Goal: Task Accomplishment & Management: Complete application form

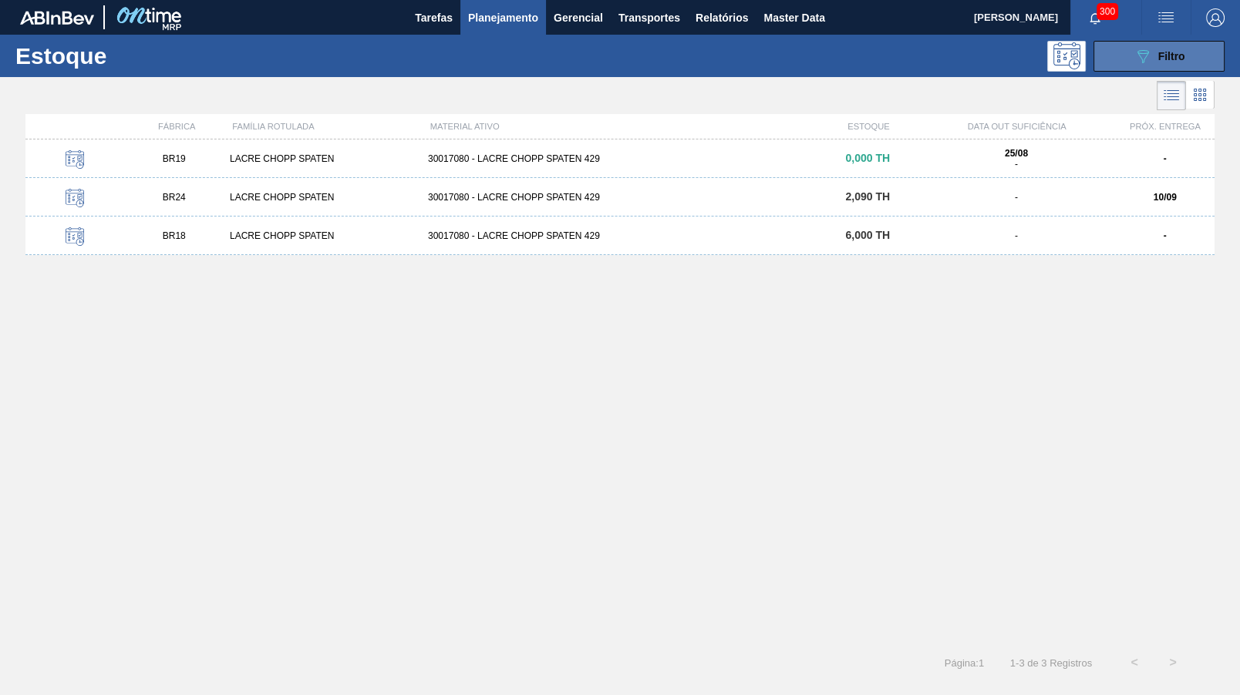
click at [1215, 65] on button "089F7B8B-B2A5-4AFE-B5C0-19BA573D28AC Filtro" at bounding box center [1158, 56] width 131 height 31
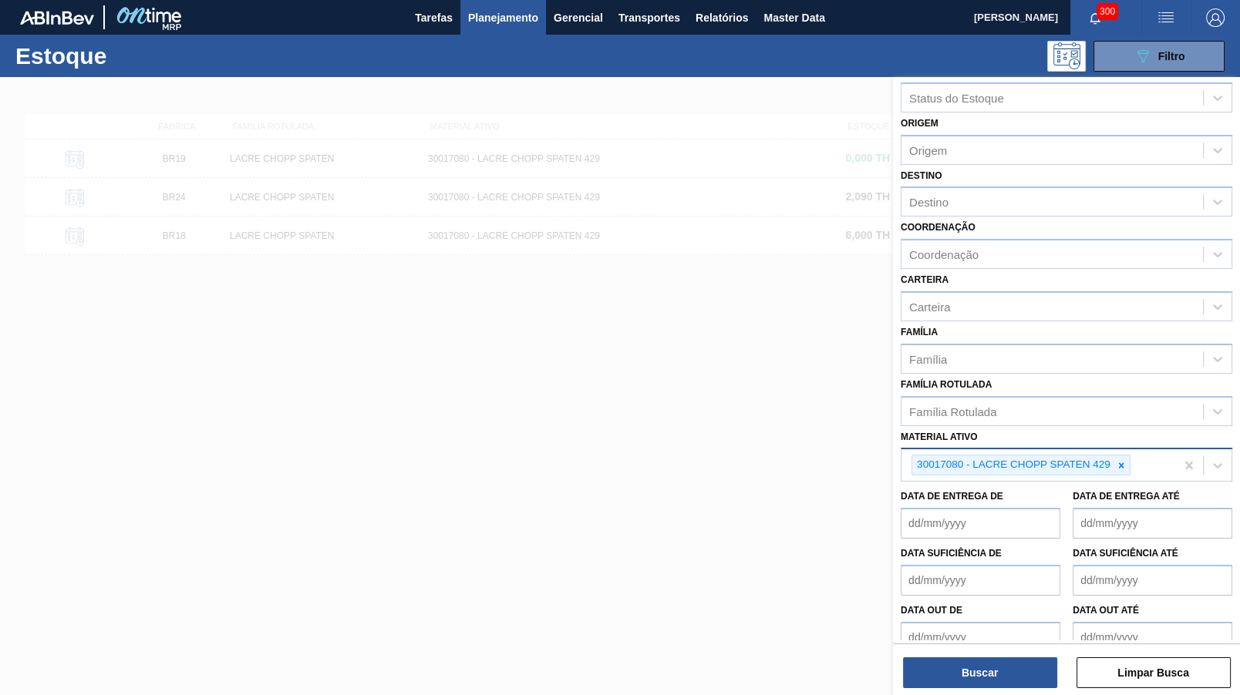
scroll to position [27, 0]
click at [1106, 453] on div "30017080 - LACRE CHOPP SPATEN 429" at bounding box center [1012, 462] width 200 height 19
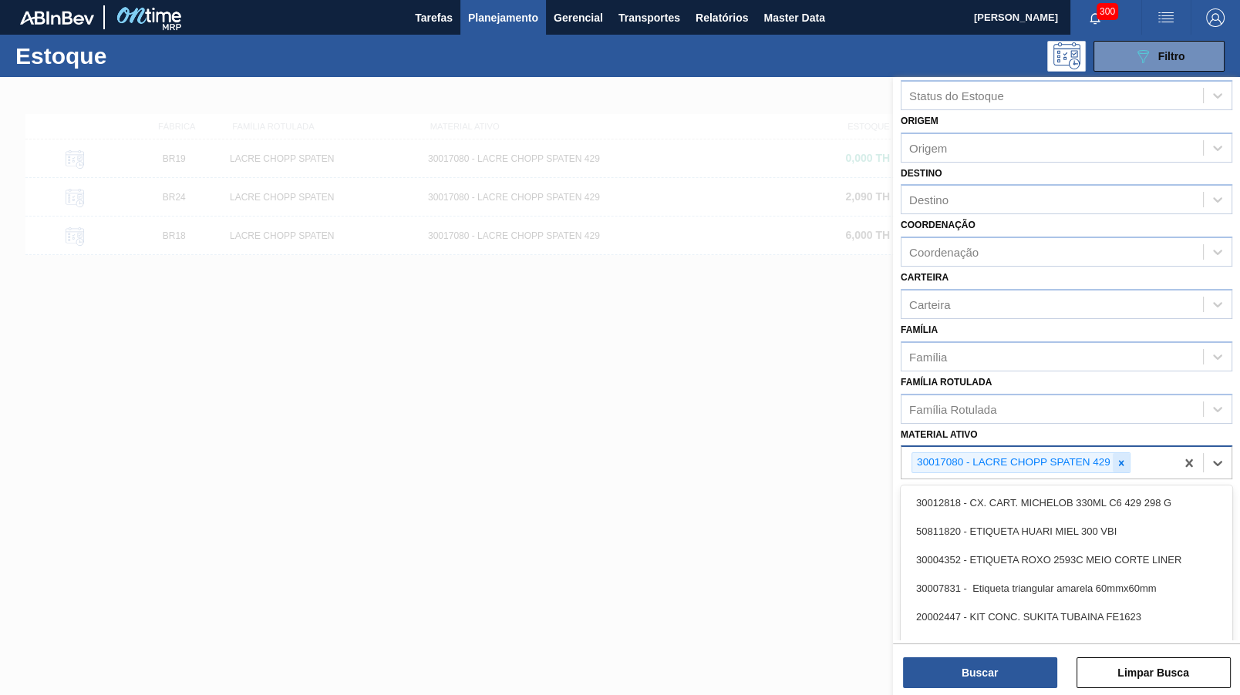
click at [1123, 460] on icon at bounding box center [1120, 462] width 5 height 5
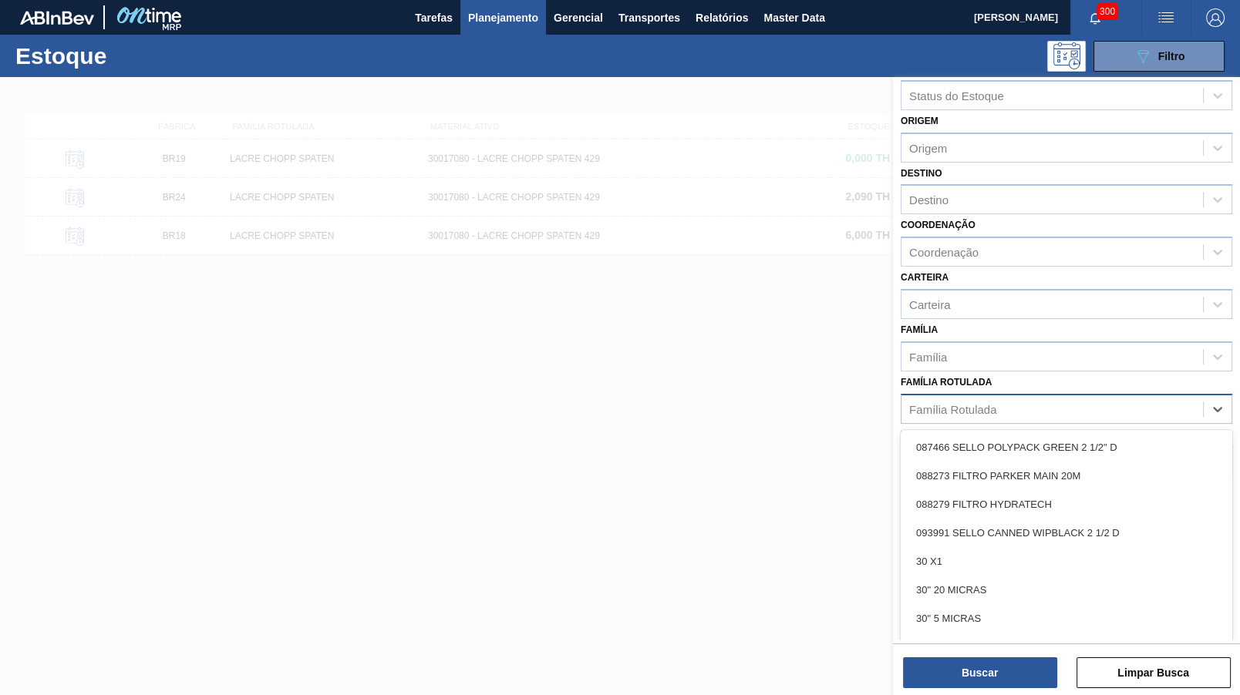
click at [1102, 409] on div "Família Rotulada" at bounding box center [1051, 409] width 301 height 22
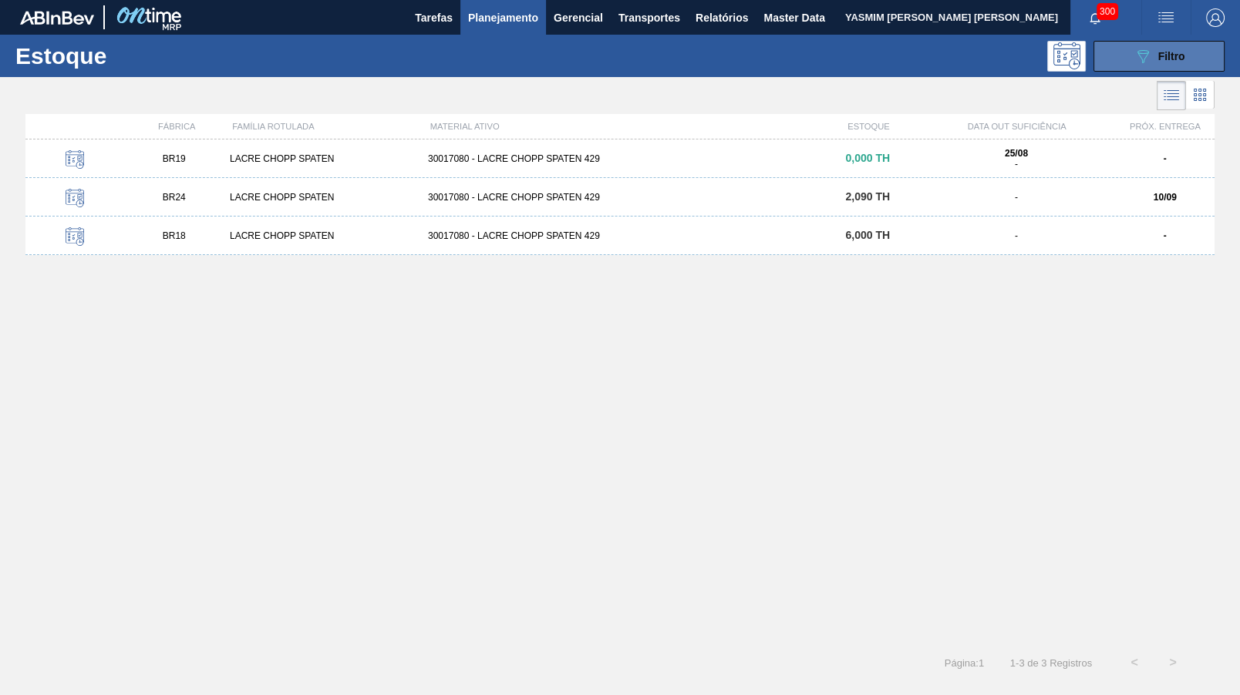
drag, startPoint x: 1149, startPoint y: 56, endPoint x: 1126, endPoint y: 207, distance: 153.6
click at [1149, 55] on icon "089F7B8B-B2A5-4AFE-B5C0-19BA573D28AC" at bounding box center [1142, 56] width 19 height 19
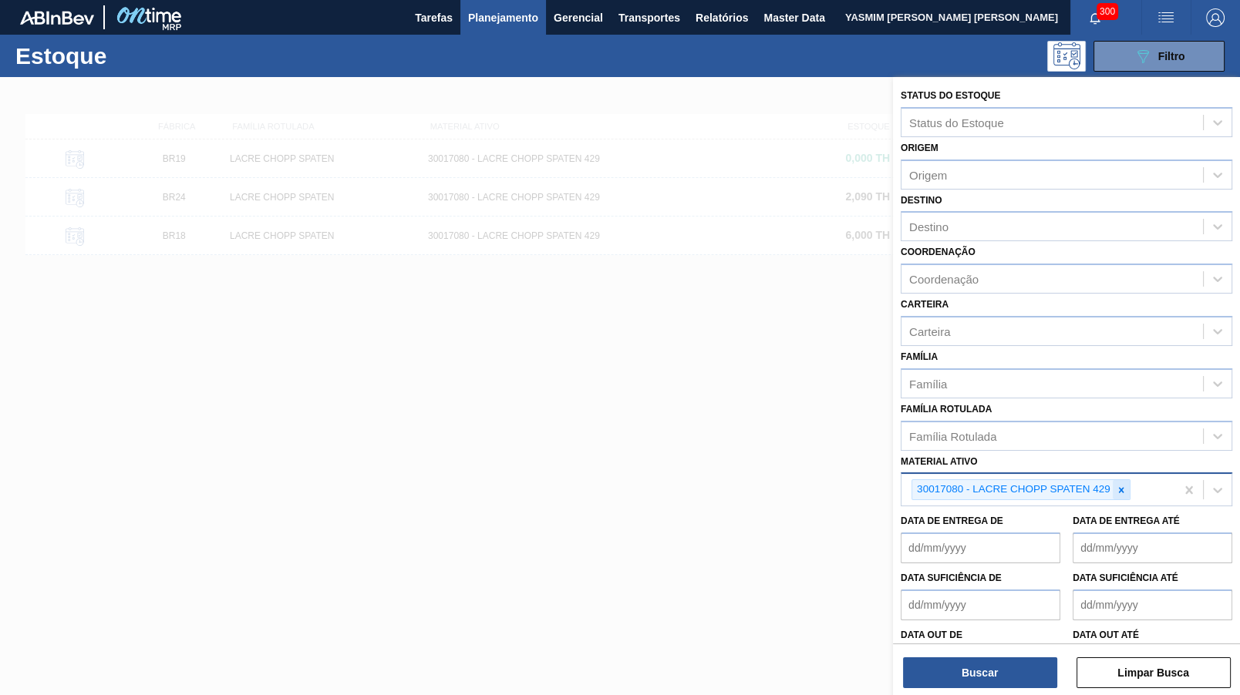
click at [1123, 485] on icon at bounding box center [1121, 490] width 11 height 11
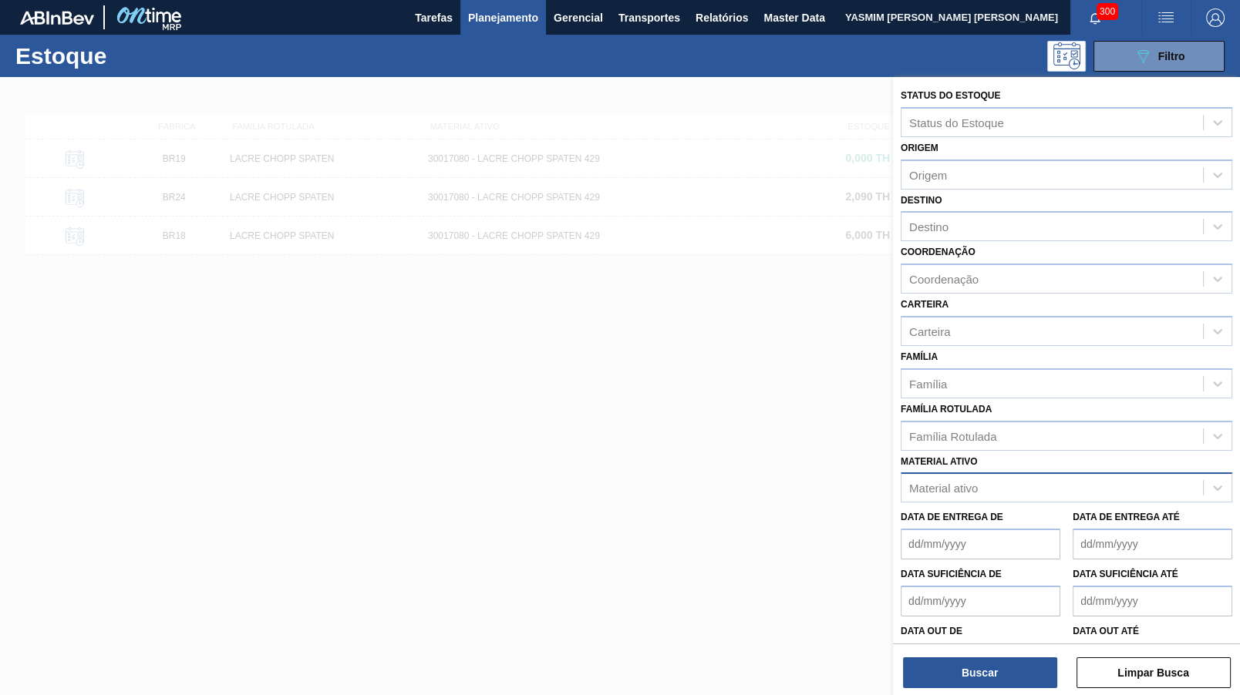
click at [1017, 399] on div "Família Rotulada Família Rotulada" at bounding box center [1066, 425] width 332 height 52
click at [1013, 425] on div "Família Rotulada" at bounding box center [1051, 436] width 301 height 22
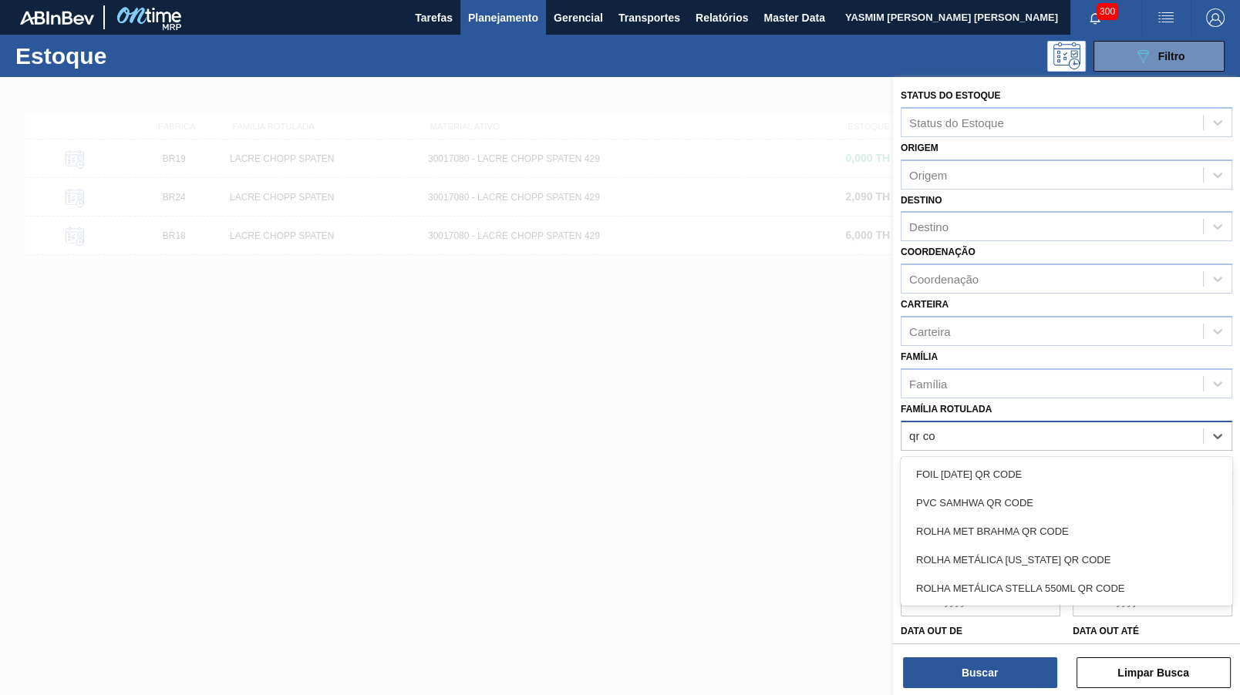
type Rotulada "qr c"
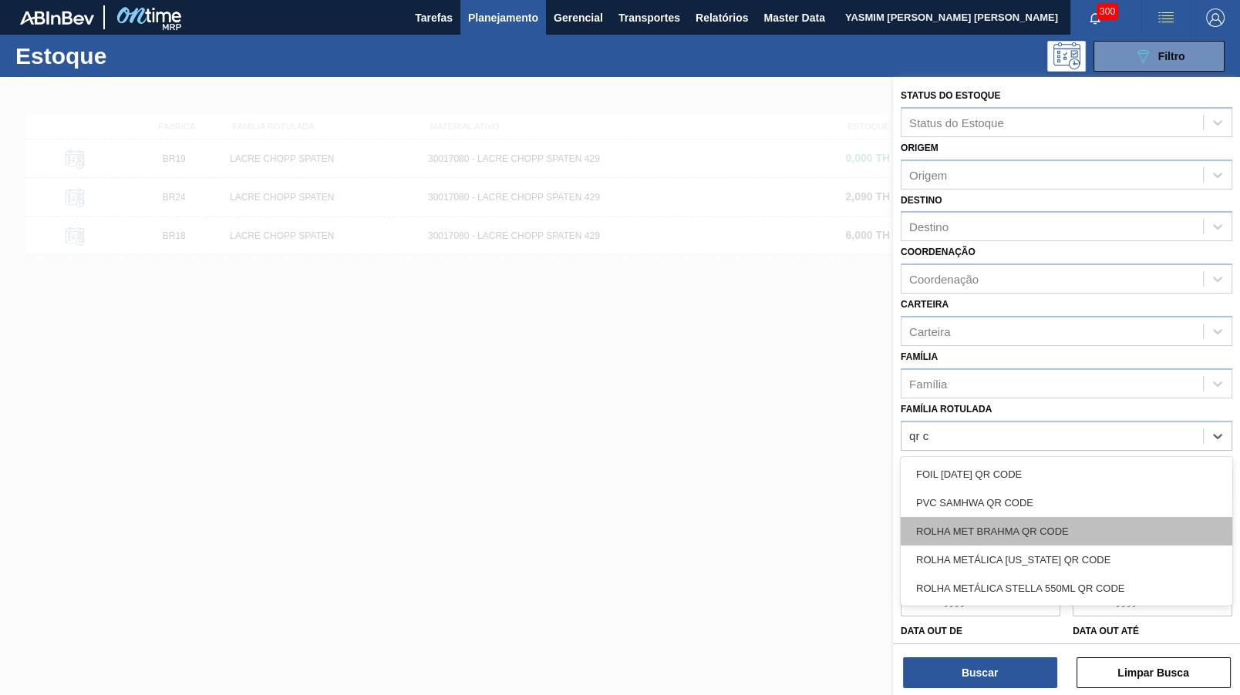
click at [1058, 517] on div "ROLHA MET BRAHMA QR CODE" at bounding box center [1066, 531] width 332 height 29
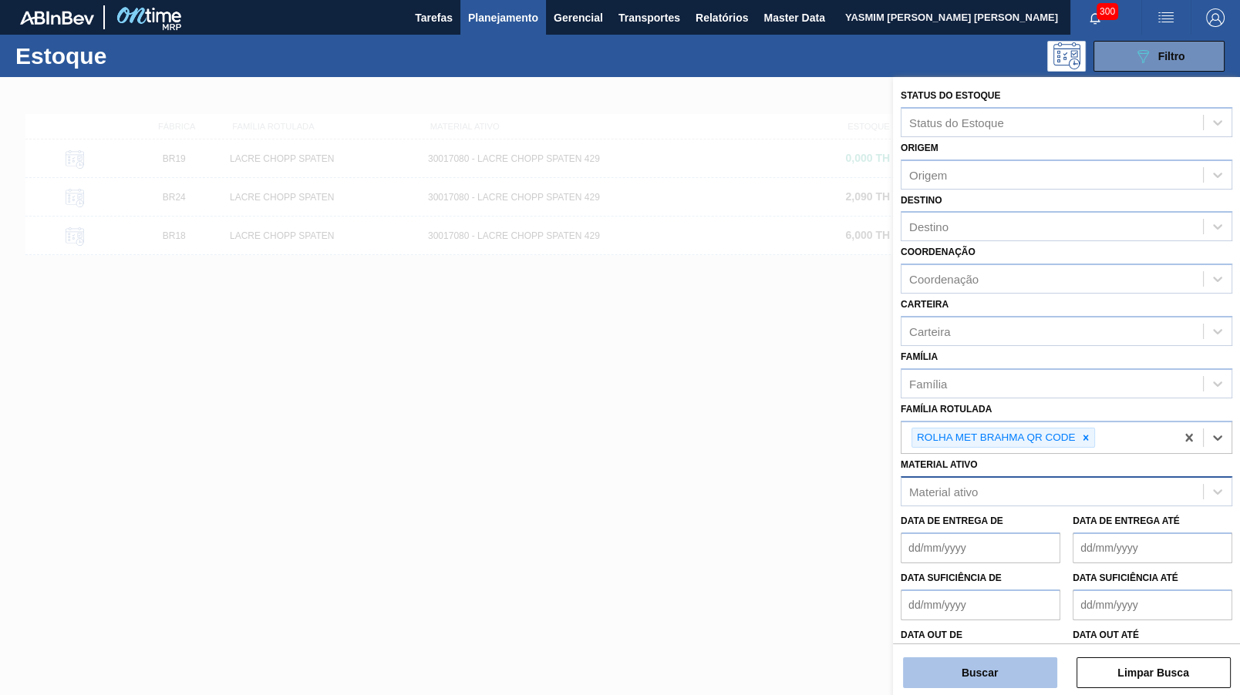
click at [1011, 669] on button "Buscar" at bounding box center [980, 673] width 154 height 31
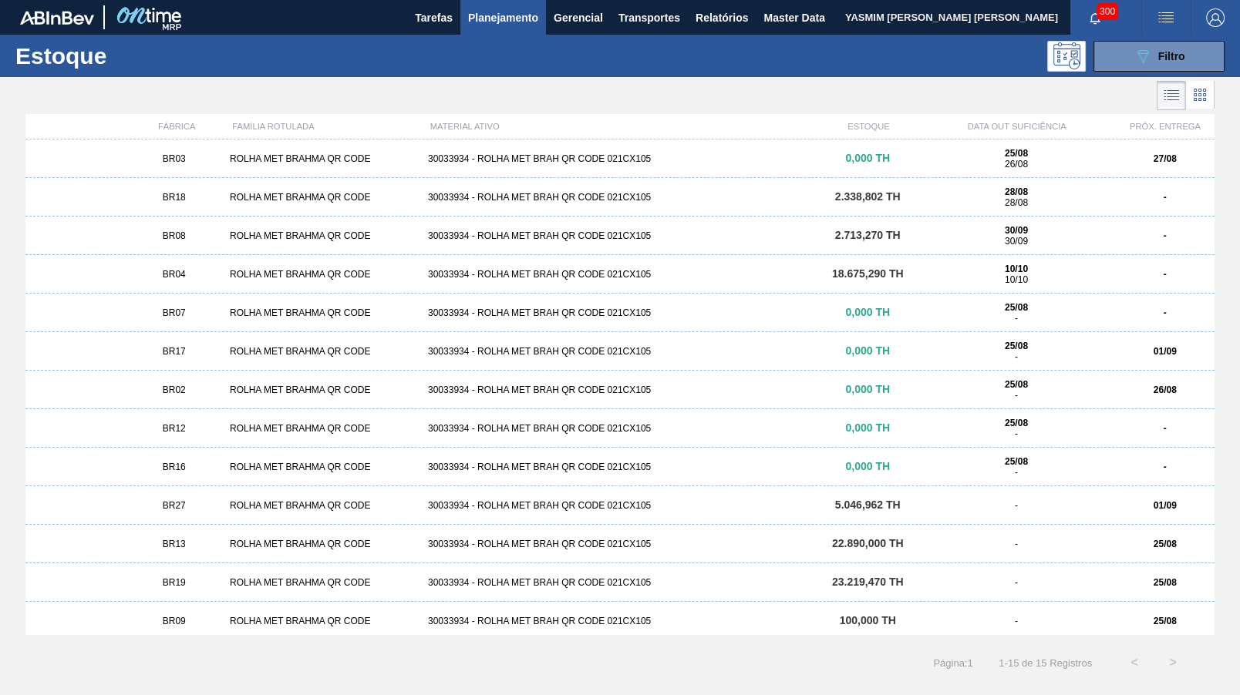
scroll to position [83, 0]
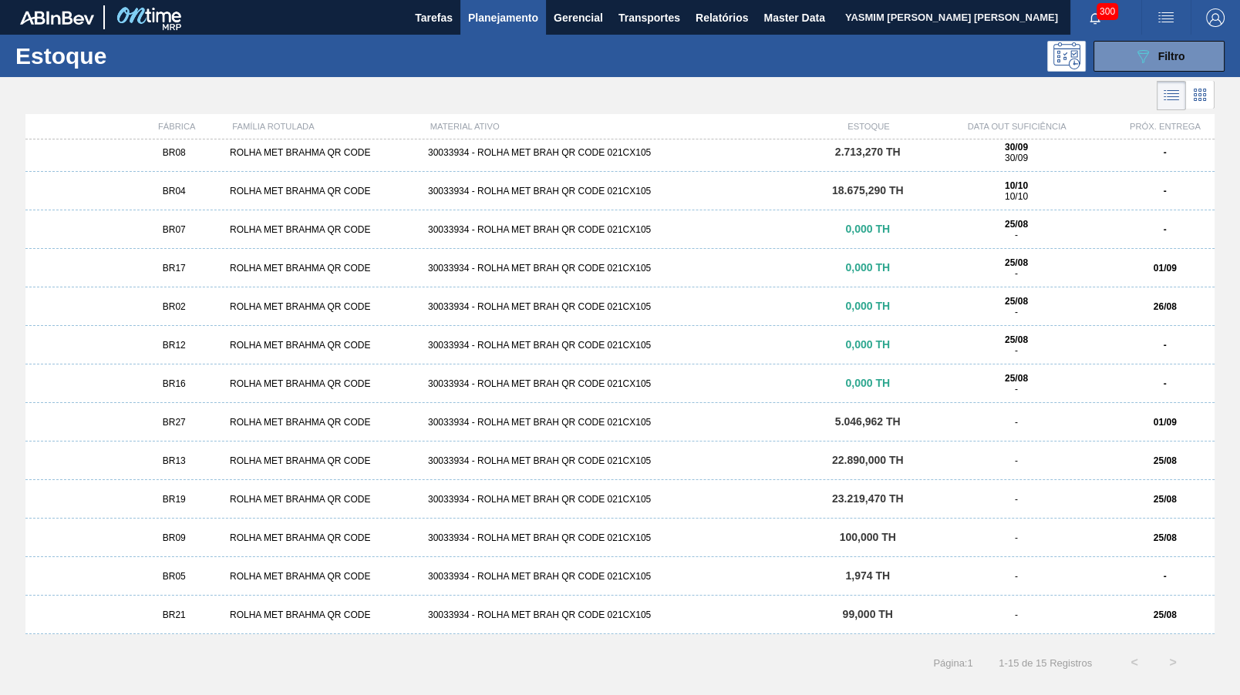
click at [204, 426] on div "BR27" at bounding box center [173, 422] width 99 height 11
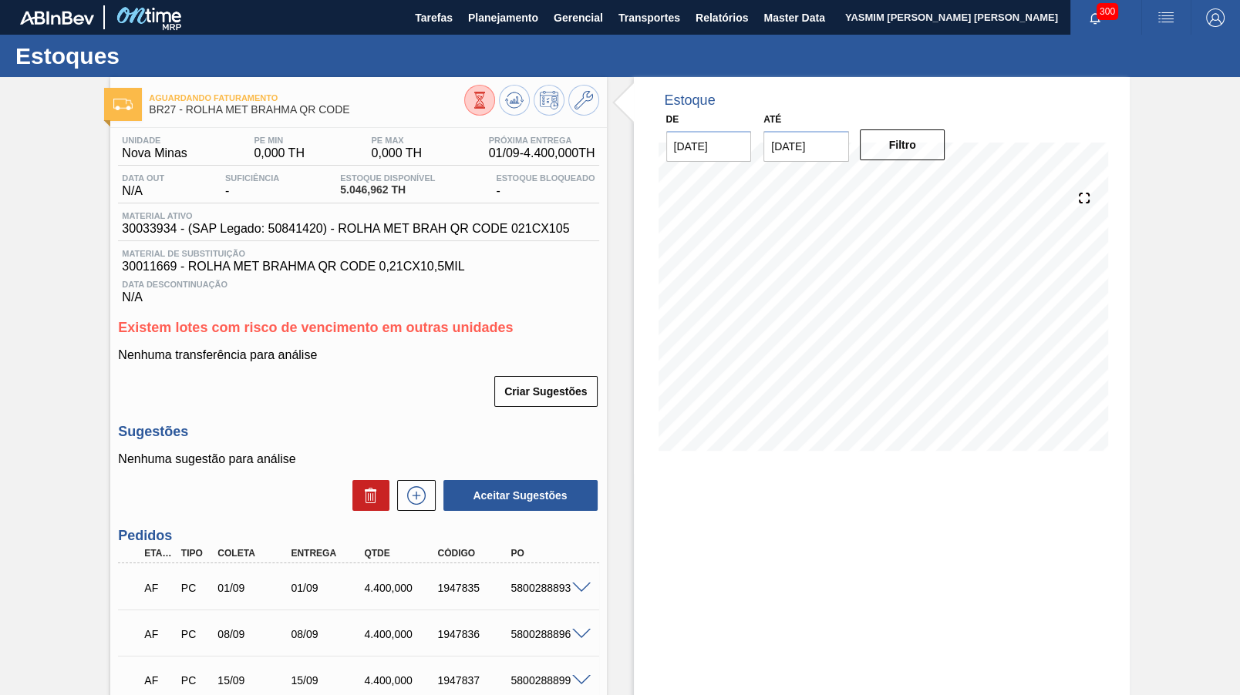
type input "[DATE]"
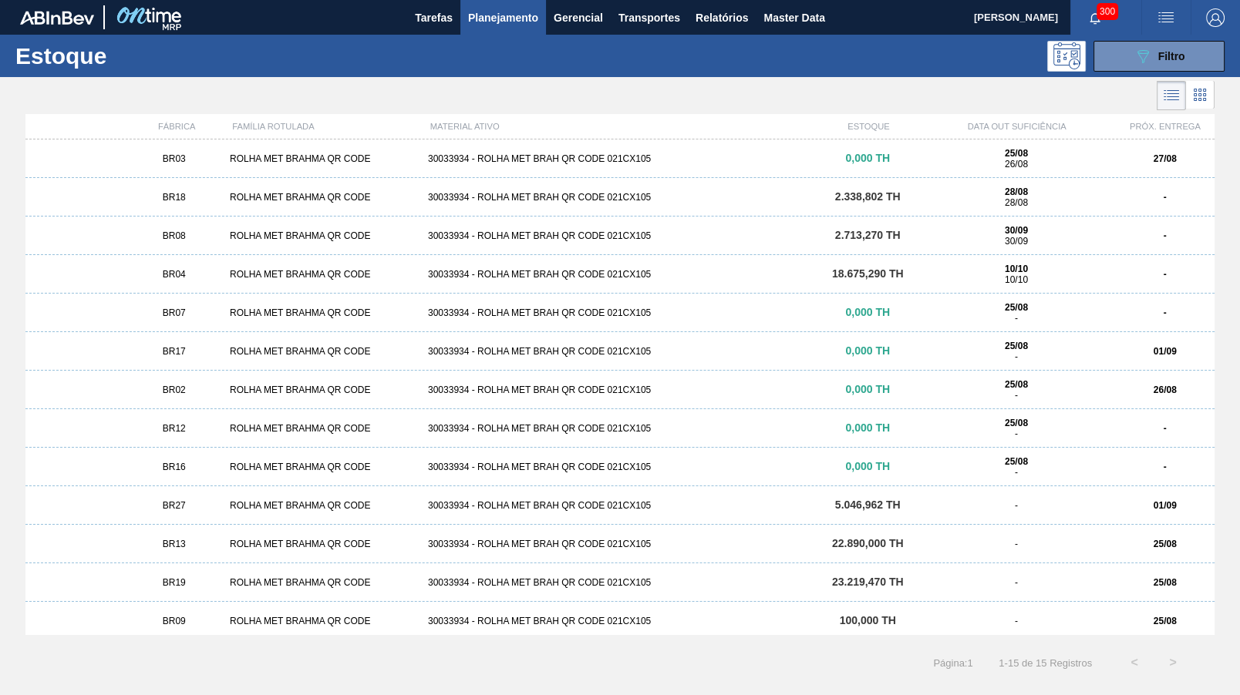
scroll to position [83, 0]
click at [1176, 56] on span "Filtro" at bounding box center [1171, 56] width 27 height 12
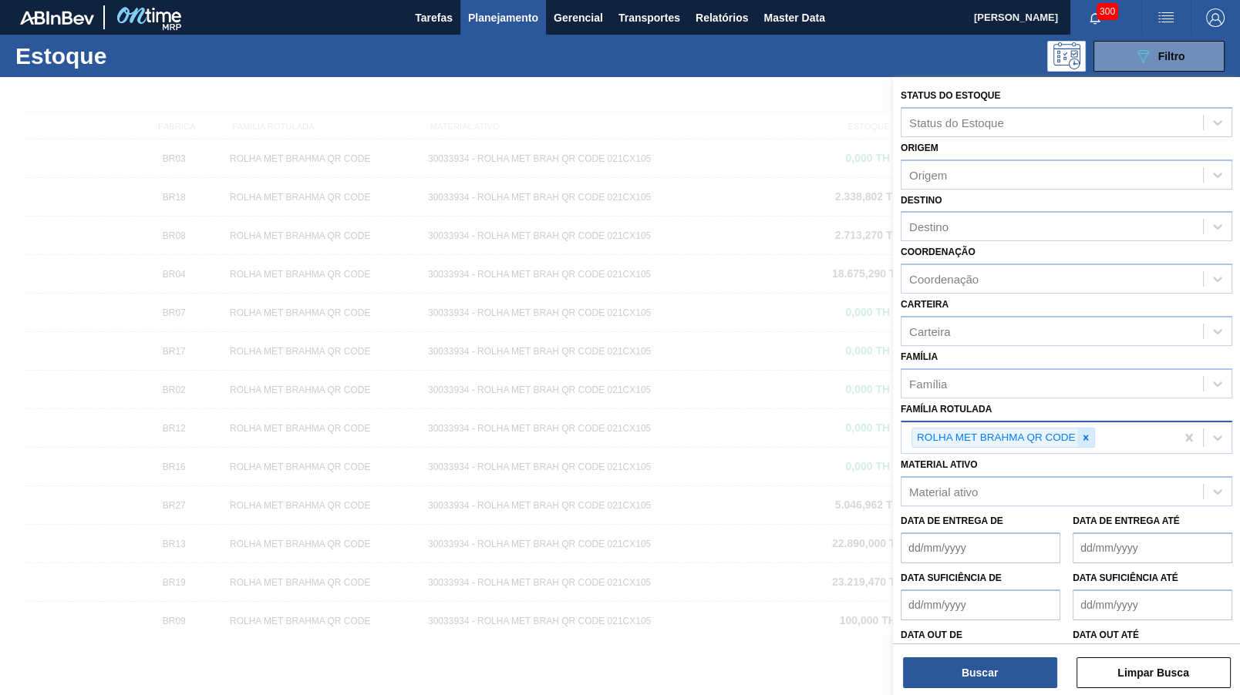
click at [1085, 429] on div at bounding box center [1085, 438] width 17 height 19
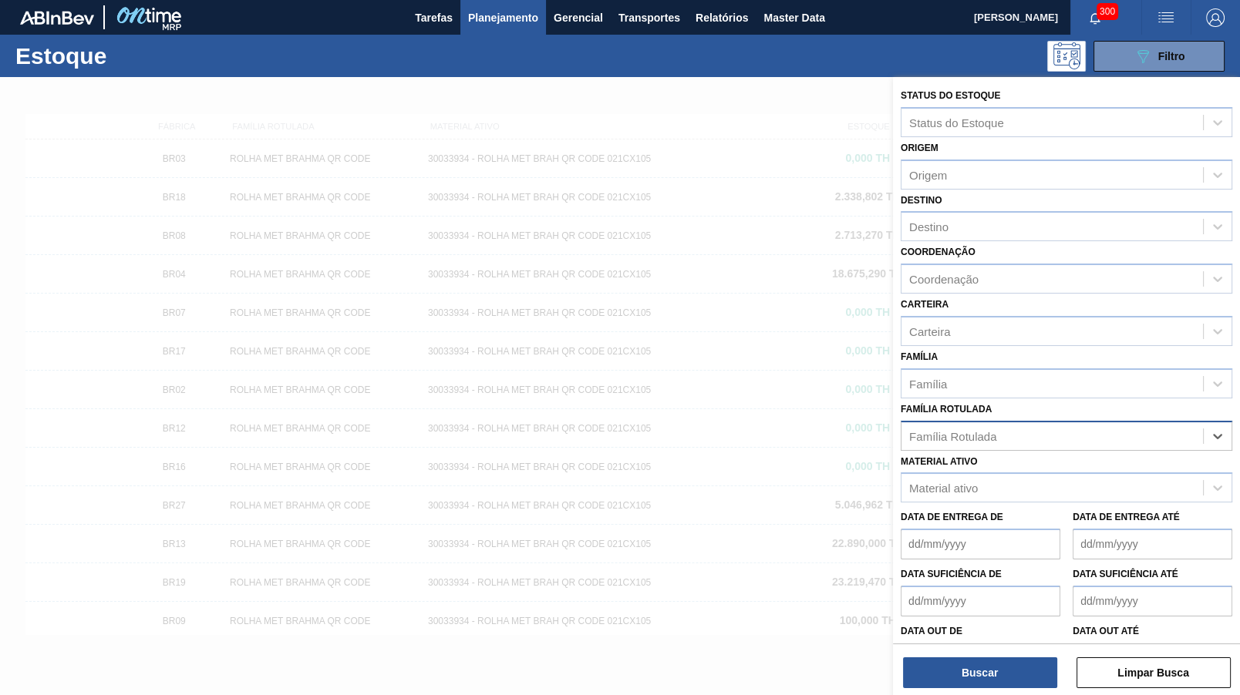
paste Rotulada "FILME ORIGINAL 269ML MP"
type Rotulada "FILME ORIGINAL 269ML MP"
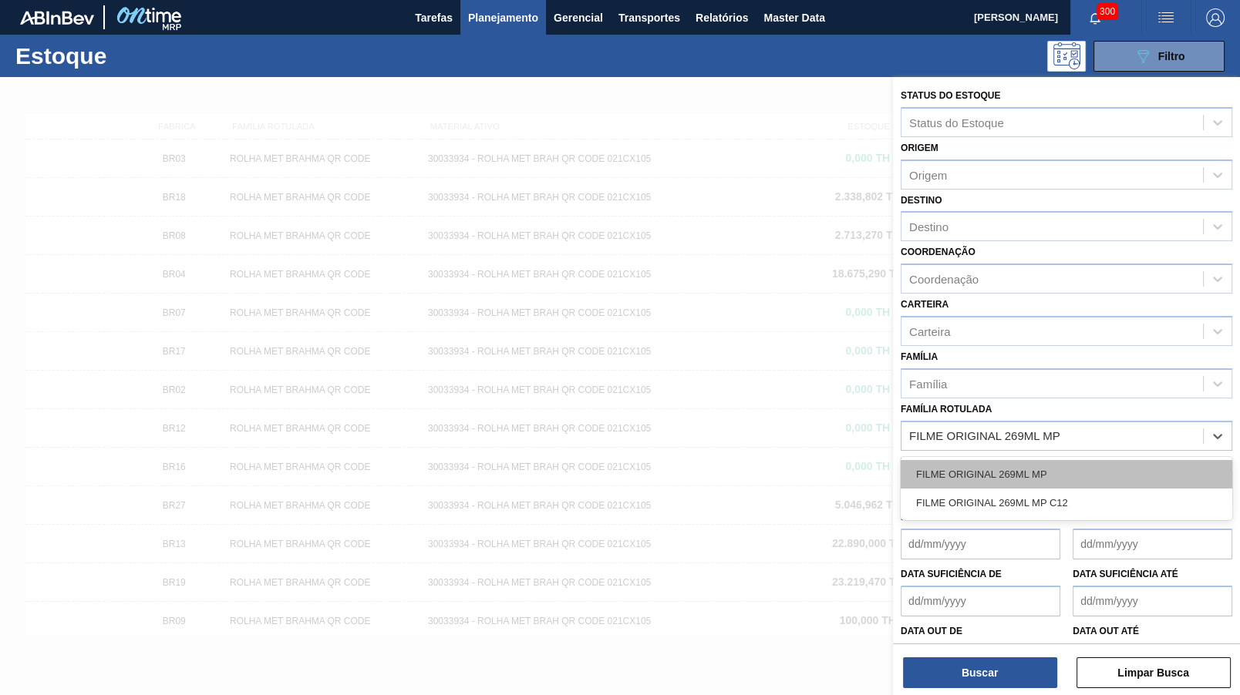
click at [1055, 471] on div "FILME ORIGINAL 269ML MP" at bounding box center [1066, 474] width 332 height 29
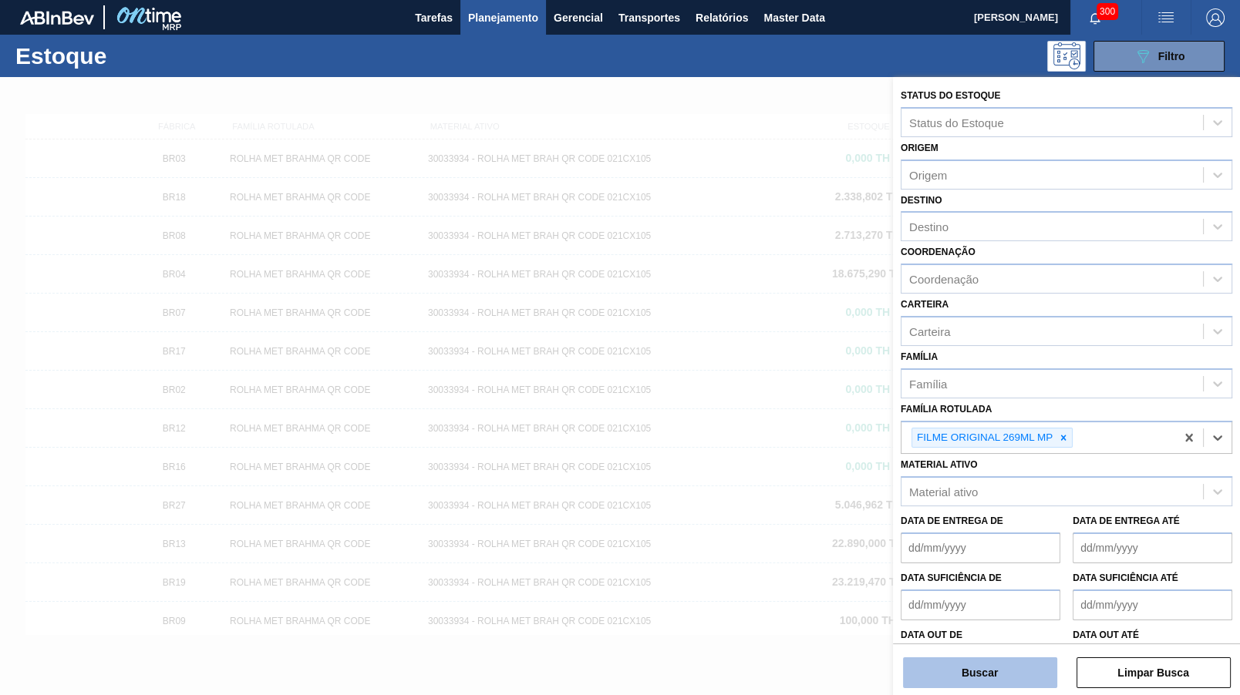
click at [968, 682] on button "Buscar" at bounding box center [980, 673] width 154 height 31
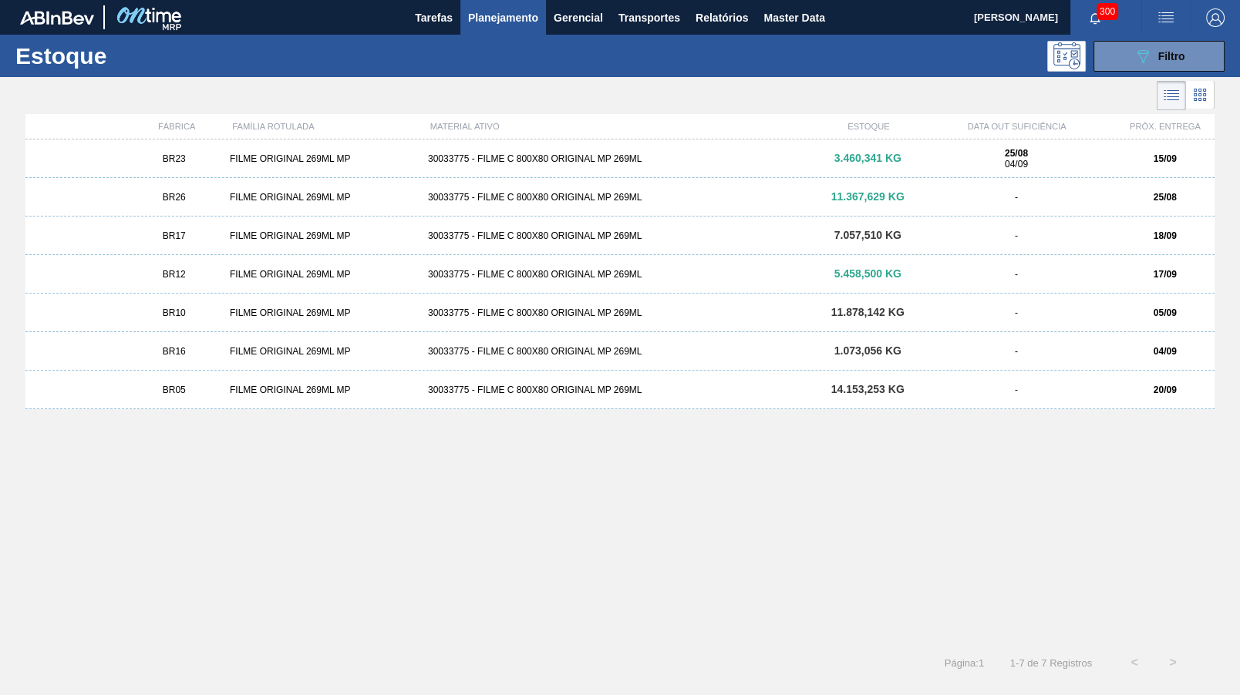
click at [261, 158] on div "FILME ORIGINAL 269ML MP" at bounding box center [323, 158] width 198 height 11
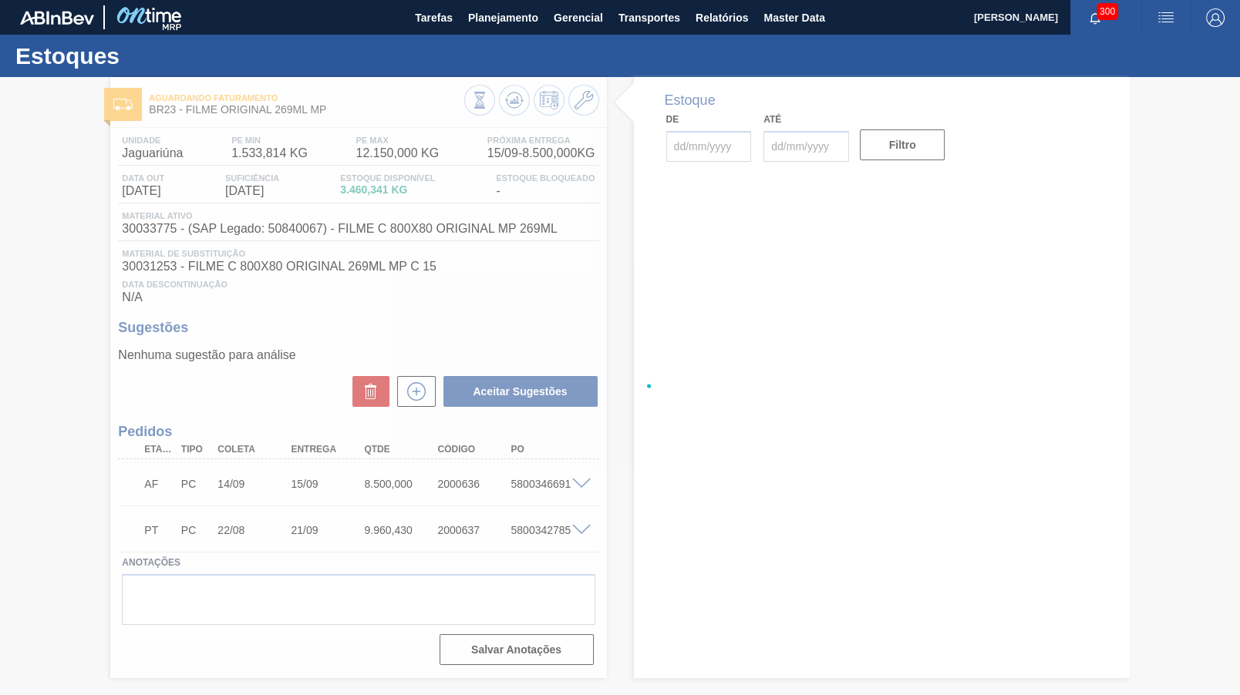
type input "[DATE]"
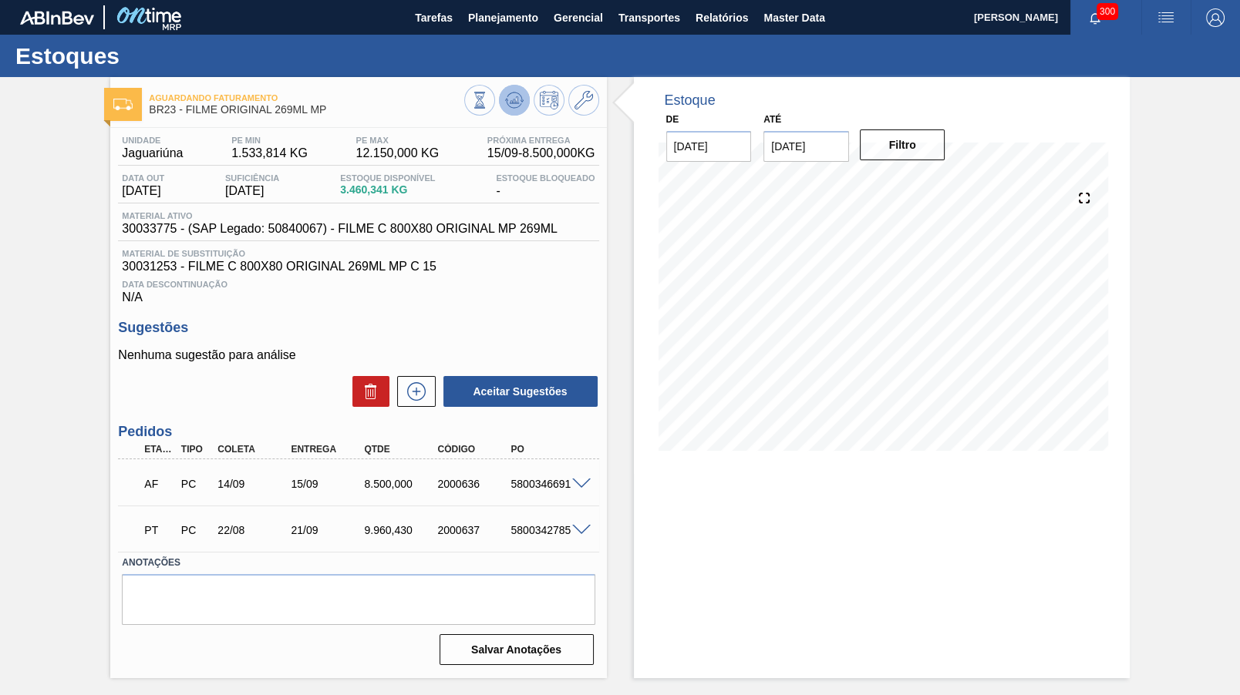
click at [517, 89] on button at bounding box center [514, 100] width 31 height 31
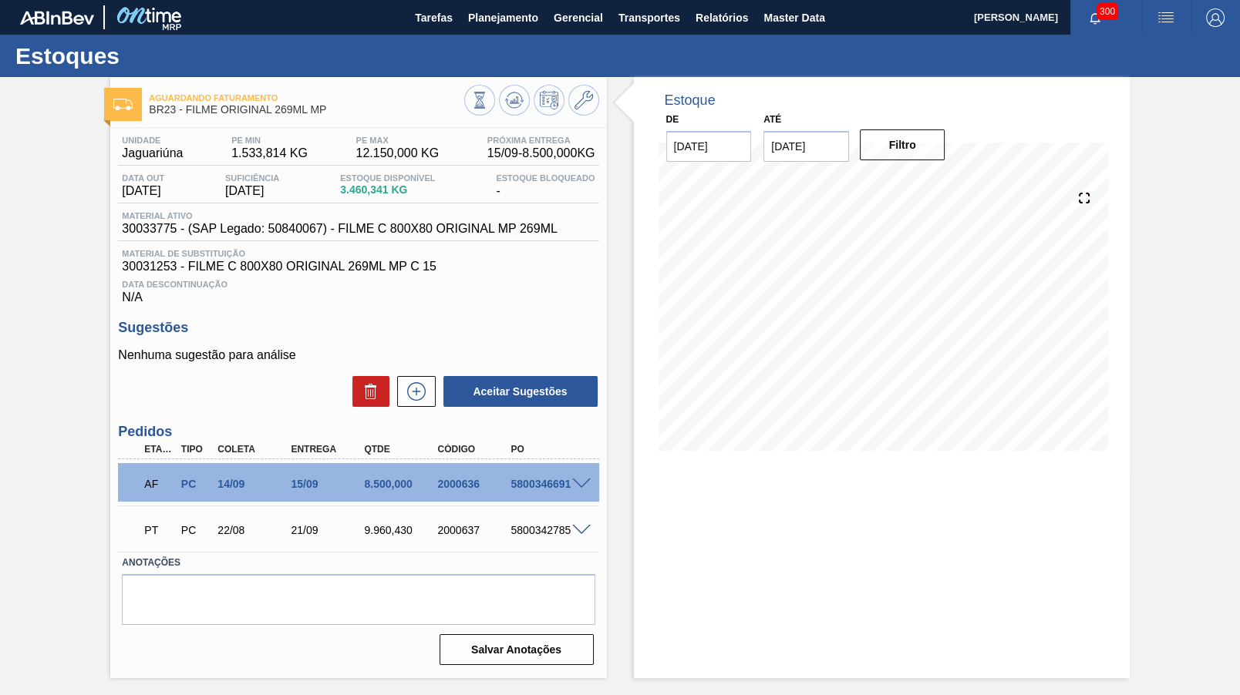
drag, startPoint x: 861, startPoint y: 501, endPoint x: 472, endPoint y: 351, distance: 417.3
click at [860, 502] on div "Estoque De 25/08/2025 Até 08/09/2025 Filtro 25/08 Projeção de Estoque 1,252.167…" at bounding box center [882, 377] width 496 height 601
click at [372, 198] on div "Estoque Disponível 3.460,341 KG" at bounding box center [387, 185] width 103 height 25
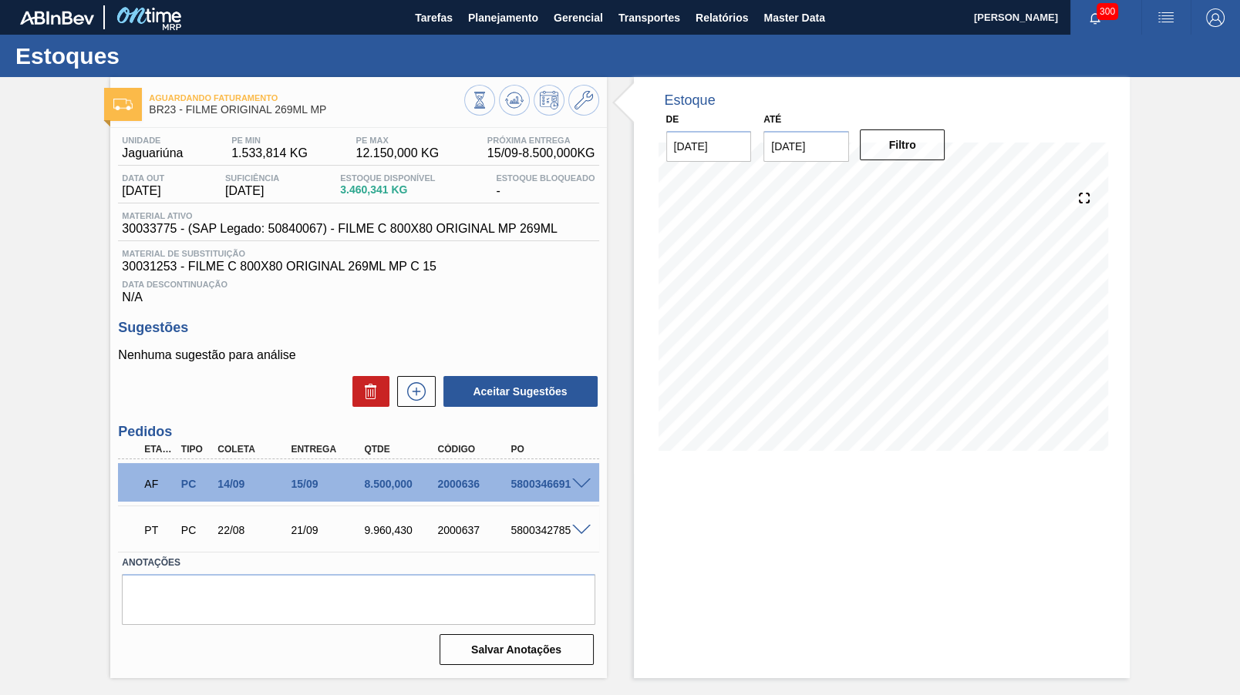
click at [499, 227] on span "30033775 - (SAP Legado: 50840067) - FILME C 800X80 ORIGINAL MP 269ML" at bounding box center [339, 229] width 435 height 14
click at [783, 514] on div "Estoque De 25/08/2025 Até 08/09/2025 Filtro 25/08 Projeção de Estoque 1,252.167…" at bounding box center [882, 377] width 496 height 601
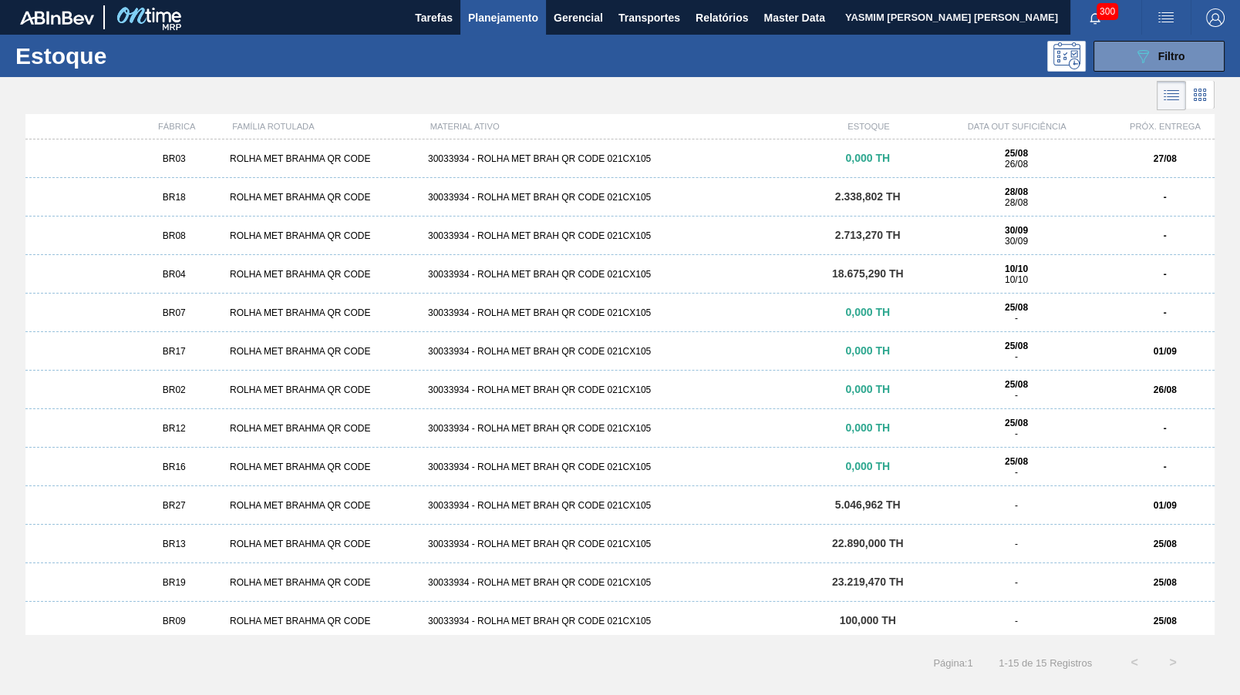
scroll to position [83, 0]
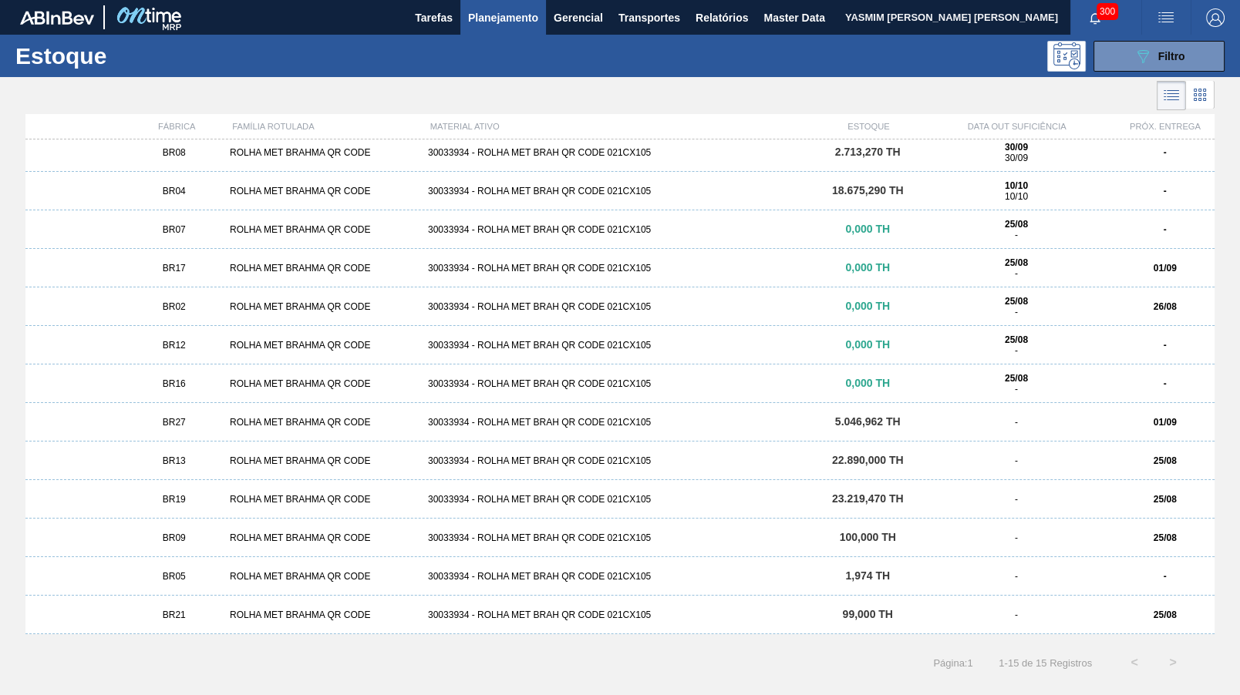
click at [237, 423] on div "ROLHA MET BRAHMA QR CODE" at bounding box center [323, 422] width 198 height 11
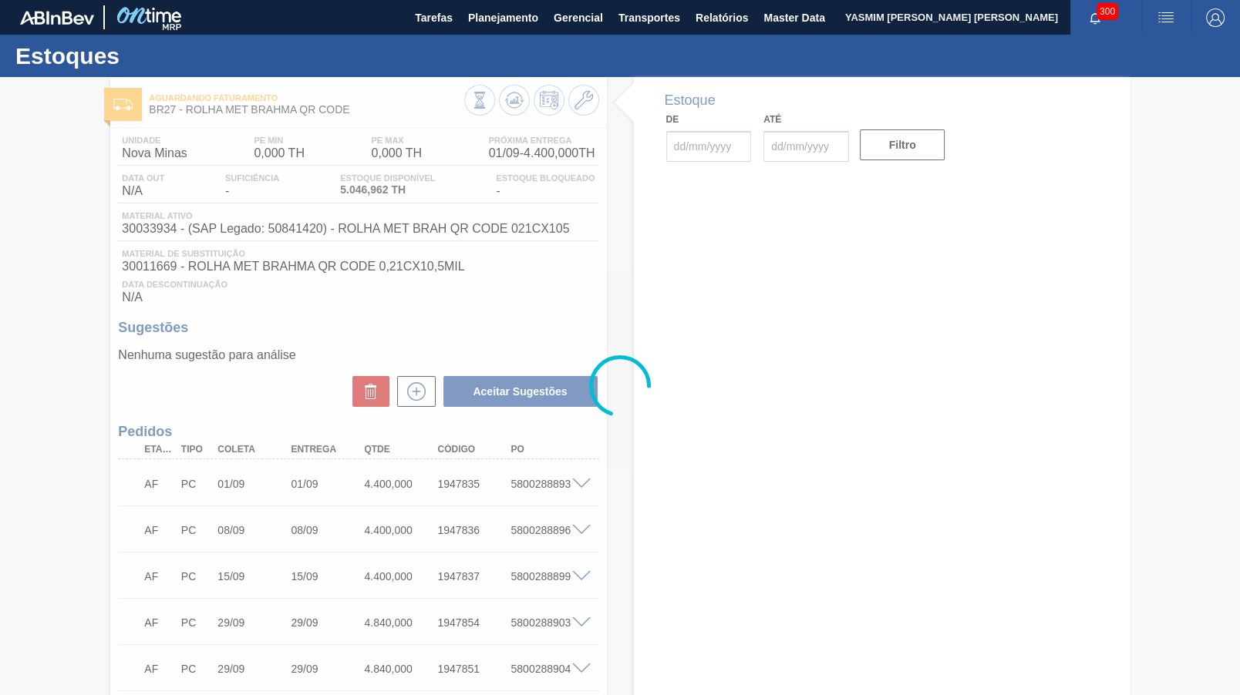
type input "[DATE]"
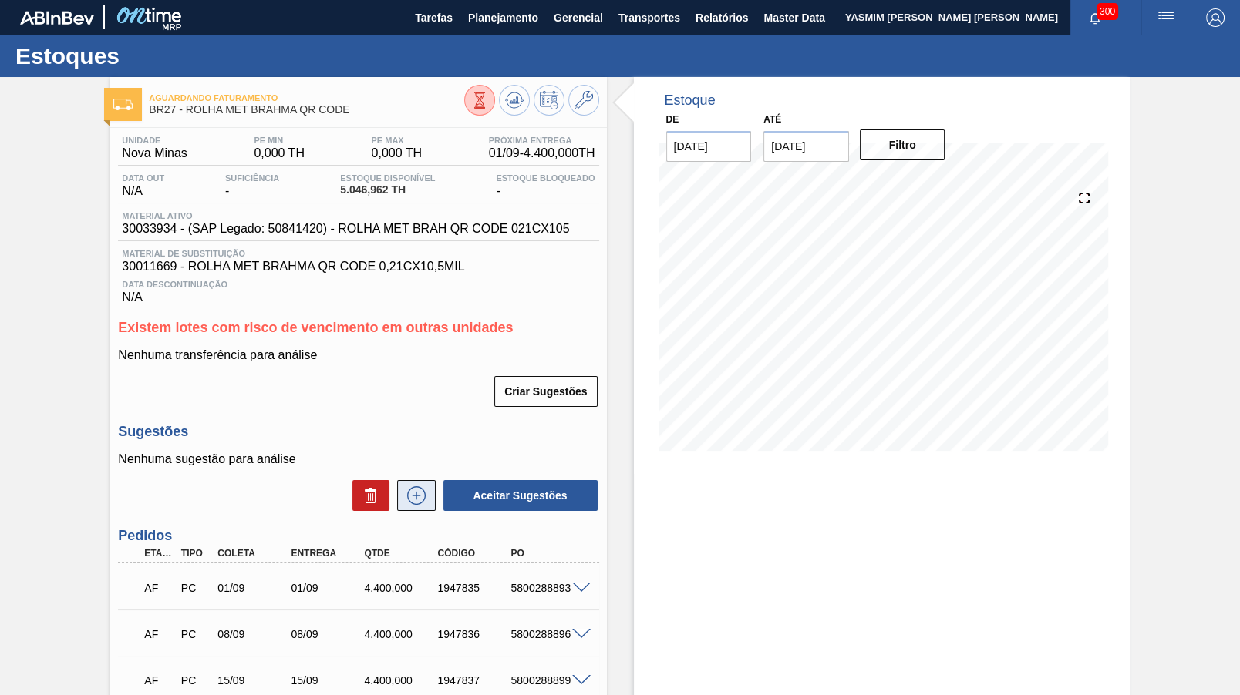
click at [409, 508] on button at bounding box center [416, 495] width 39 height 31
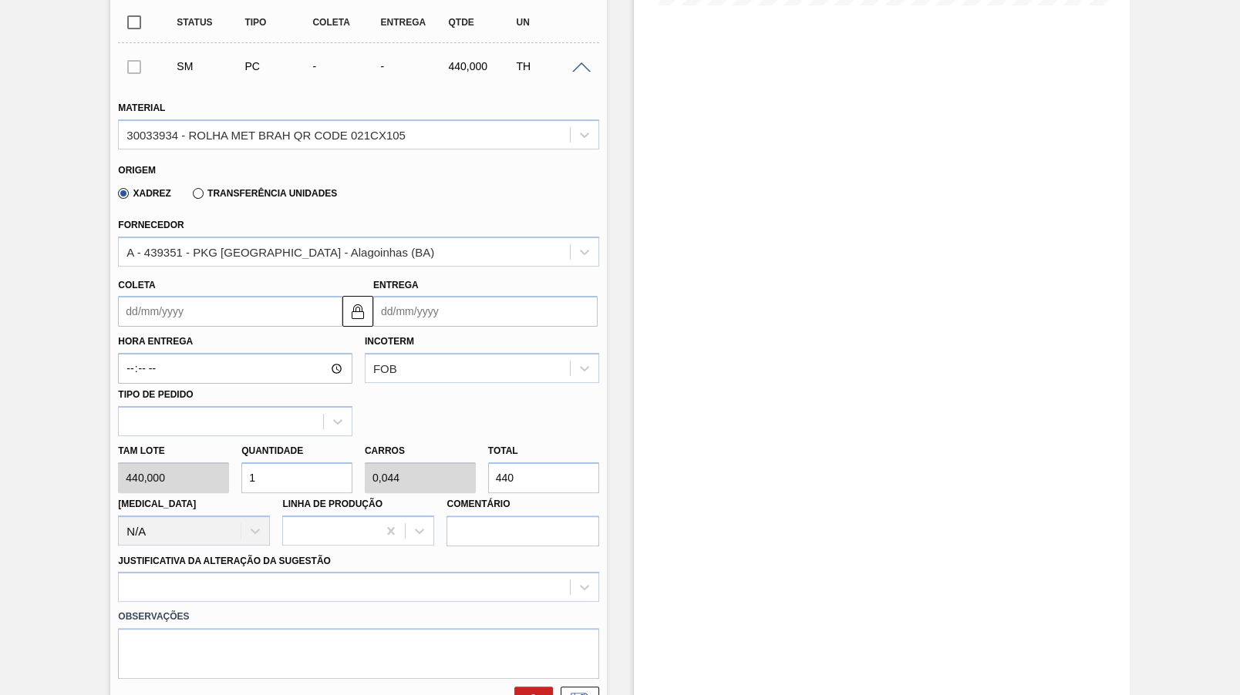
scroll to position [611, 0]
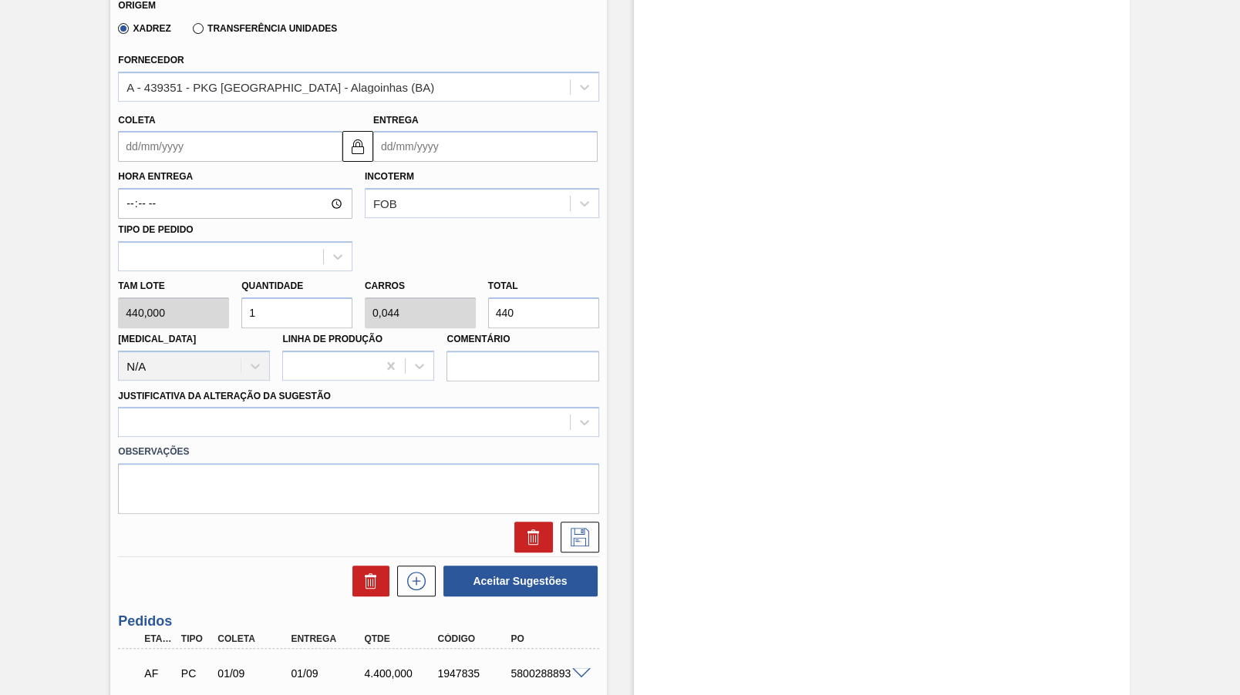
click at [268, 22] on div "Transferência Unidades" at bounding box center [262, 28] width 150 height 14
click at [220, 27] on label "Transferência Unidades" at bounding box center [265, 28] width 144 height 11
click at [190, 32] on input "Transferência Unidades" at bounding box center [190, 32] width 0 height 0
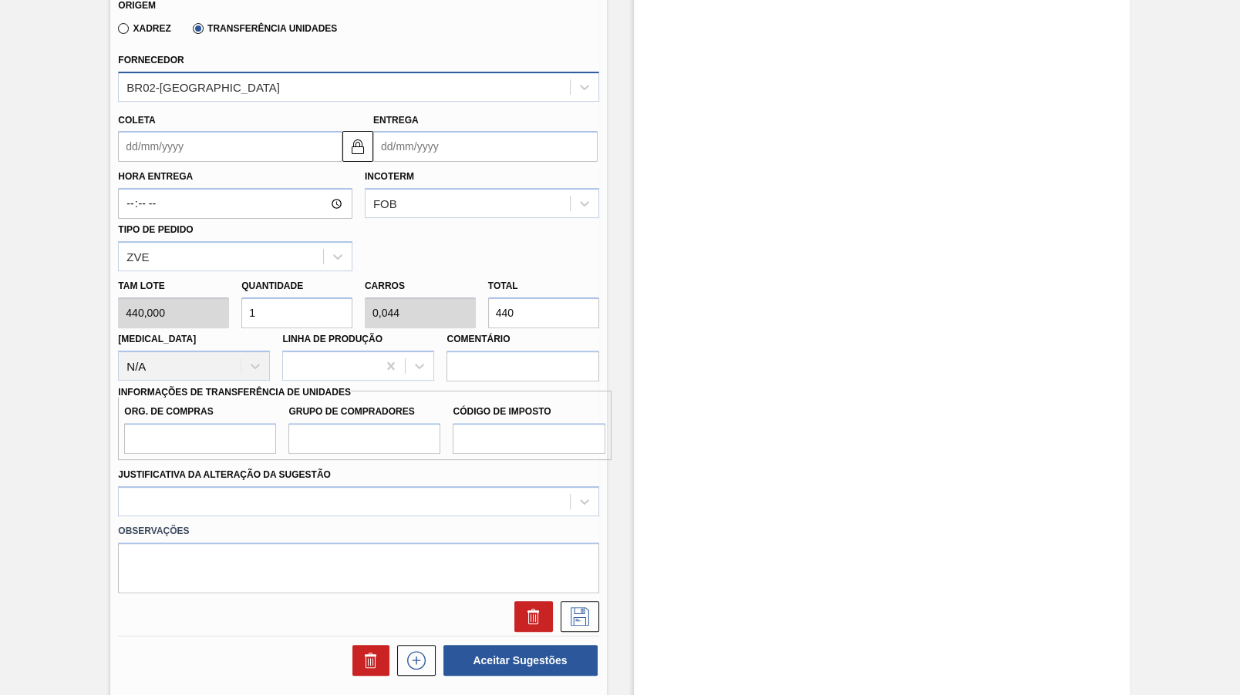
click at [199, 90] on div "BR02-[GEOGRAPHIC_DATA]" at bounding box center [202, 86] width 153 height 13
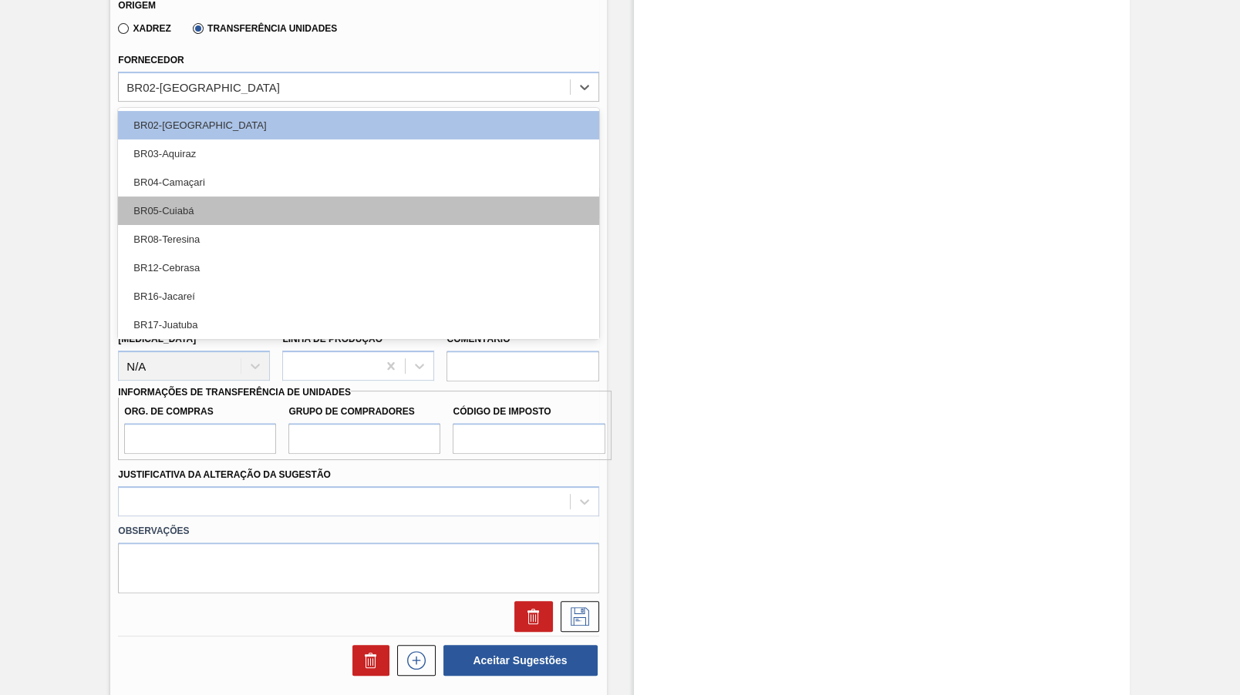
scroll to position [174, 0]
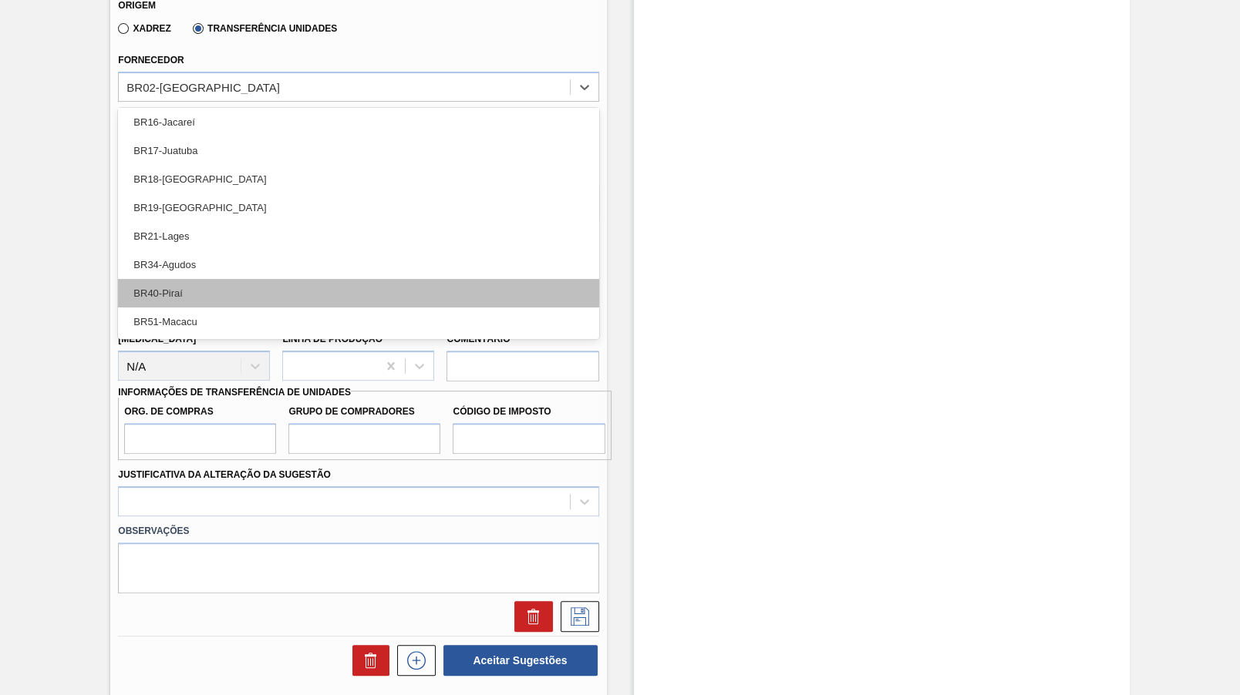
click at [199, 294] on div "BR40-Piraí" at bounding box center [358, 293] width 480 height 29
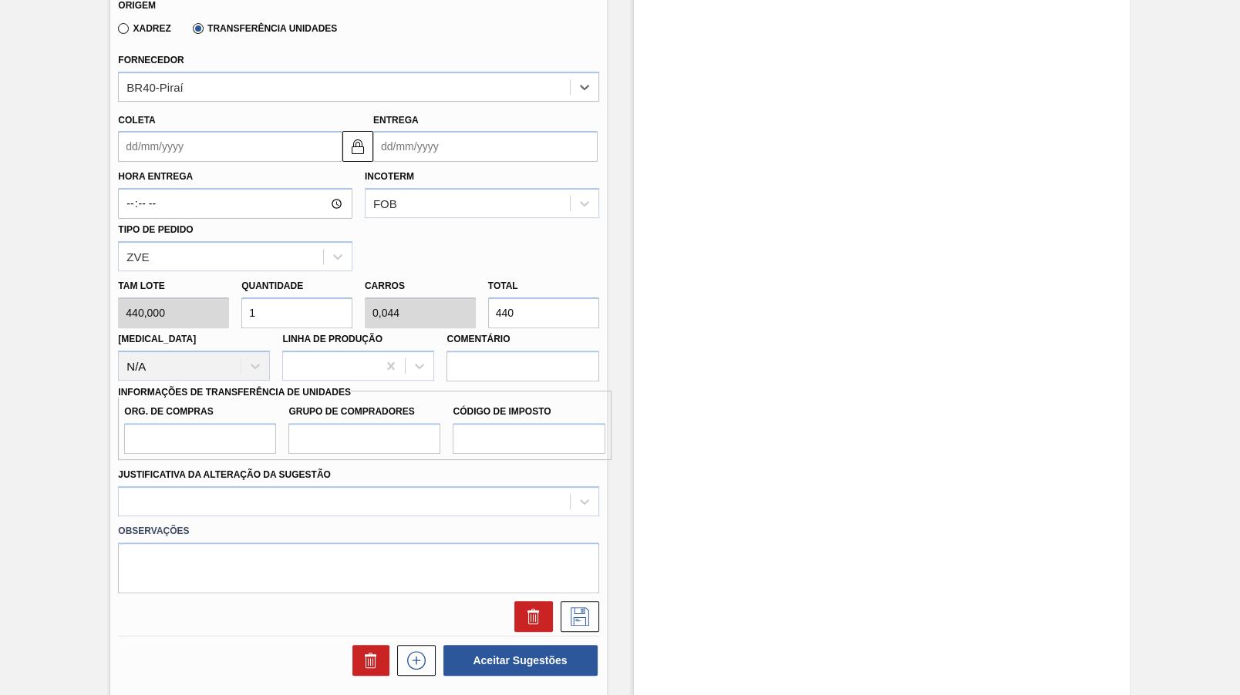
click at [183, 153] on input "Coleta" at bounding box center [230, 146] width 224 height 31
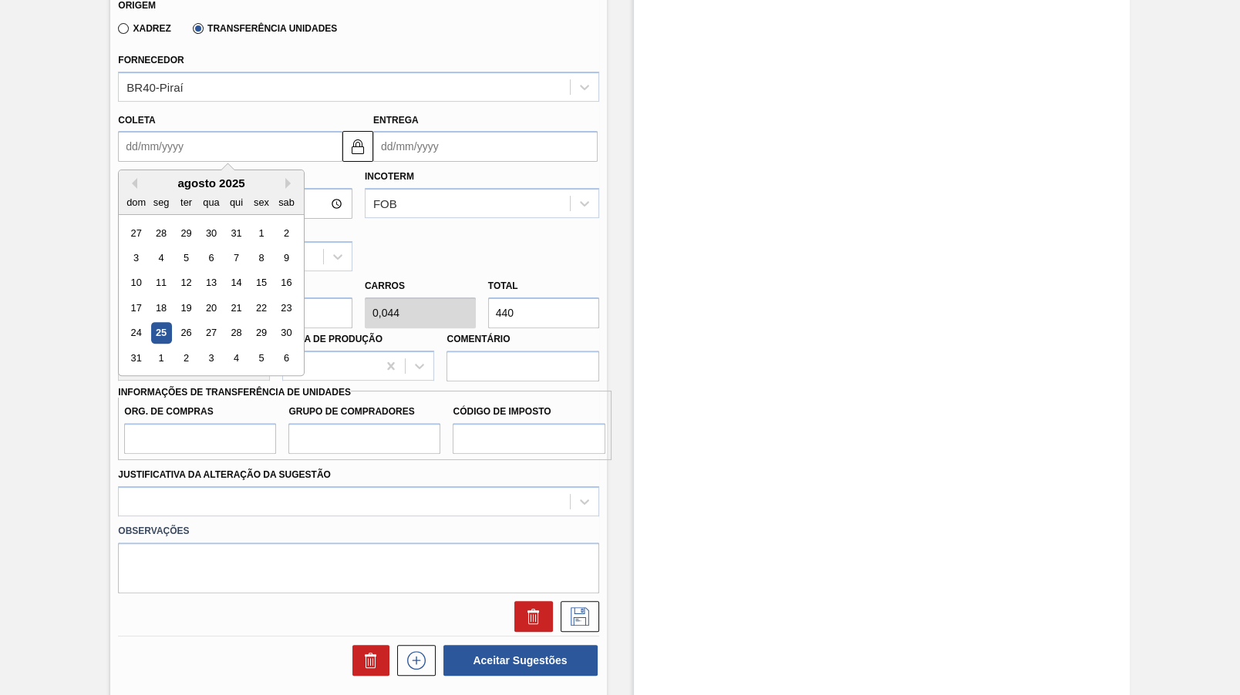
click at [157, 323] on div "25" at bounding box center [161, 333] width 21 height 21
type input "[DATE]"
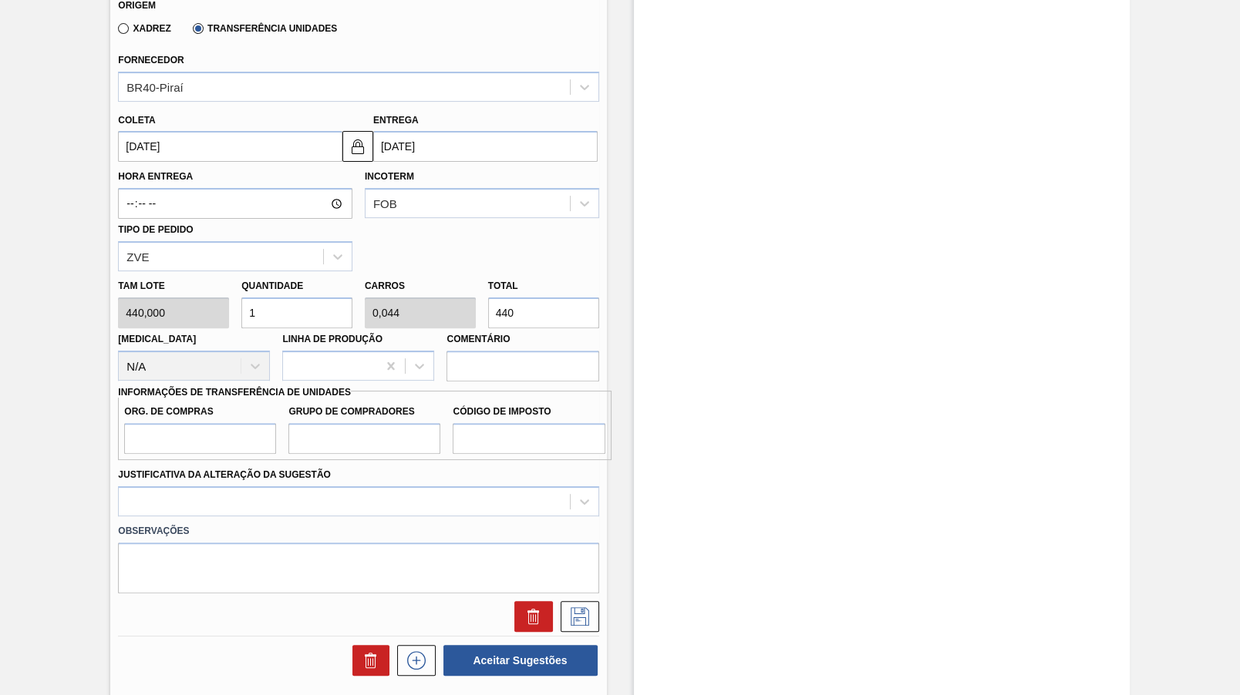
drag, startPoint x: 499, startPoint y: 308, endPoint x: 420, endPoint y: 308, distance: 78.6
click at [488, 308] on input "440" at bounding box center [543, 313] width 111 height 31
paste input "9.333"
type input "21,211"
type input "0,933"
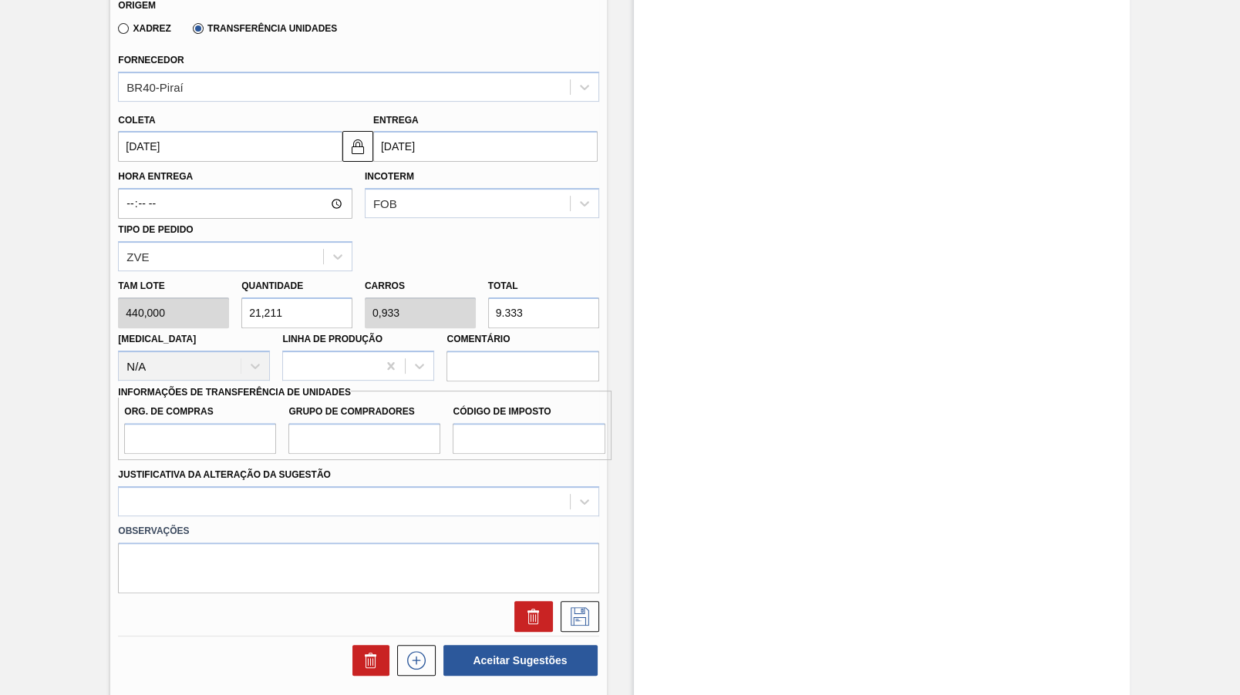
type input "9.333"
click at [177, 423] on input "Org. de Compras" at bounding box center [200, 438] width 152 height 31
type input "BR00"
type input "B02"
type input "IZ"
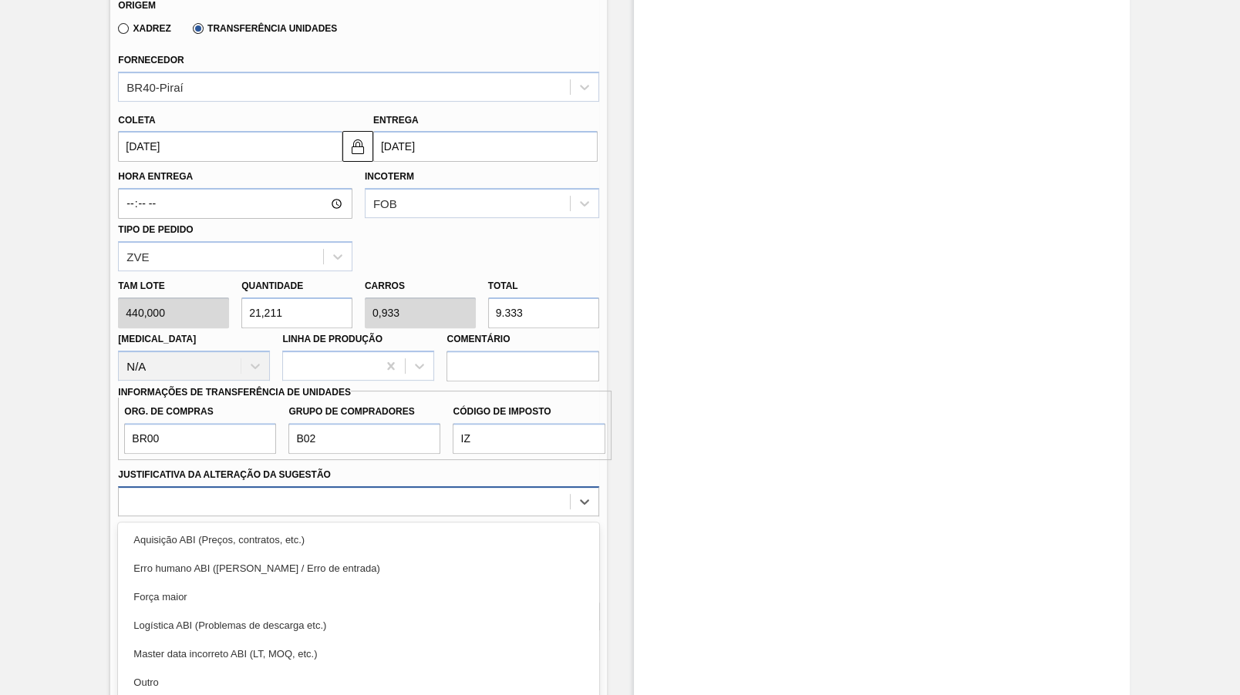
scroll to position [662, 0]
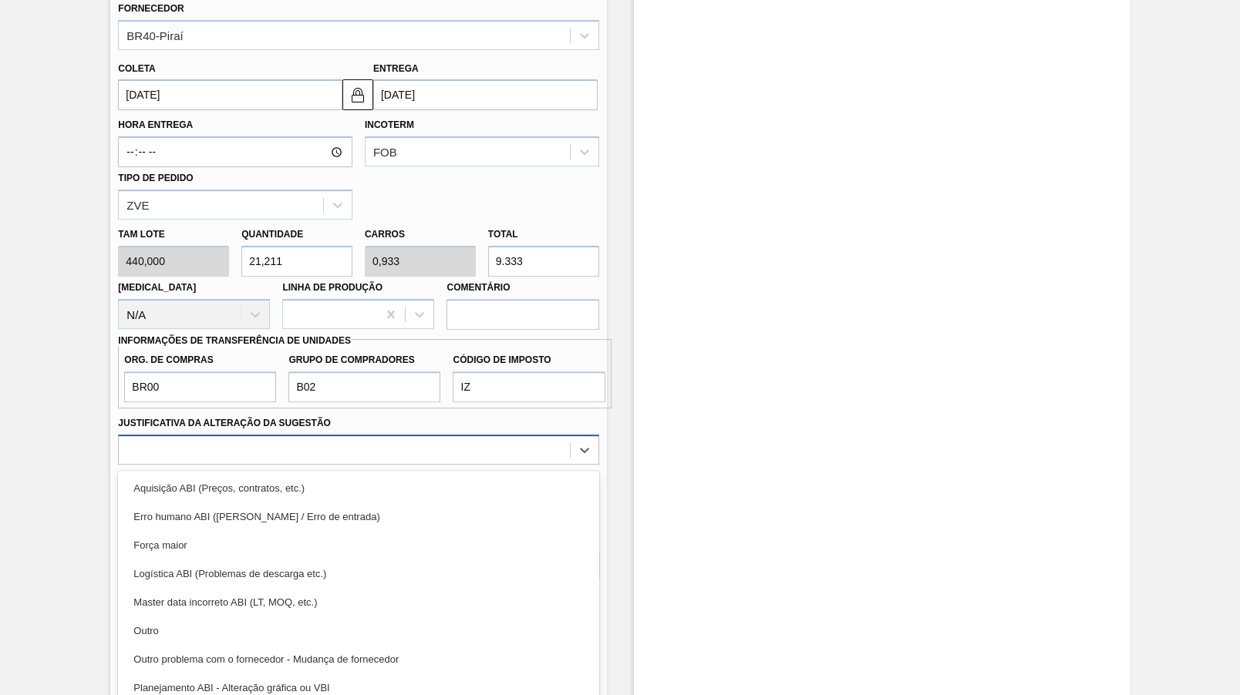
click at [166, 465] on div "option Erro humano ABI (Cálculo / Erro de entrada) focused, 2 of 18. 18 results…" at bounding box center [358, 450] width 480 height 30
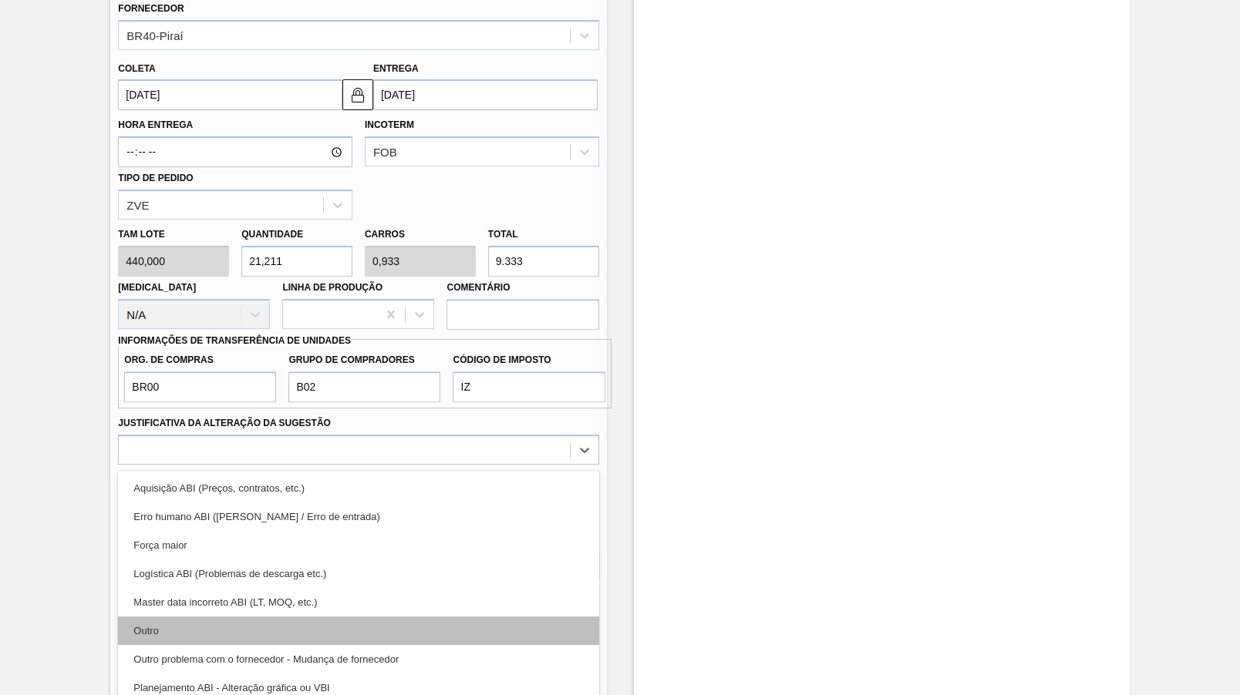
click at [156, 623] on div "Outro" at bounding box center [358, 631] width 480 height 29
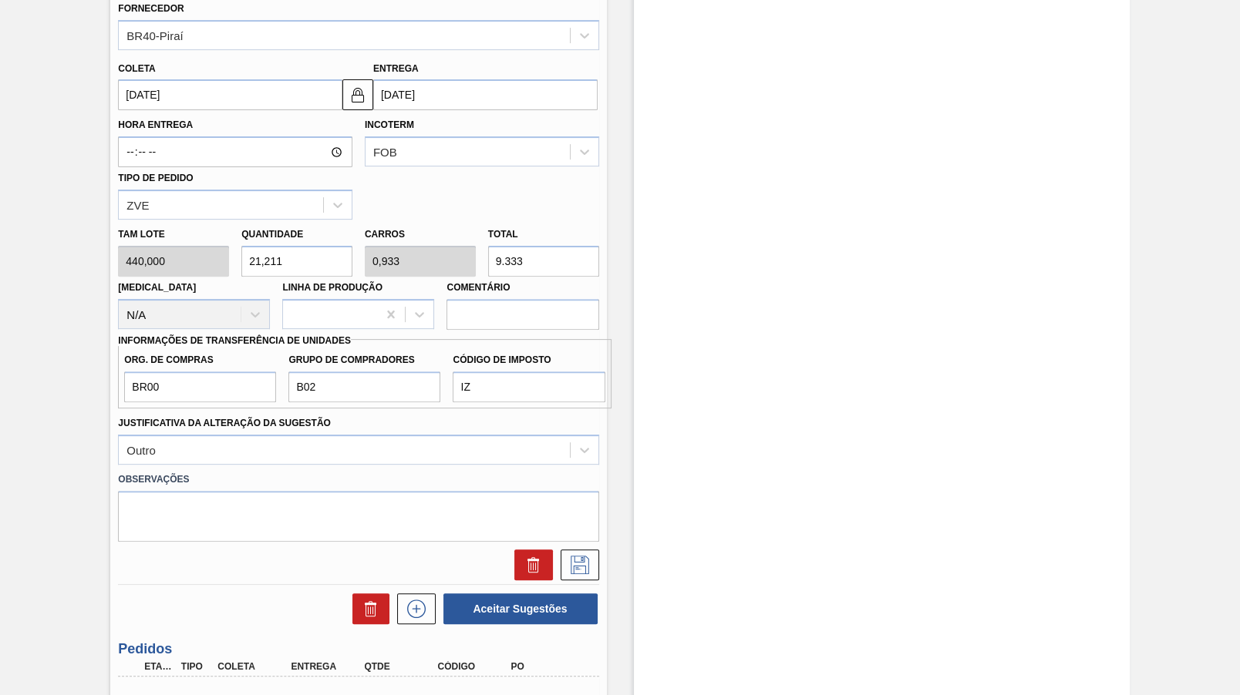
drag, startPoint x: 505, startPoint y: 245, endPoint x: 544, endPoint y: 244, distance: 38.6
click at [544, 246] on input "9.333" at bounding box center [543, 261] width 111 height 31
click at [570, 247] on input "9.333" at bounding box center [543, 261] width 111 height 31
click at [570, 246] on input "9.333" at bounding box center [543, 261] width 111 height 31
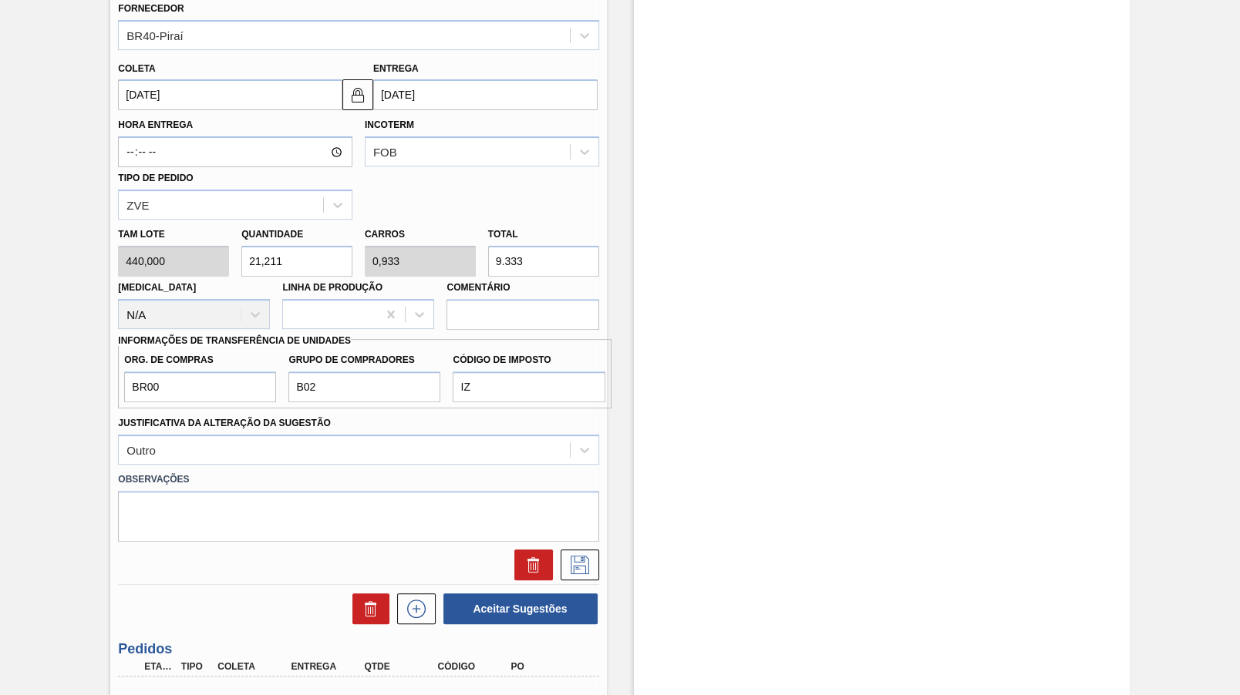
paste input "240"
type input "21"
type input "0,924"
type input "9.240"
click at [590, 556] on icon at bounding box center [579, 565] width 25 height 19
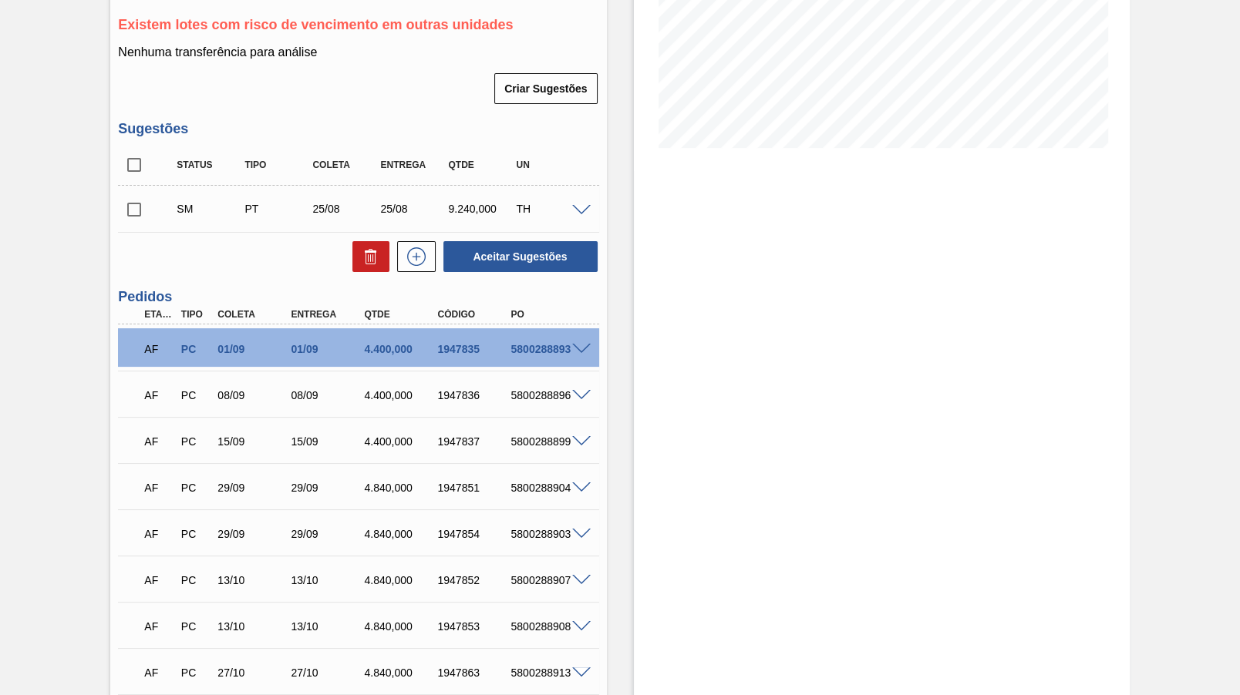
scroll to position [263, 0]
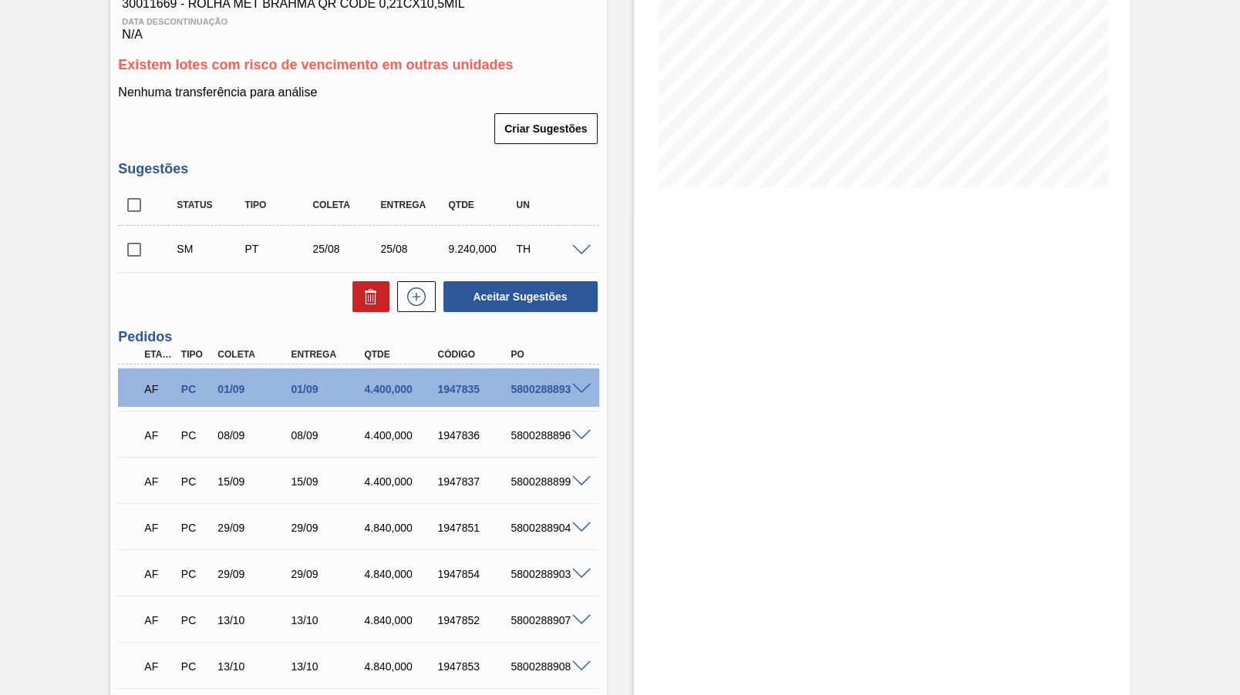
click at [578, 254] on span at bounding box center [581, 251] width 19 height 12
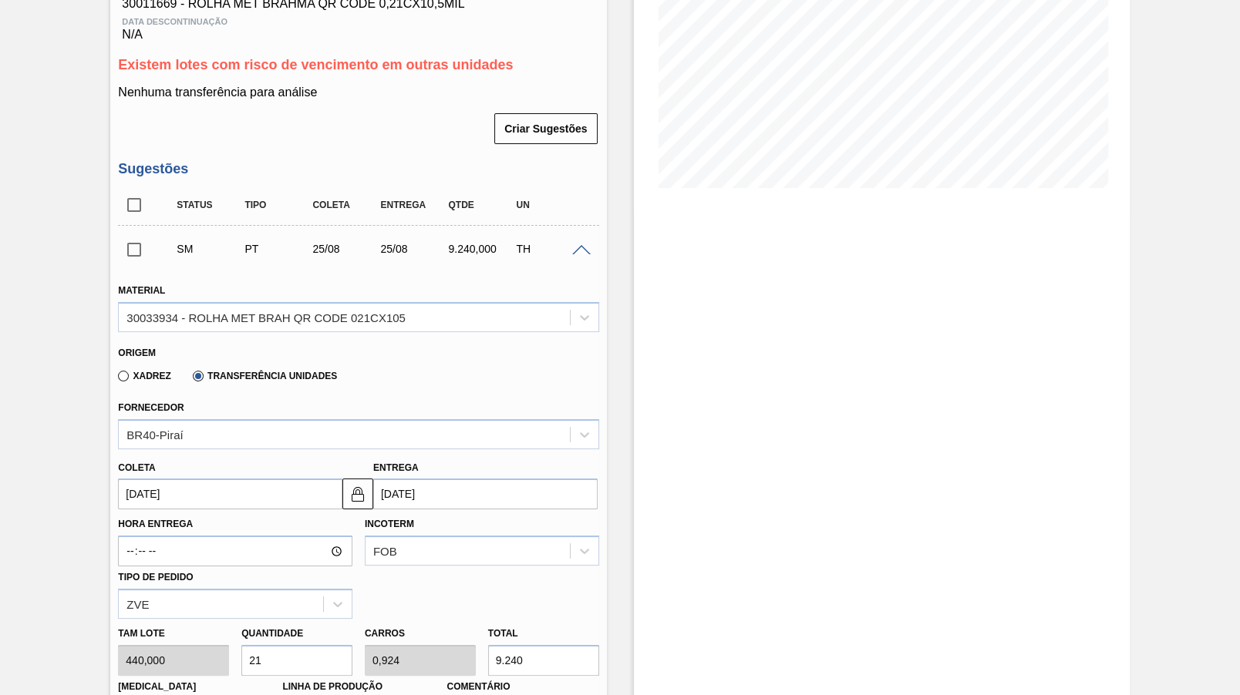
click at [591, 248] on div at bounding box center [583, 250] width 31 height 12
click at [583, 249] on span at bounding box center [581, 251] width 19 height 12
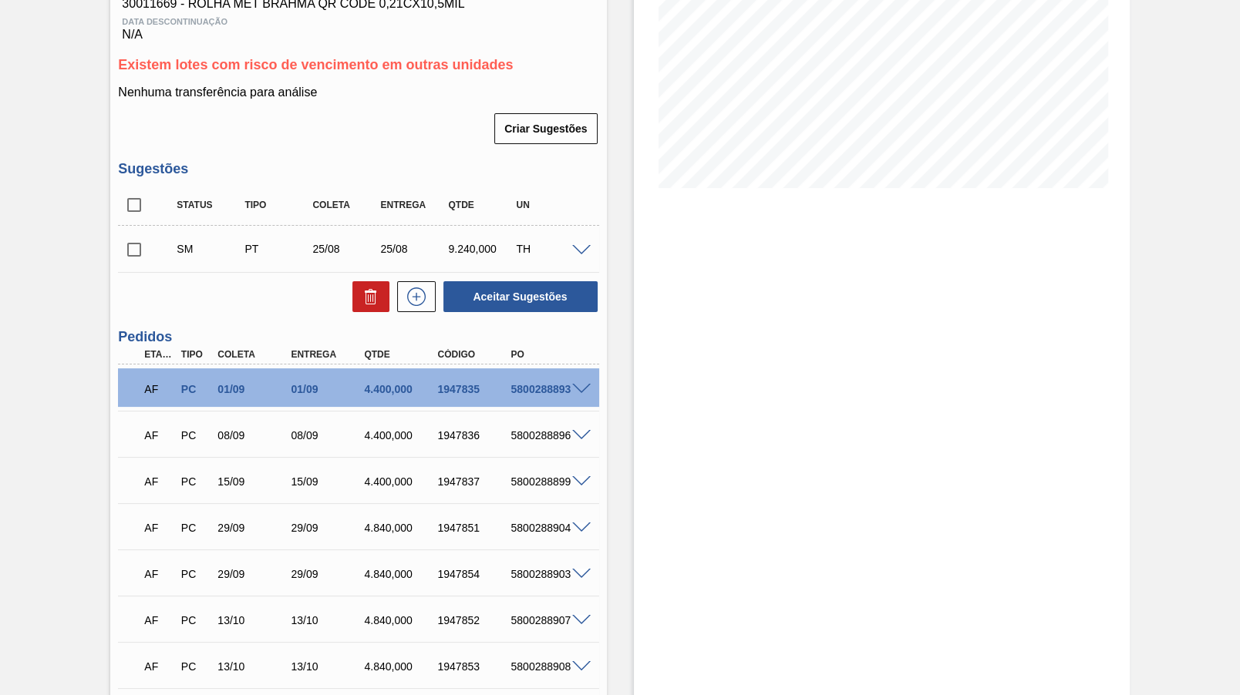
click at [132, 241] on input "checkbox" at bounding box center [134, 250] width 32 height 32
click at [509, 299] on button "Aceitar Sugestões" at bounding box center [520, 296] width 154 height 31
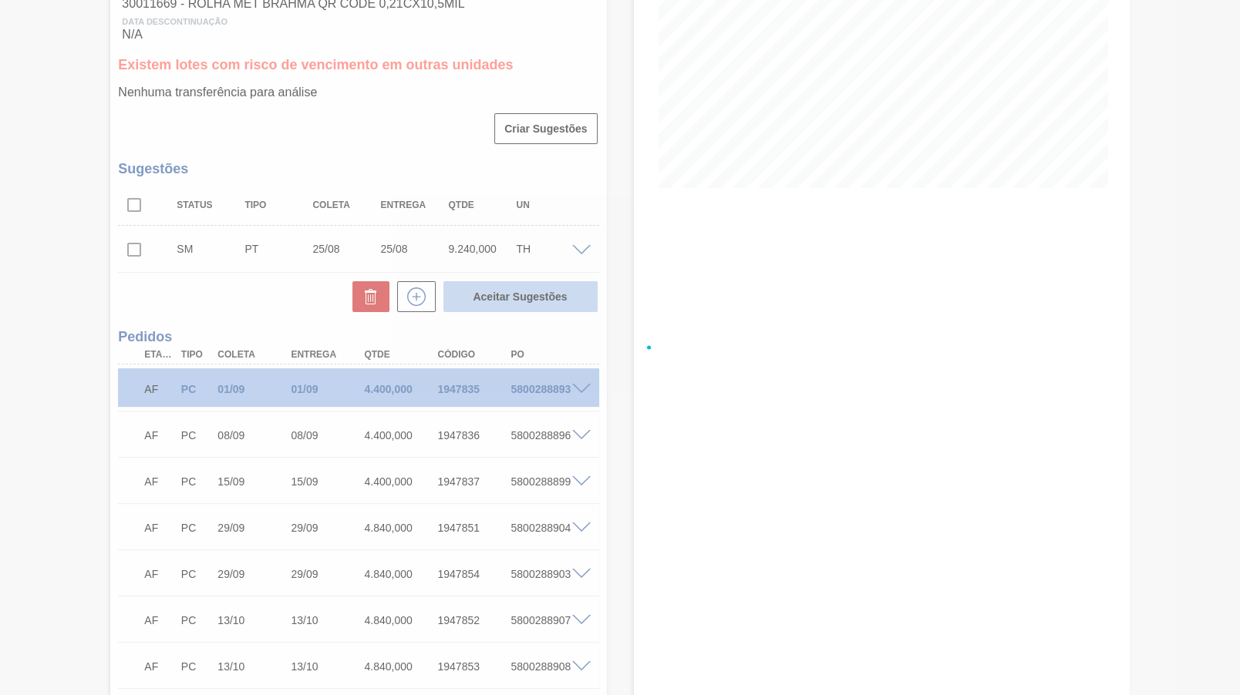
checkbox input "false"
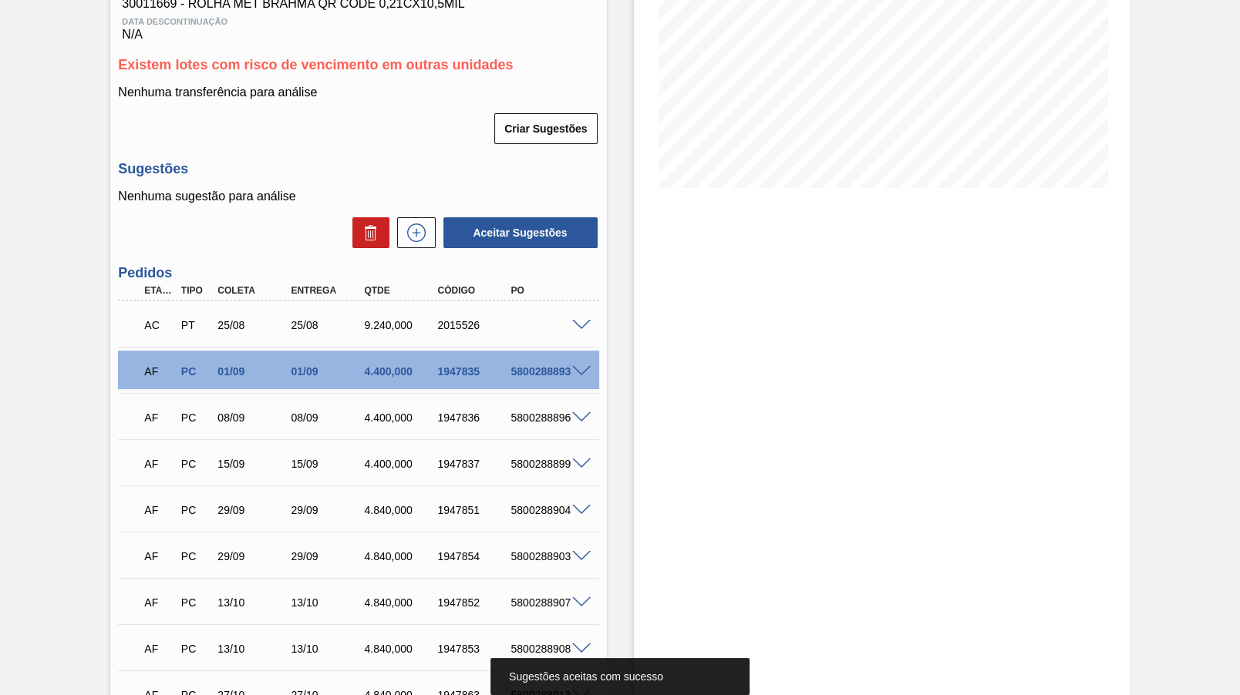
click at [585, 327] on span at bounding box center [581, 326] width 19 height 12
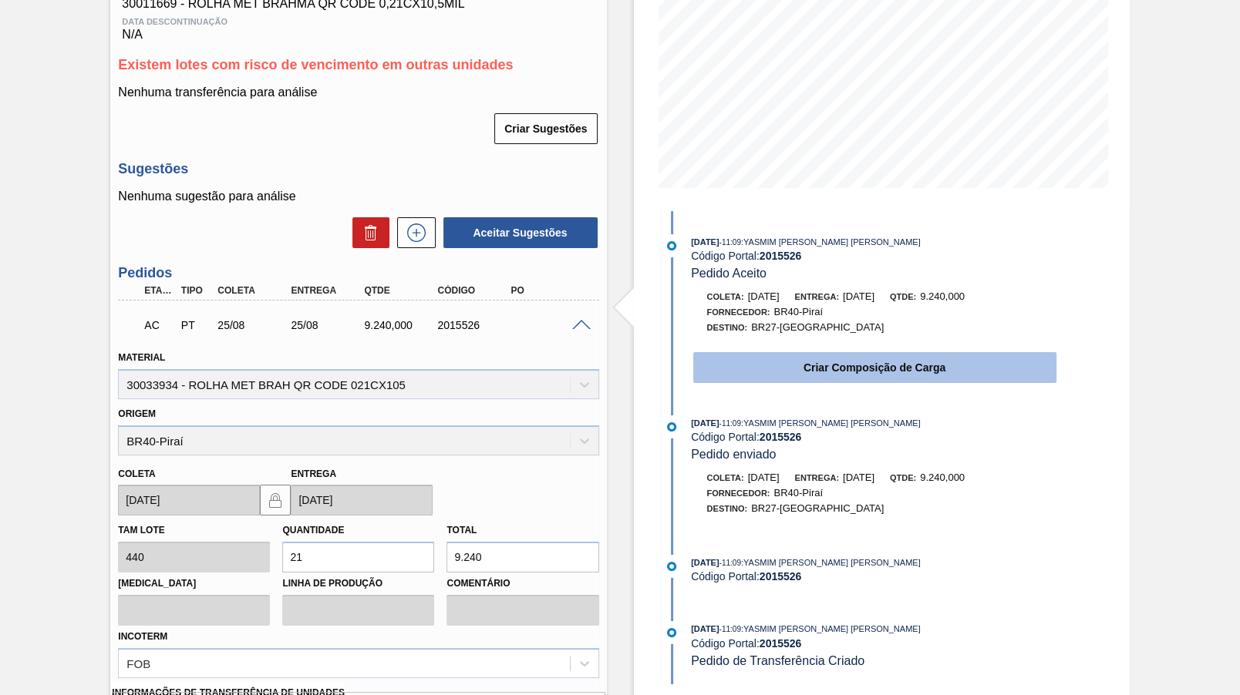
click at [859, 362] on button "Criar Composição de Carga" at bounding box center [874, 367] width 363 height 31
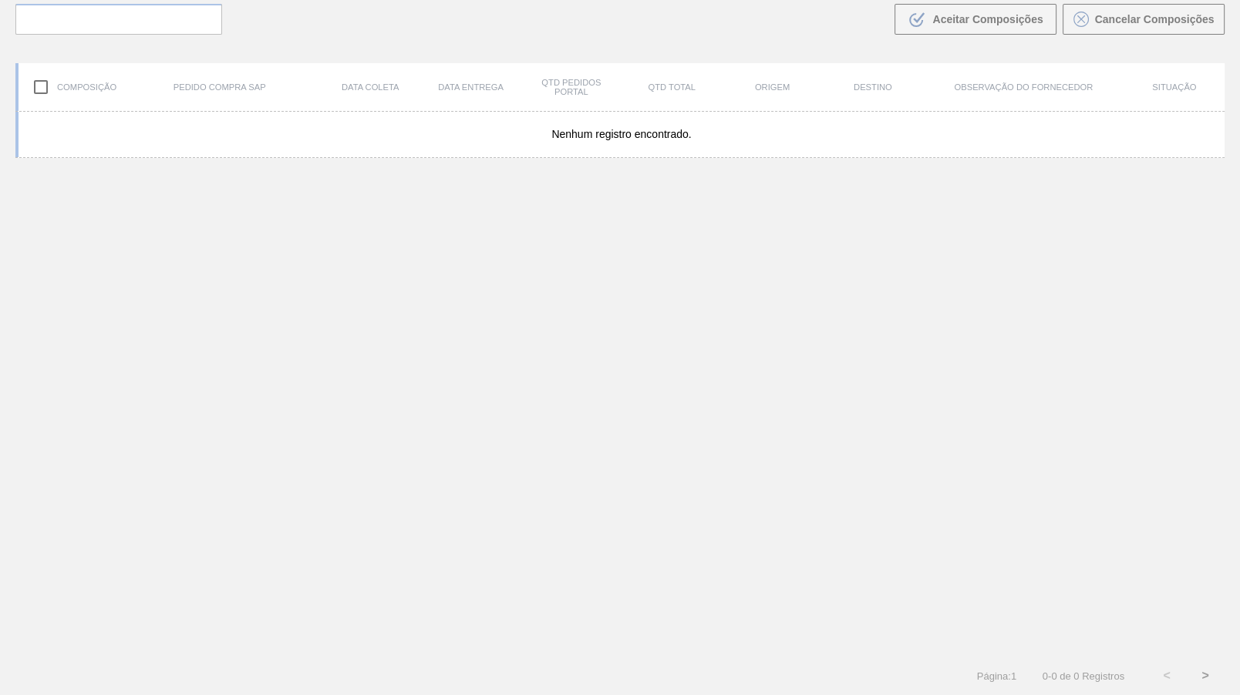
scroll to position [108, 0]
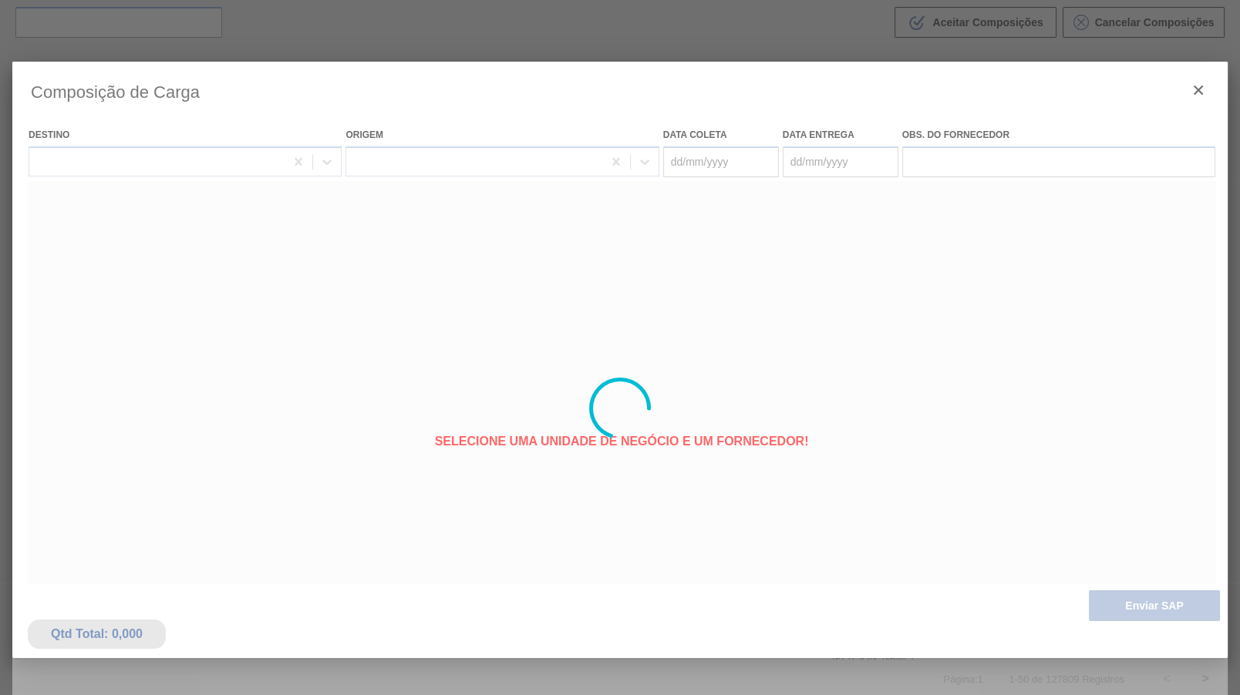
type coleta "[DATE]"
type entrega "[DATE]"
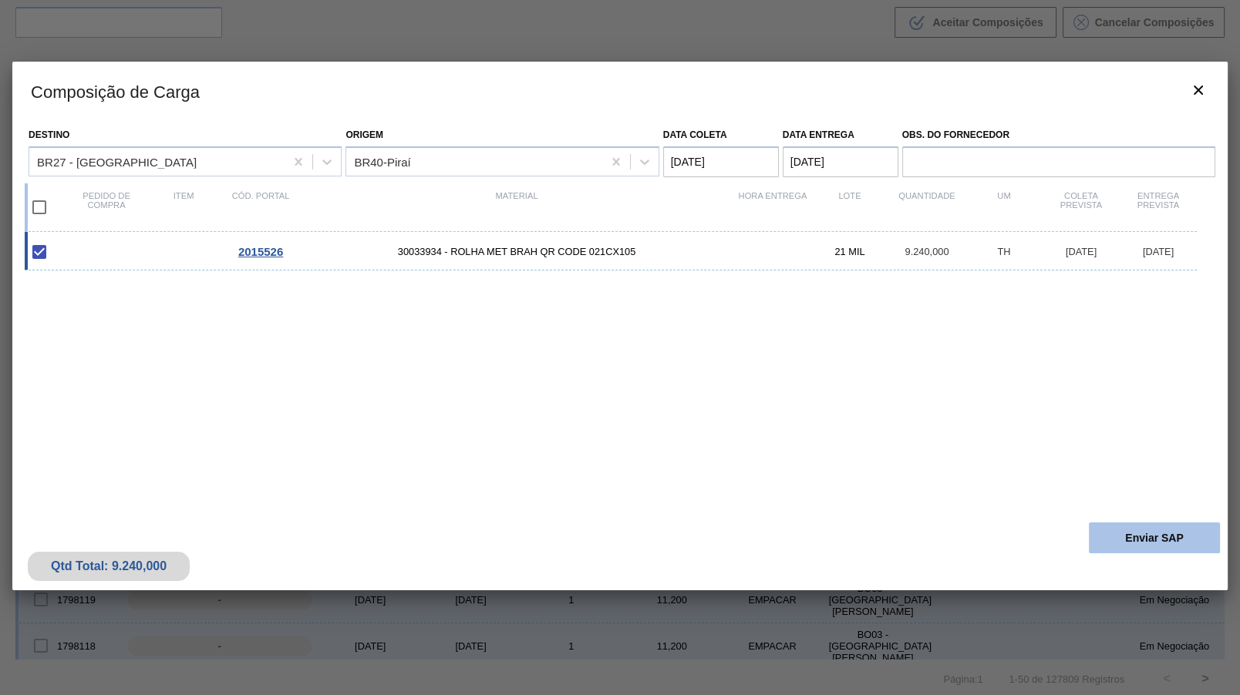
click at [1141, 532] on button "Enviar SAP" at bounding box center [1154, 538] width 131 height 31
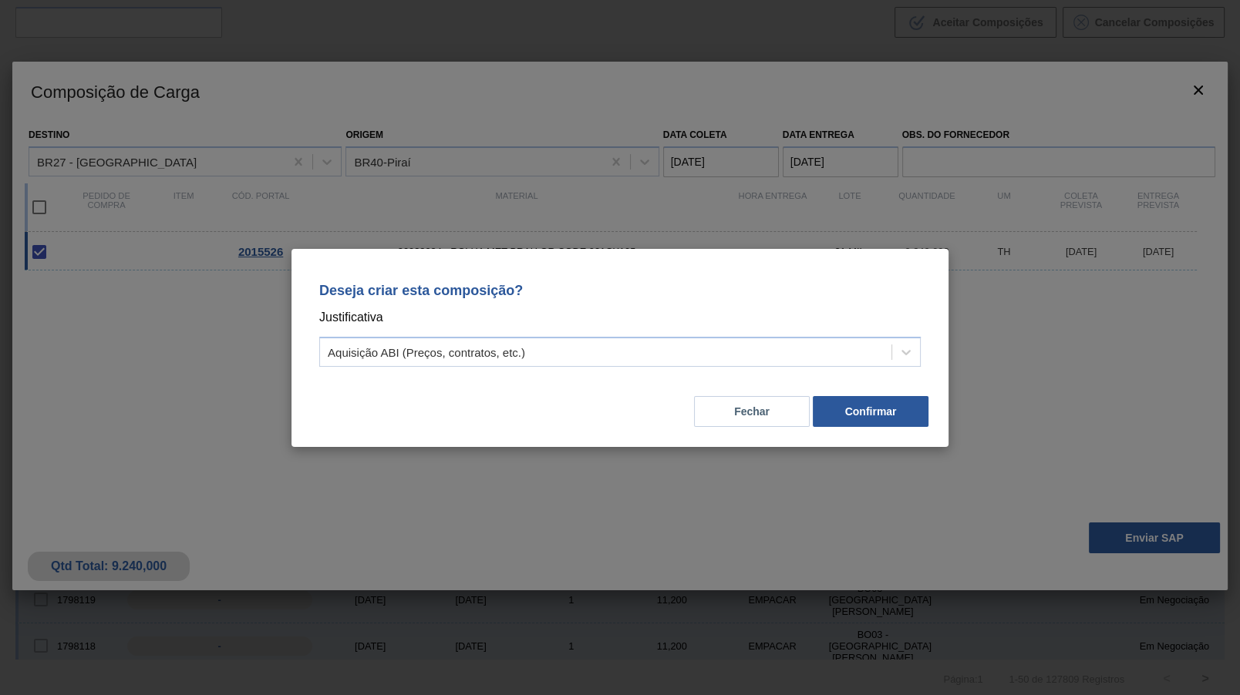
click at [780, 369] on div "Deseja criar esta composição? Justificativa Aquisição ABI (Preços, contratos, e…" at bounding box center [620, 322] width 620 height 109
click at [761, 334] on div "Deseja criar esta composição? Justificativa Aquisição ABI (Preços, contratos, e…" at bounding box center [620, 322] width 620 height 109
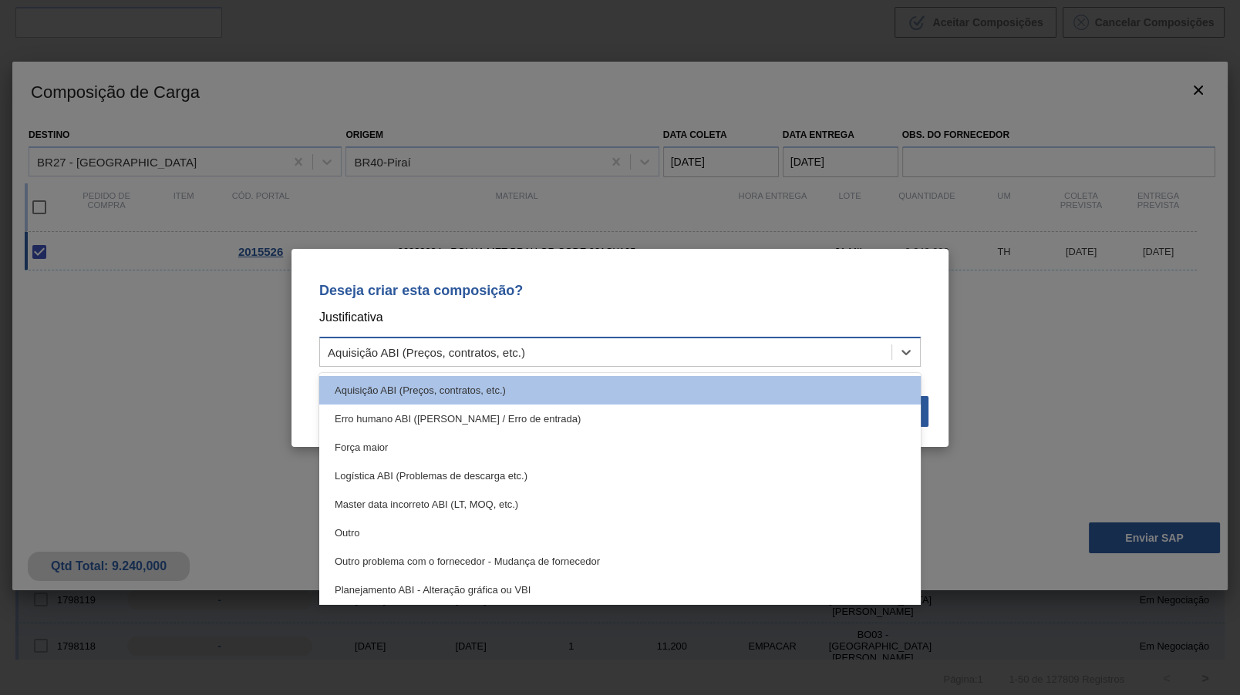
click at [749, 347] on div "Aquisição ABI (Preços, contratos, etc.)" at bounding box center [605, 352] width 571 height 22
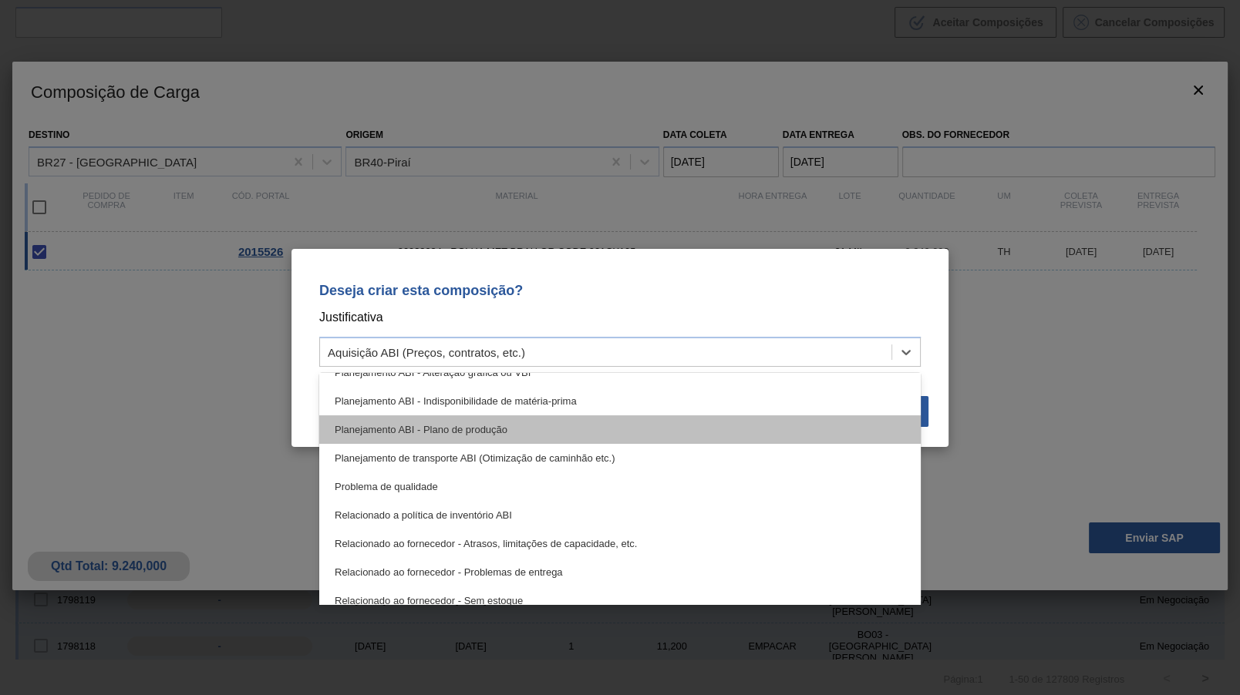
scroll to position [136, 0]
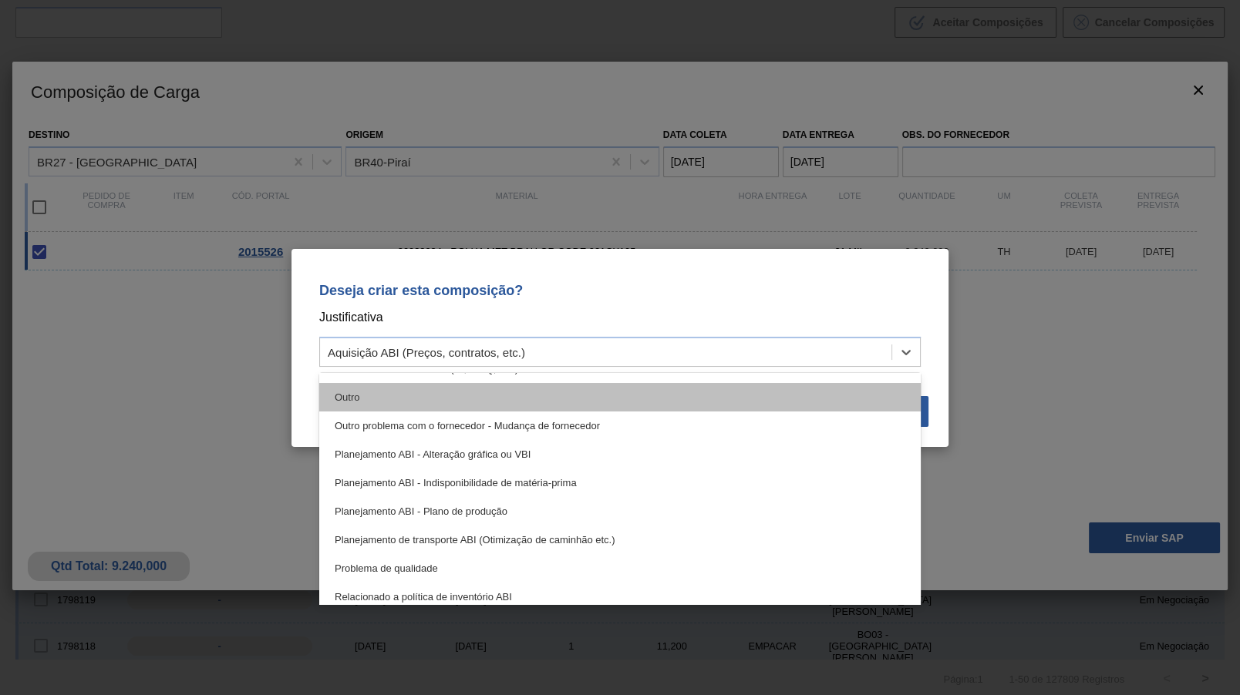
click at [407, 396] on div "Outro" at bounding box center [619, 397] width 601 height 29
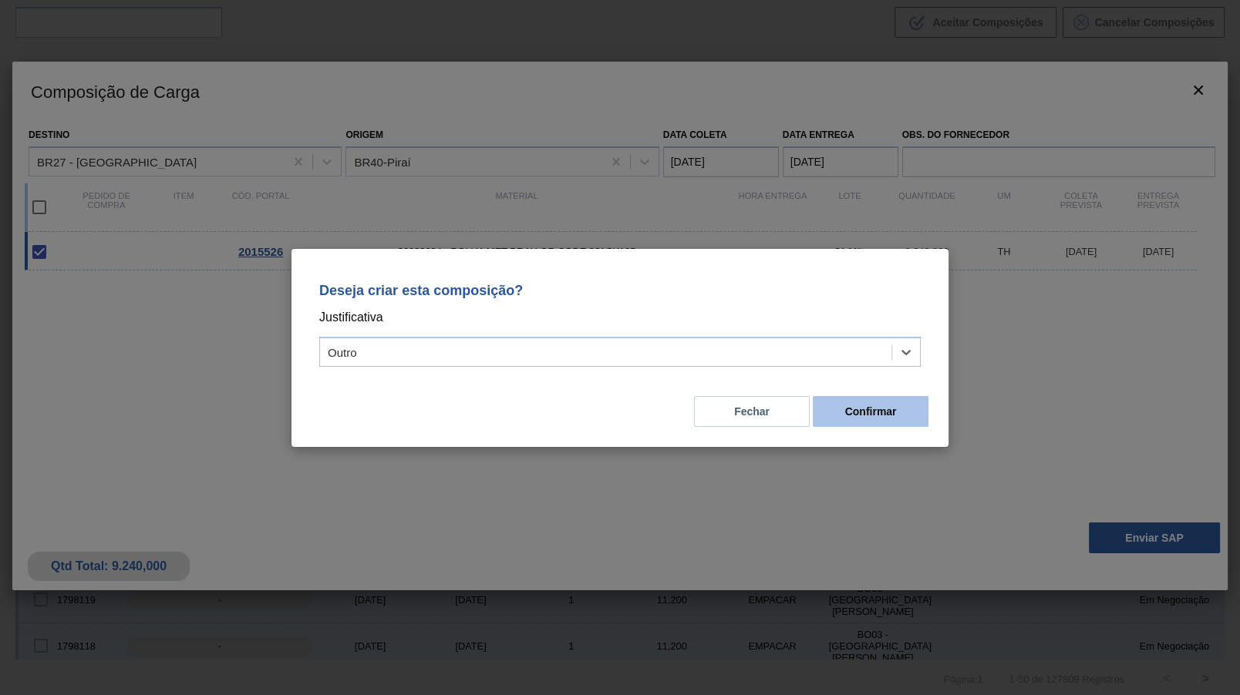
click at [826, 420] on button "Confirmar" at bounding box center [871, 411] width 116 height 31
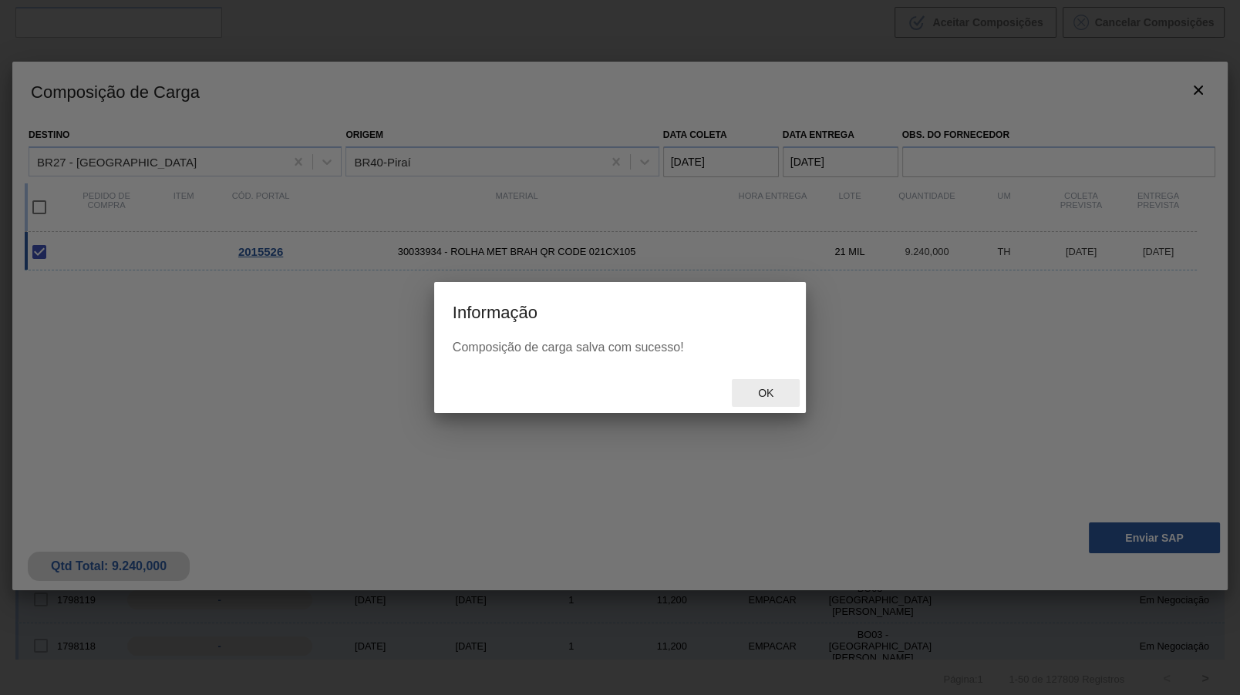
drag, startPoint x: 769, startPoint y: 386, endPoint x: 752, endPoint y: 377, distance: 19.3
click at [752, 377] on div "Ok" at bounding box center [620, 393] width 372 height 40
click at [775, 397] on span "Ok" at bounding box center [765, 393] width 40 height 12
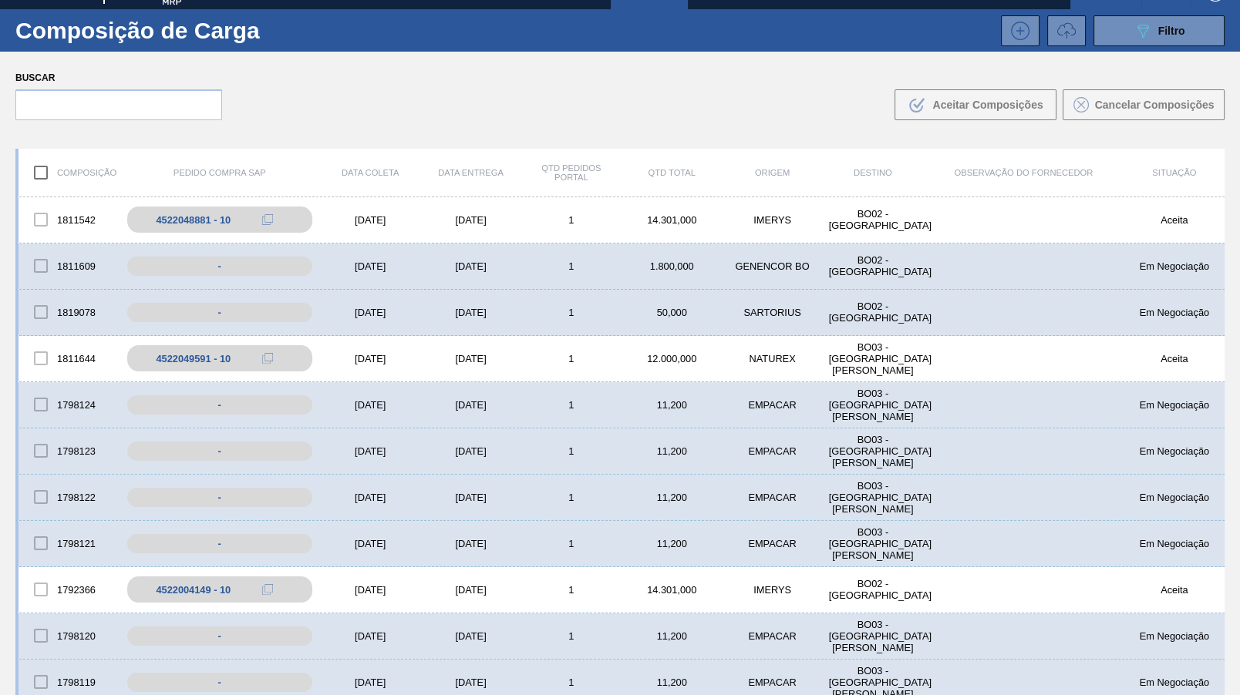
scroll to position [0, 0]
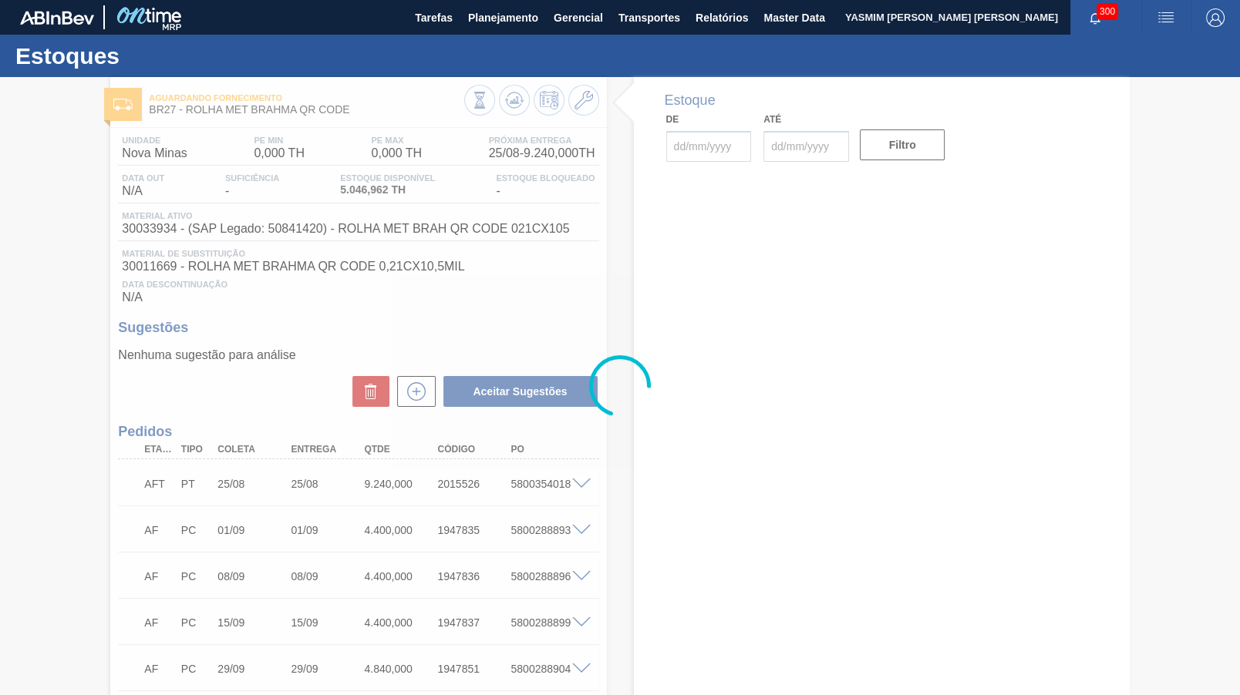
type input "[DATE]"
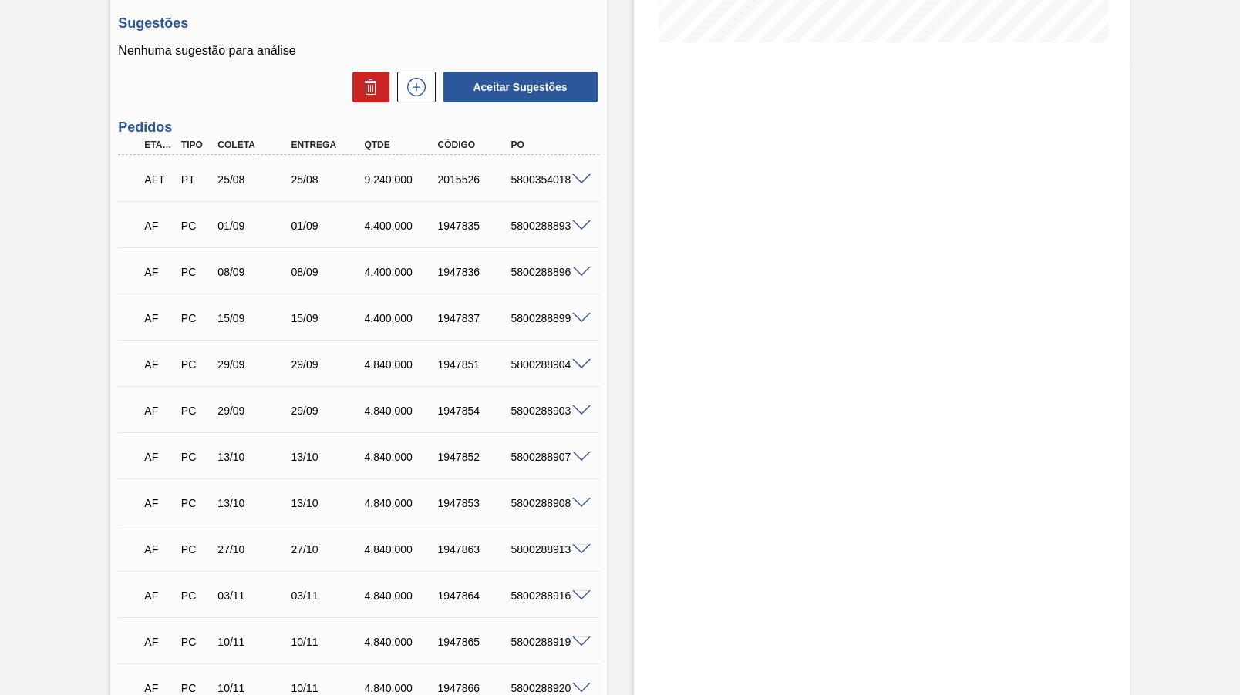
scroll to position [458, 0]
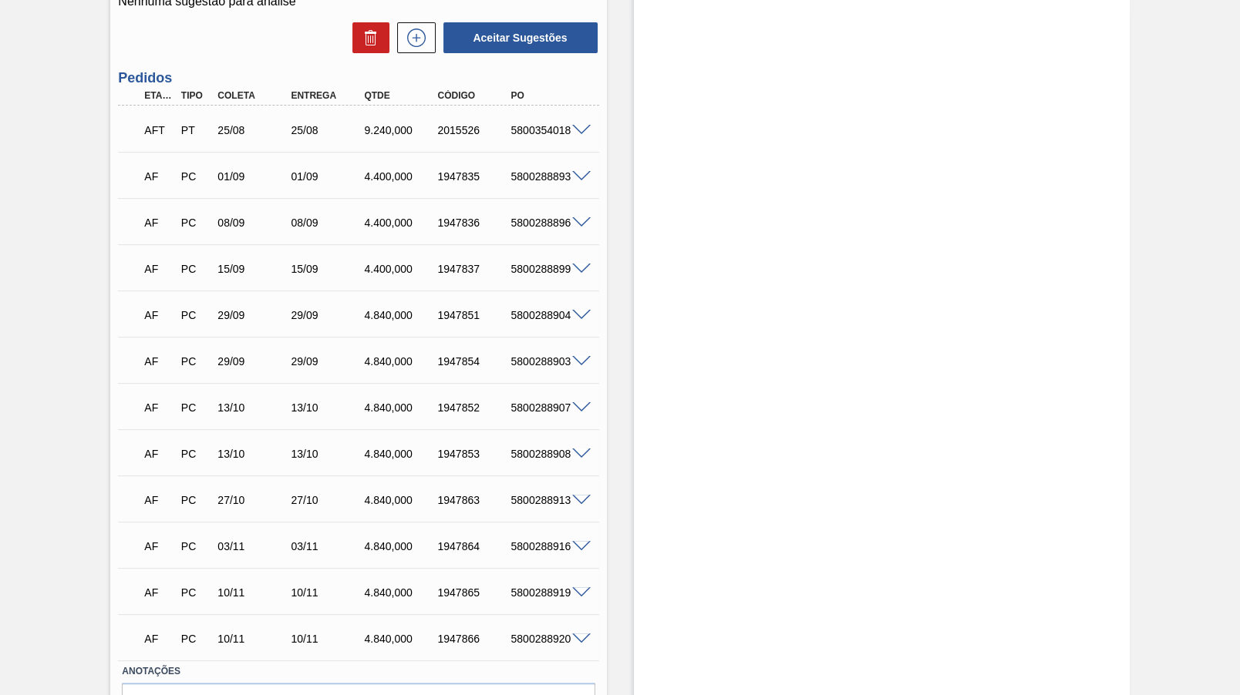
click at [557, 127] on div "5800354018" at bounding box center [547, 130] width 81 height 12
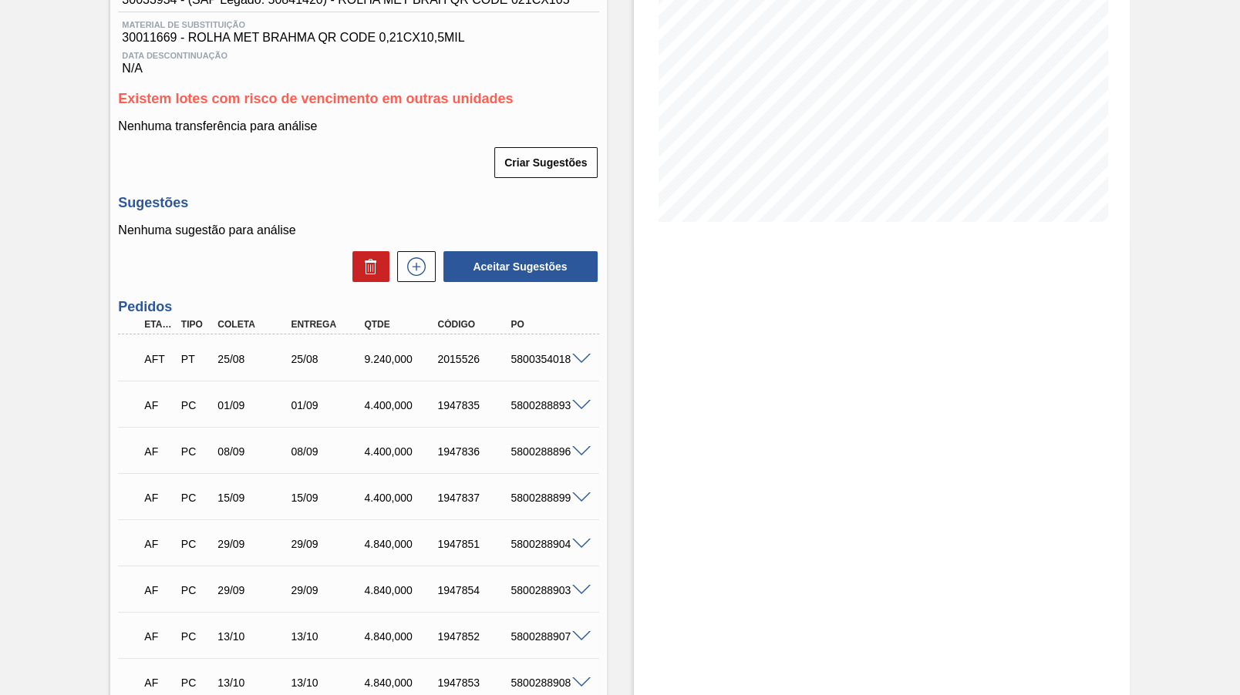
scroll to position [0, 0]
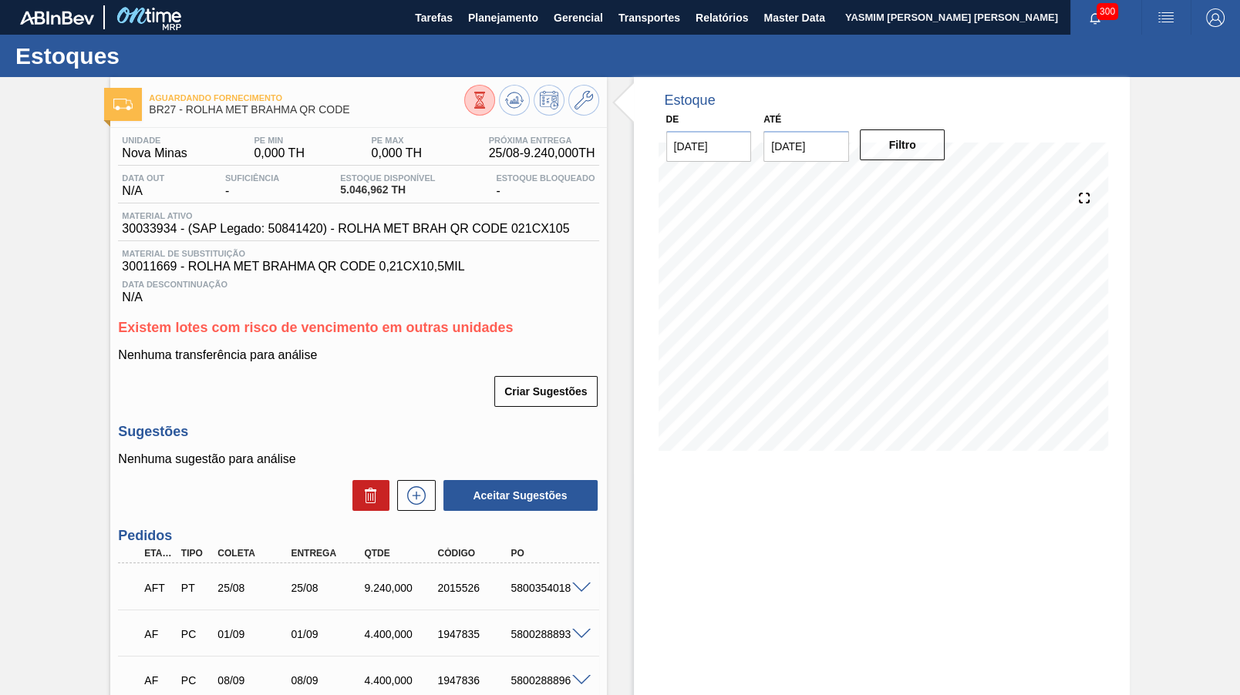
click at [153, 220] on span "Material ativo" at bounding box center [345, 215] width 447 height 9
click at [424, 230] on span "30033934 - (SAP Legado: 50841420) - ROLHA MET BRAH QR CODE 021CX105" at bounding box center [345, 229] width 447 height 14
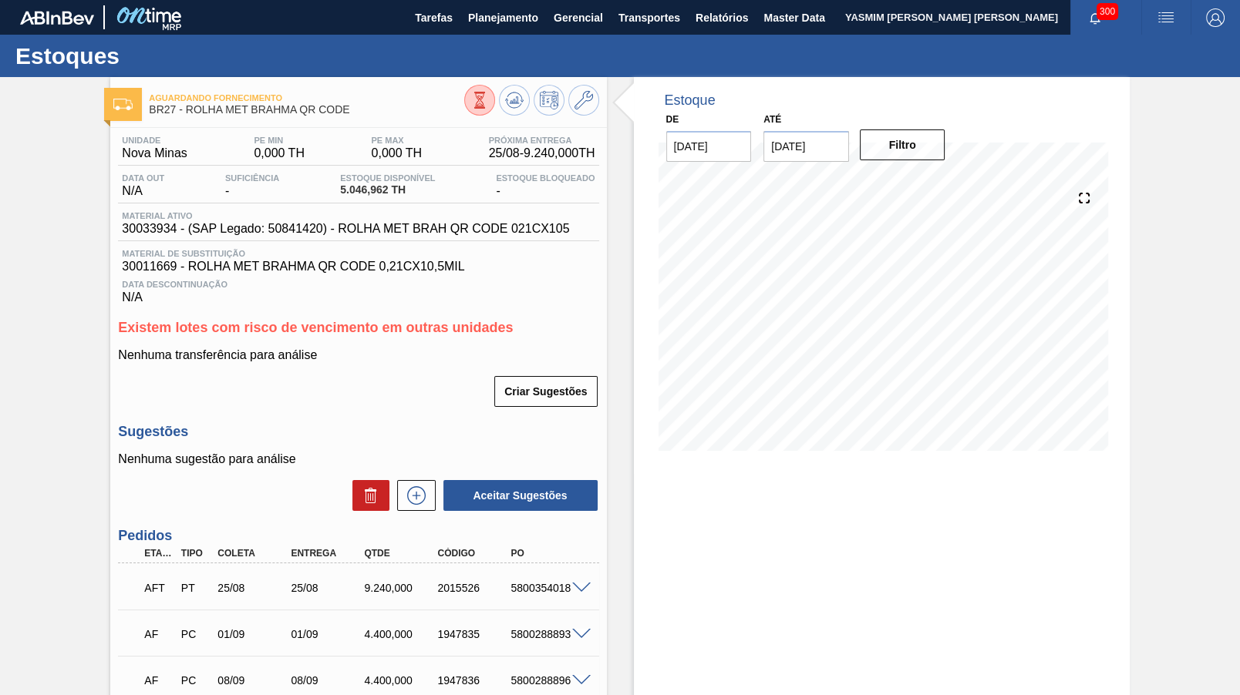
click at [160, 233] on span "30033934 - (SAP Legado: 50841420) - ROLHA MET BRAH QR CODE 021CX105" at bounding box center [345, 229] width 447 height 14
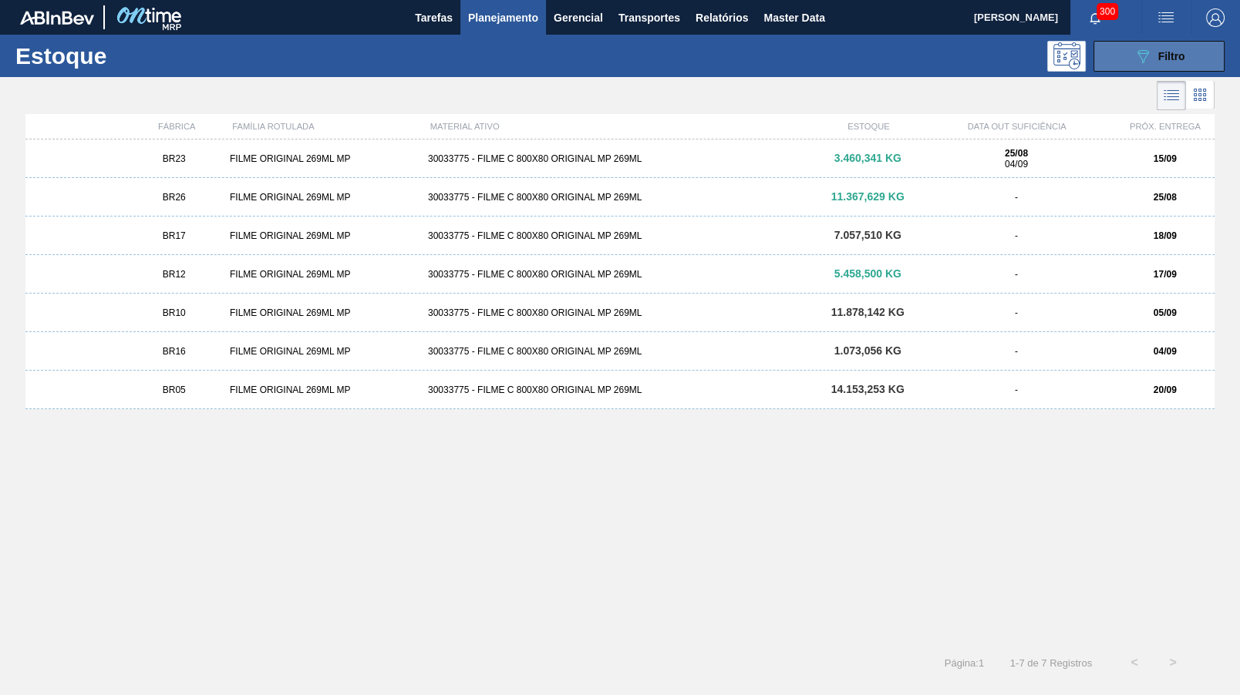
click at [1105, 47] on button "089F7B8B-B2A5-4AFE-B5C0-19BA573D28AC Filtro" at bounding box center [1158, 56] width 131 height 31
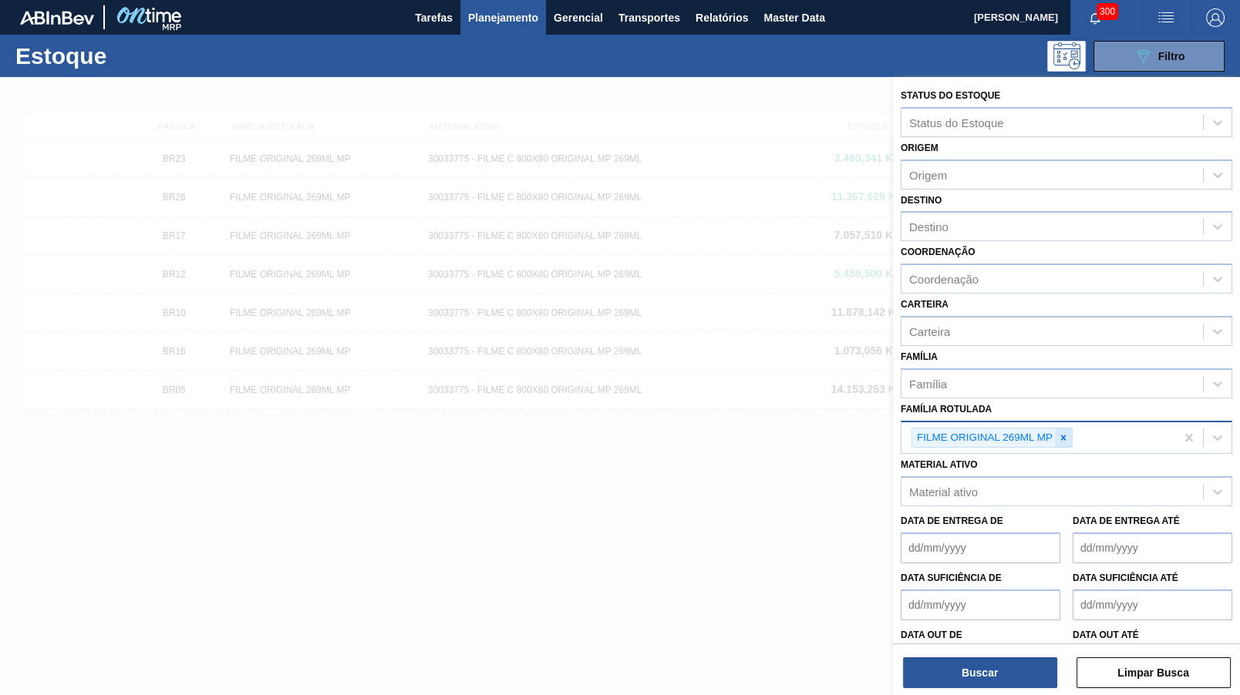
click at [1063, 435] on icon at bounding box center [1063, 437] width 5 height 5
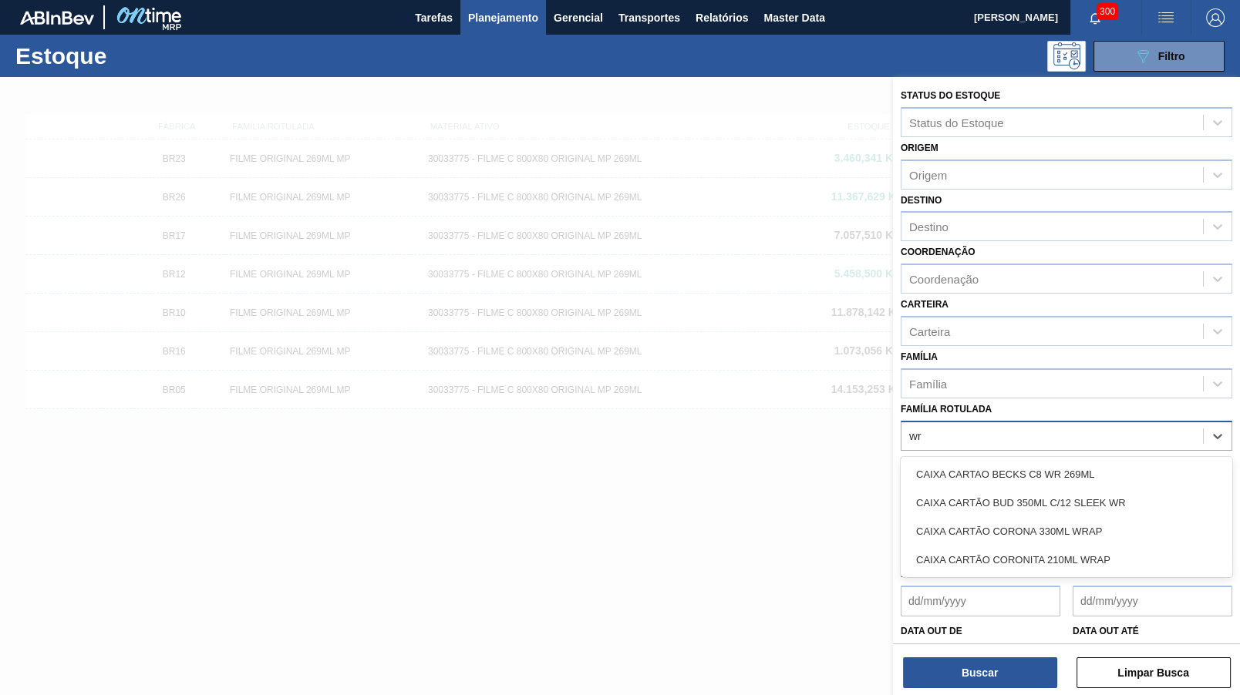
type Rotulada "w"
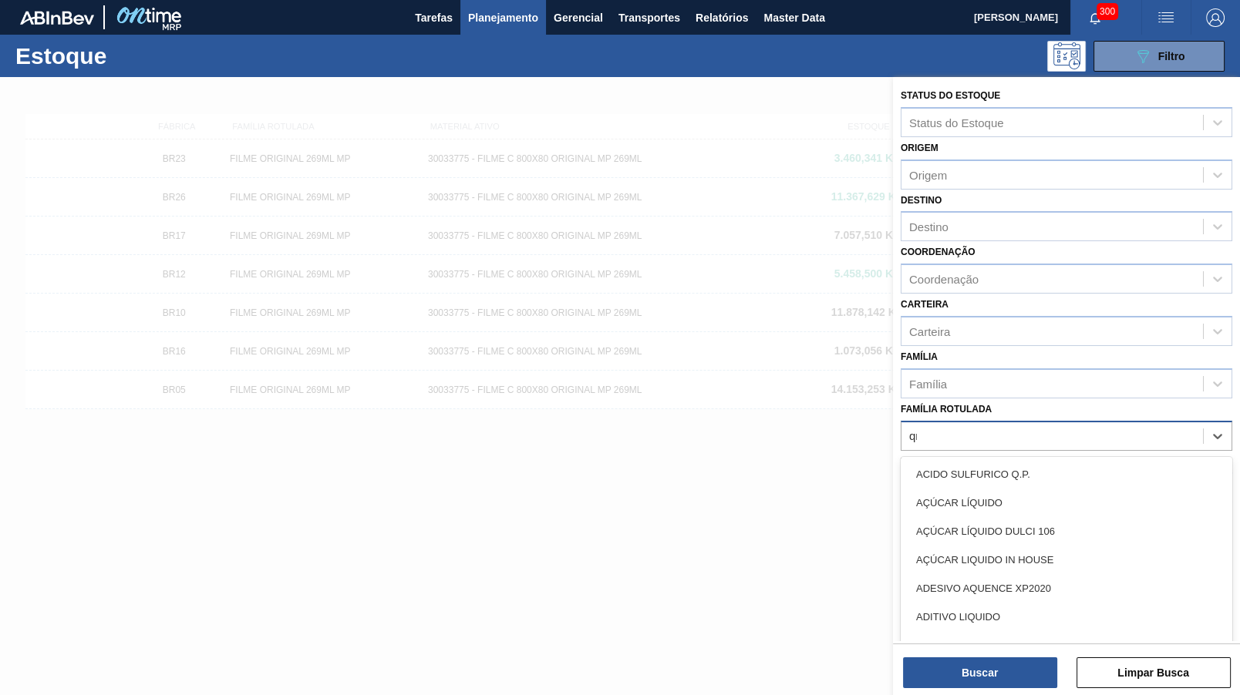
type Rotulada "qr code"
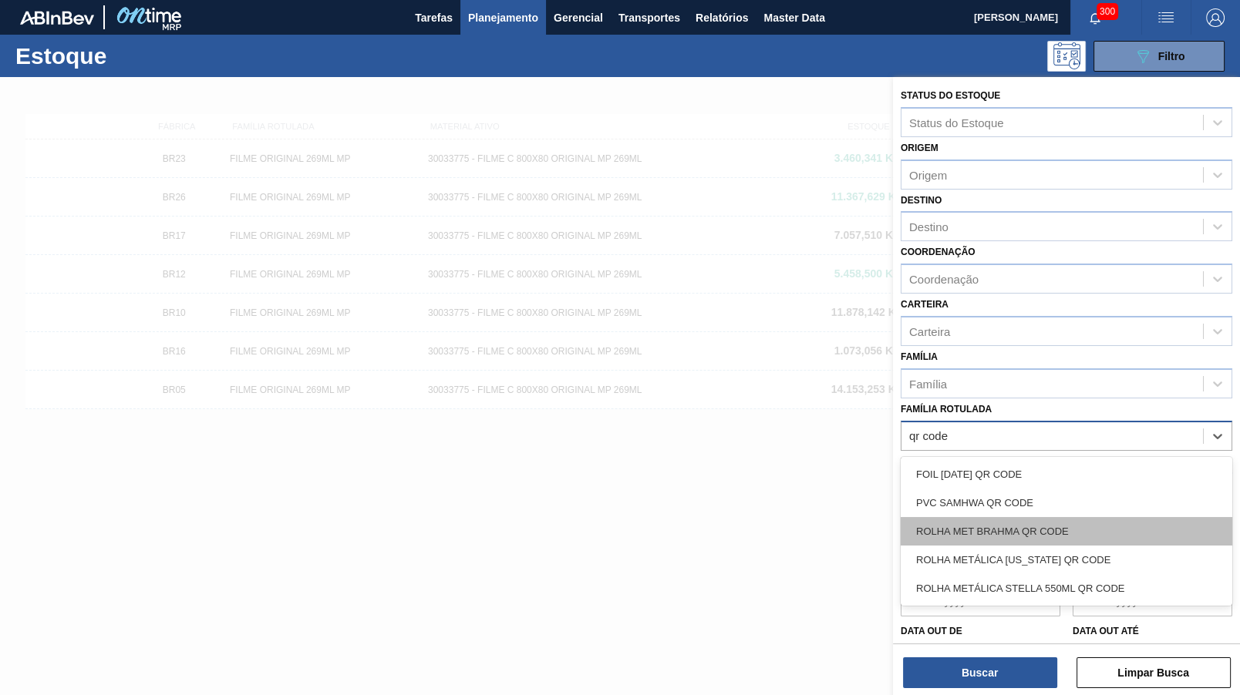
click at [971, 517] on div "ROLHA MET BRAHMA QR CODE" at bounding box center [1066, 531] width 332 height 29
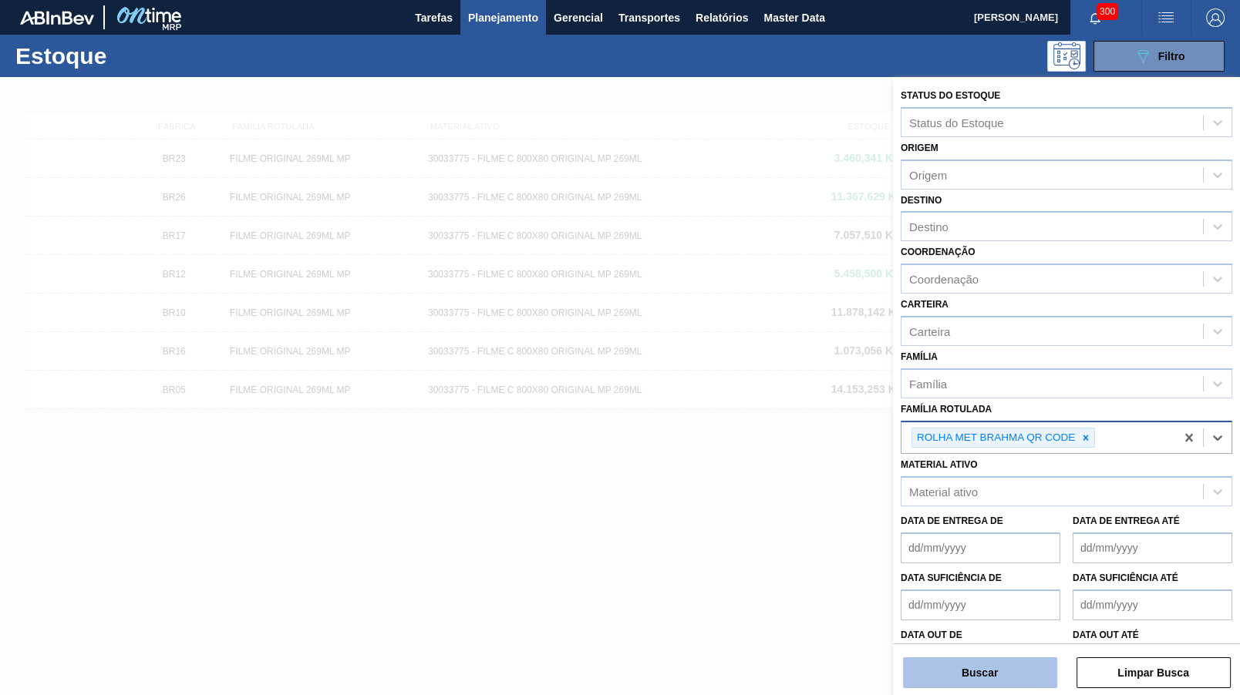
click at [973, 676] on button "Buscar" at bounding box center [980, 673] width 154 height 31
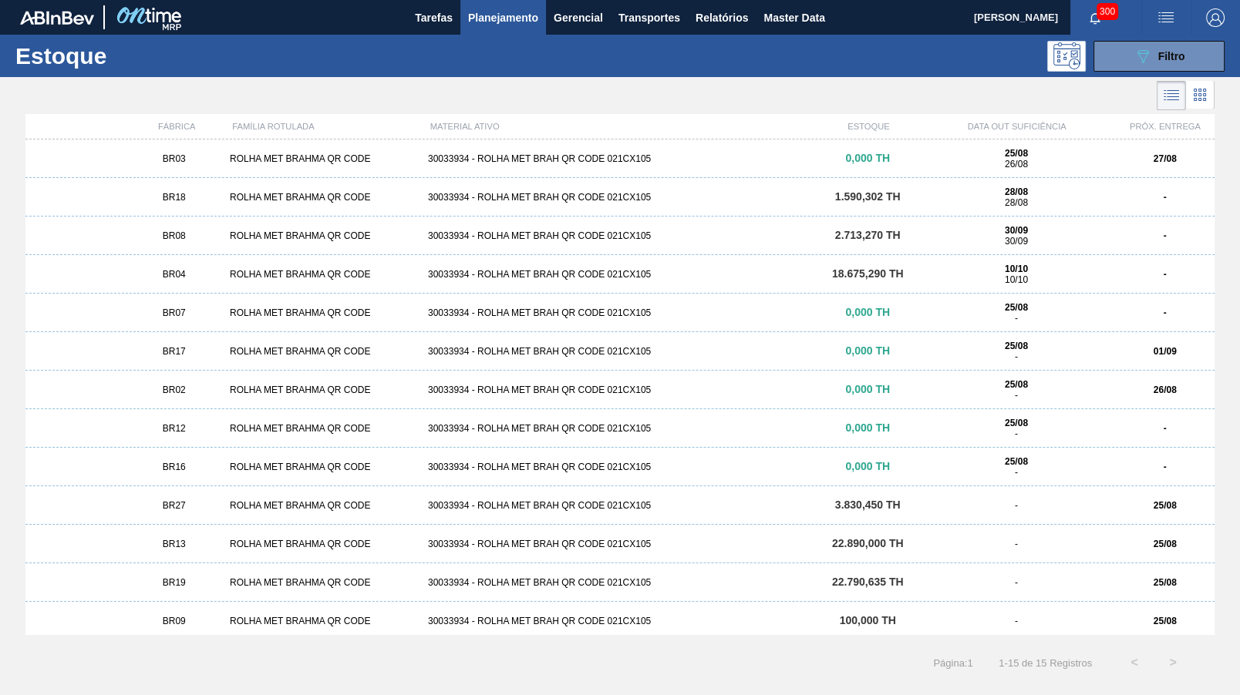
scroll to position [83, 0]
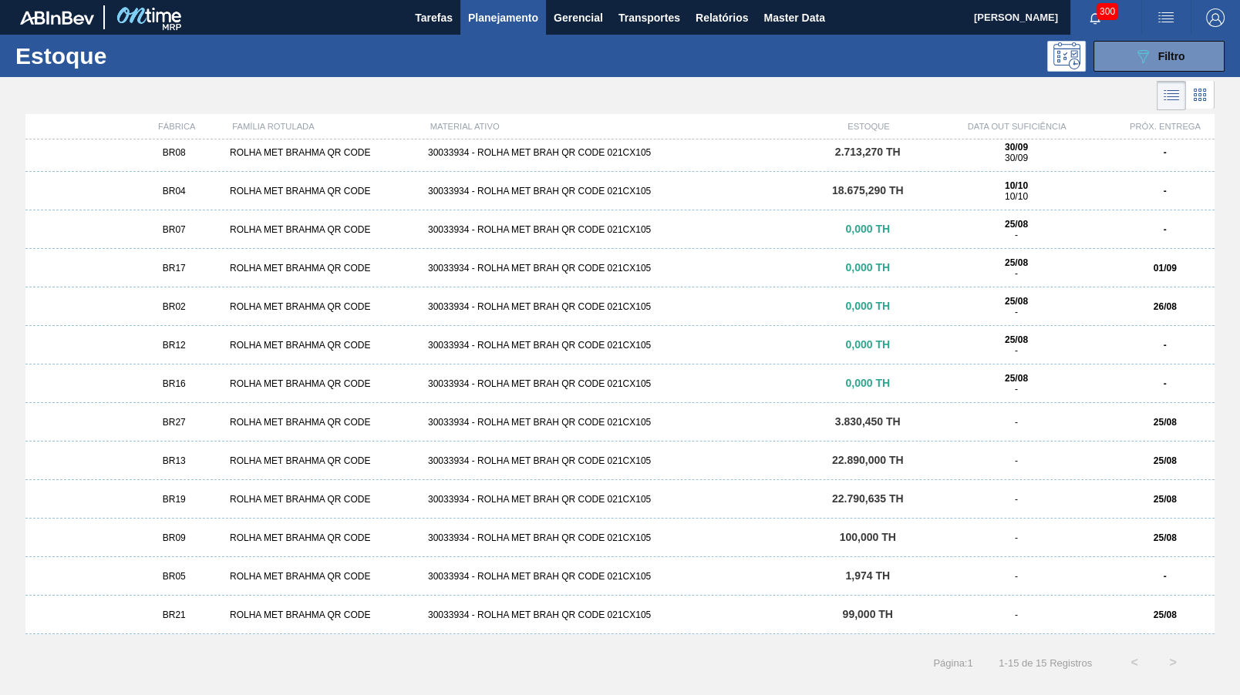
click at [271, 381] on div "ROLHA MET BRAHMA QR CODE" at bounding box center [323, 384] width 198 height 11
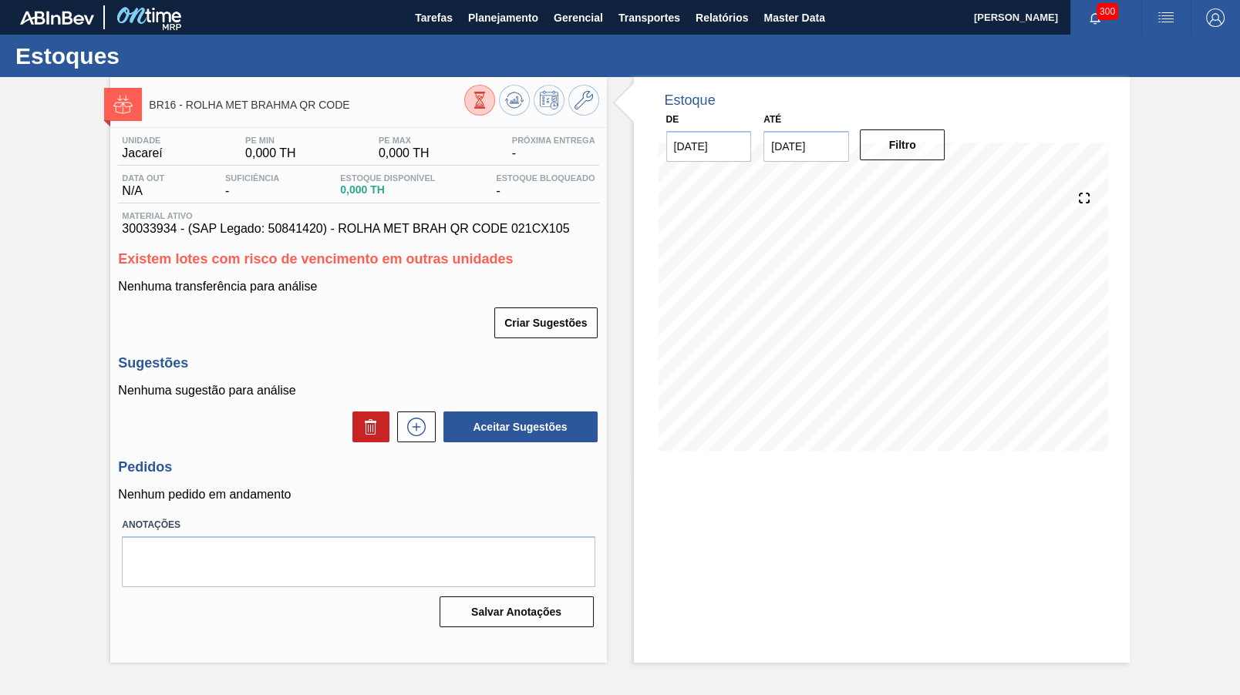
click at [420, 443] on div "Unidade Jacareí PE MIN 0,000 TH PE MAX 0,000 TH Próxima Entrega - Data out N/A …" at bounding box center [358, 380] width 496 height 505
click at [426, 424] on icon at bounding box center [416, 427] width 25 height 19
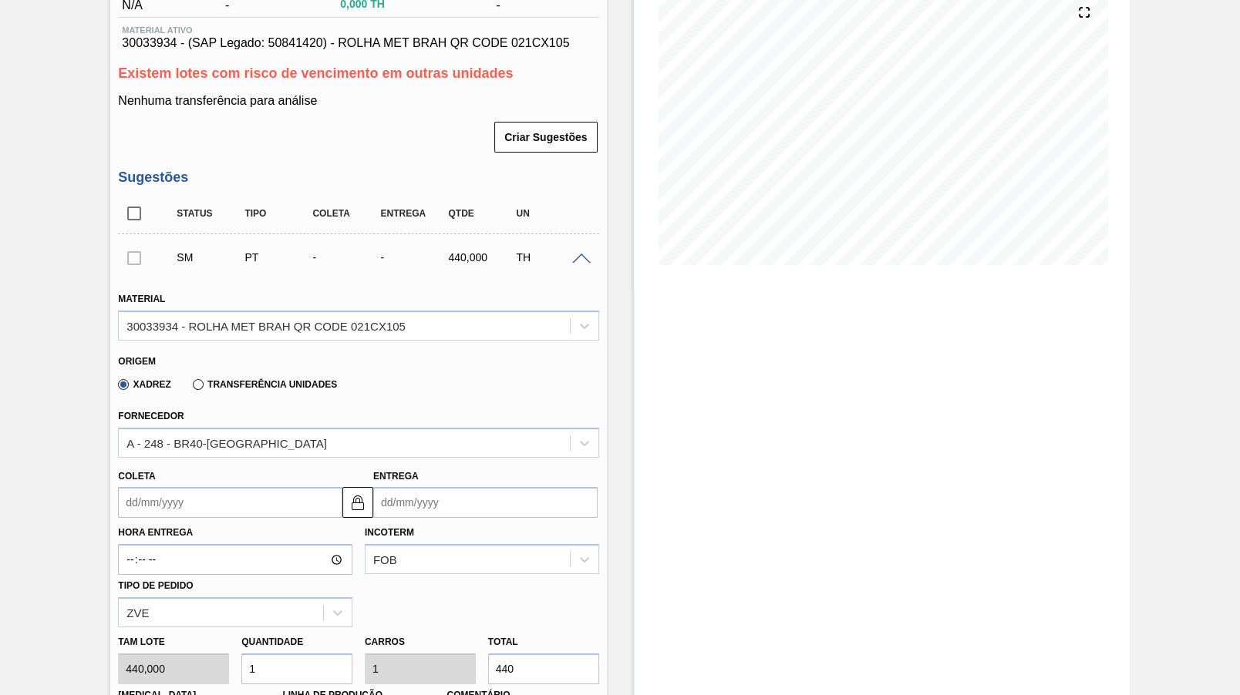
scroll to position [229, 0]
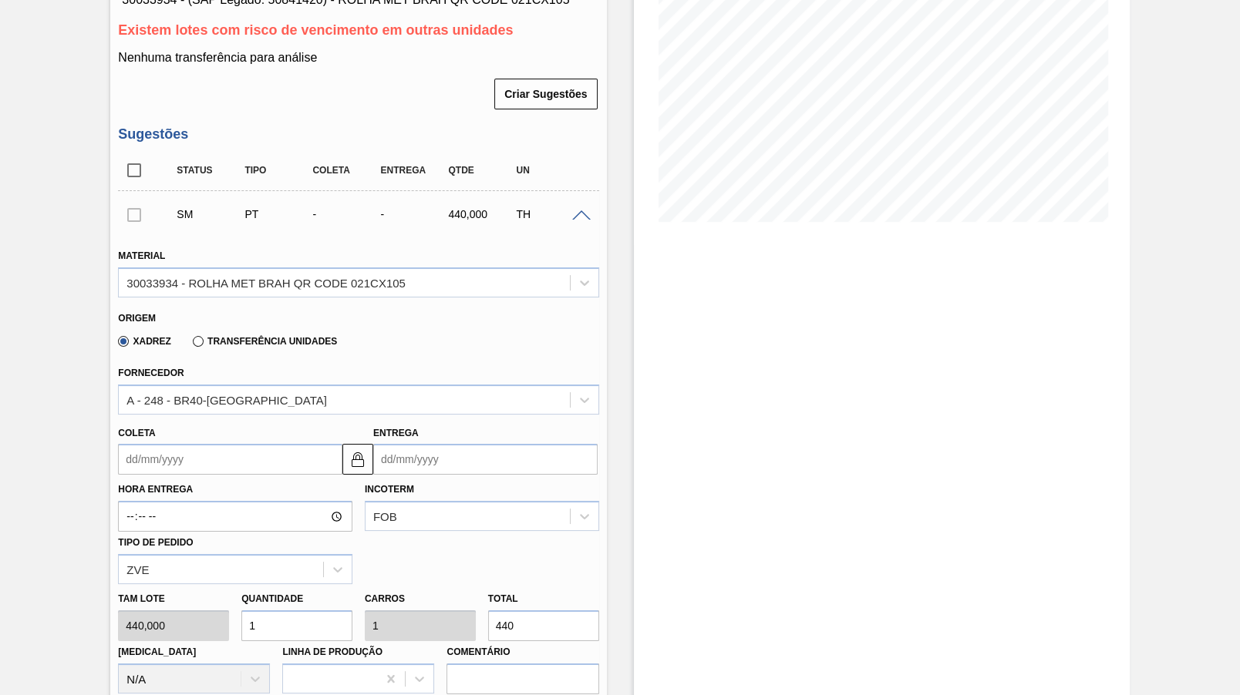
click at [227, 344] on label "Transferência Unidades" at bounding box center [265, 341] width 144 height 11
click at [190, 345] on input "Transferência Unidades" at bounding box center [190, 345] width 0 height 0
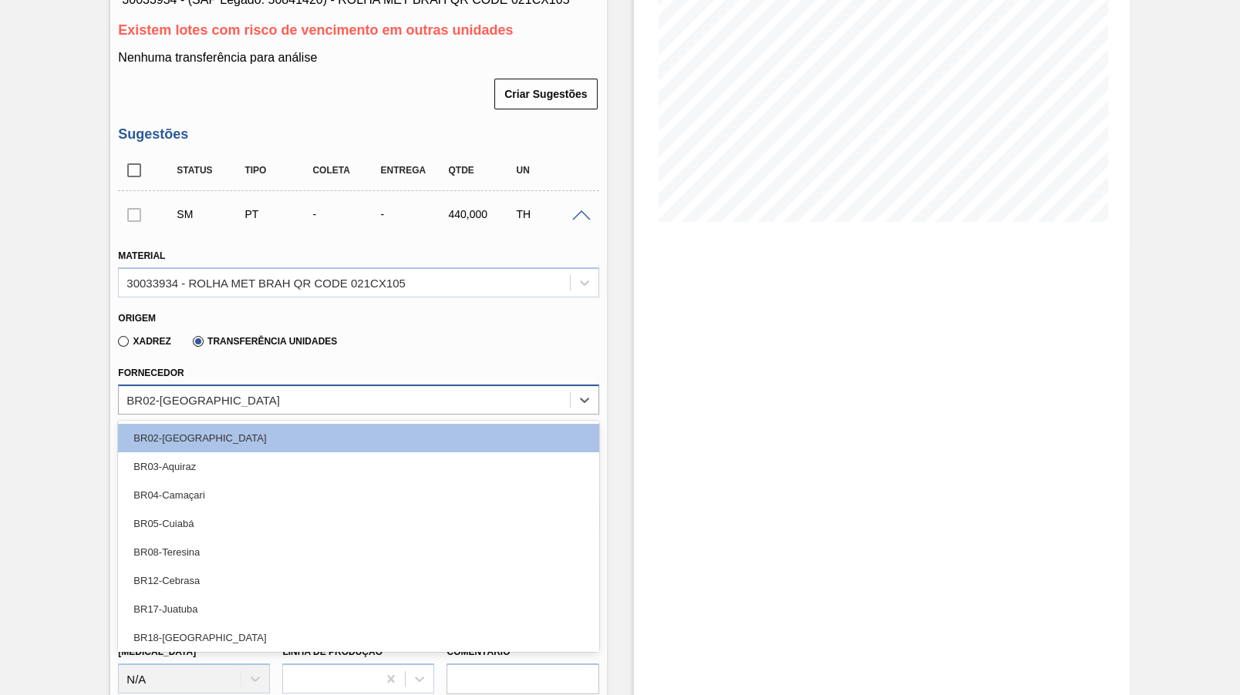
click at [233, 402] on div "BR02-[GEOGRAPHIC_DATA]" at bounding box center [344, 400] width 450 height 22
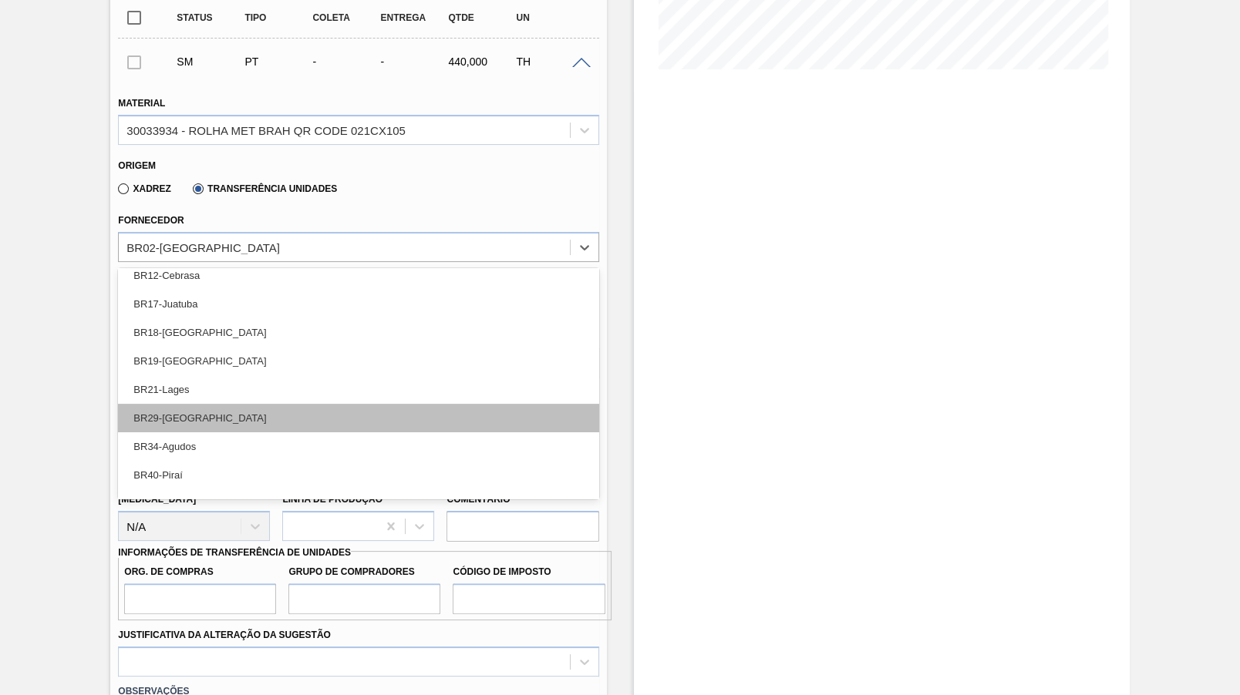
scroll to position [173, 0]
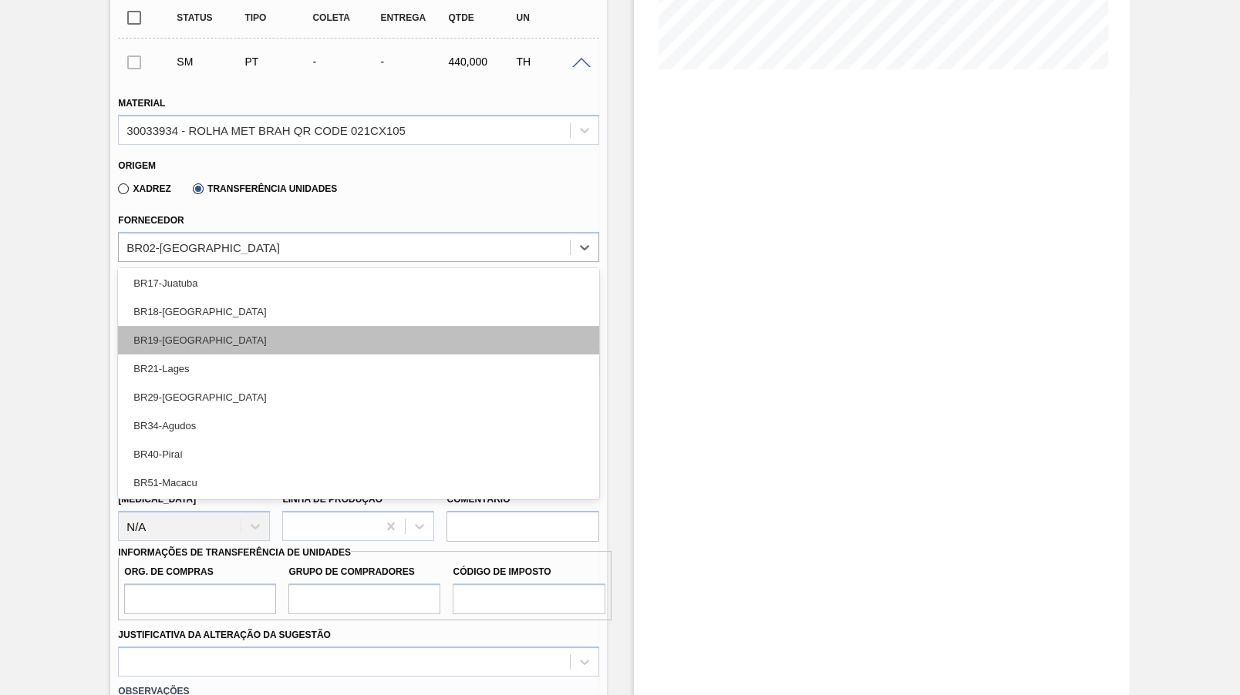
click at [211, 336] on div "BR19-[GEOGRAPHIC_DATA]" at bounding box center [358, 340] width 480 height 29
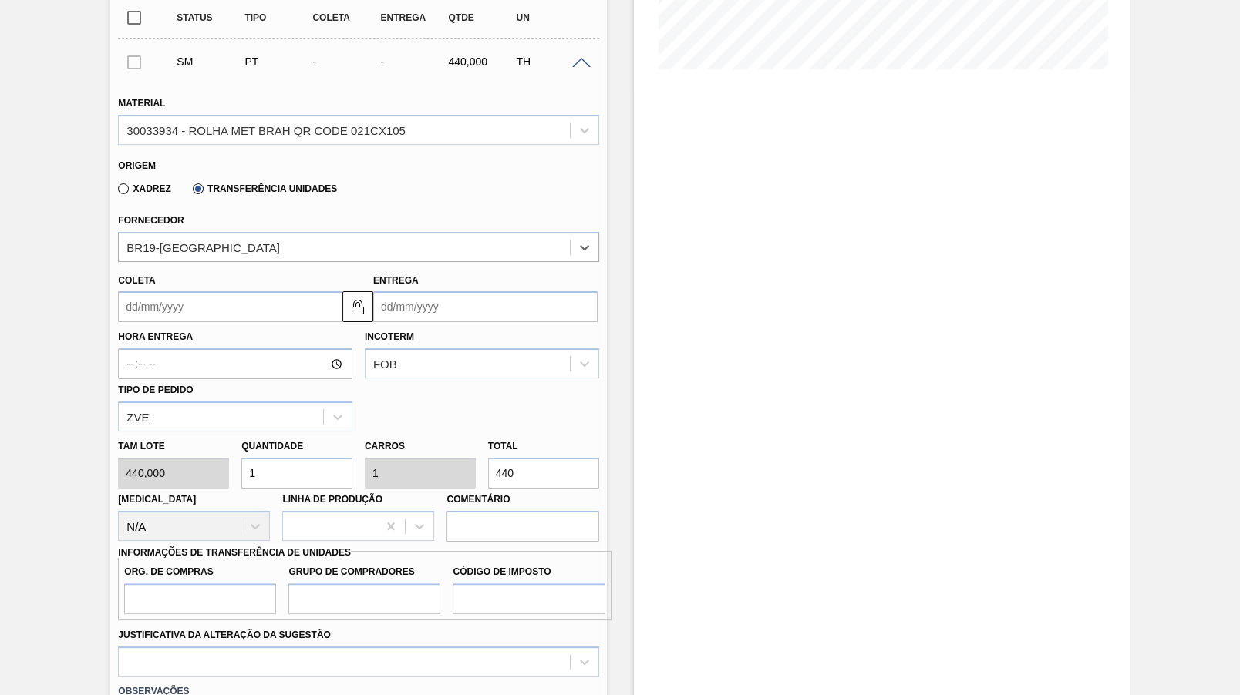
click at [214, 296] on input "Coleta" at bounding box center [230, 306] width 224 height 31
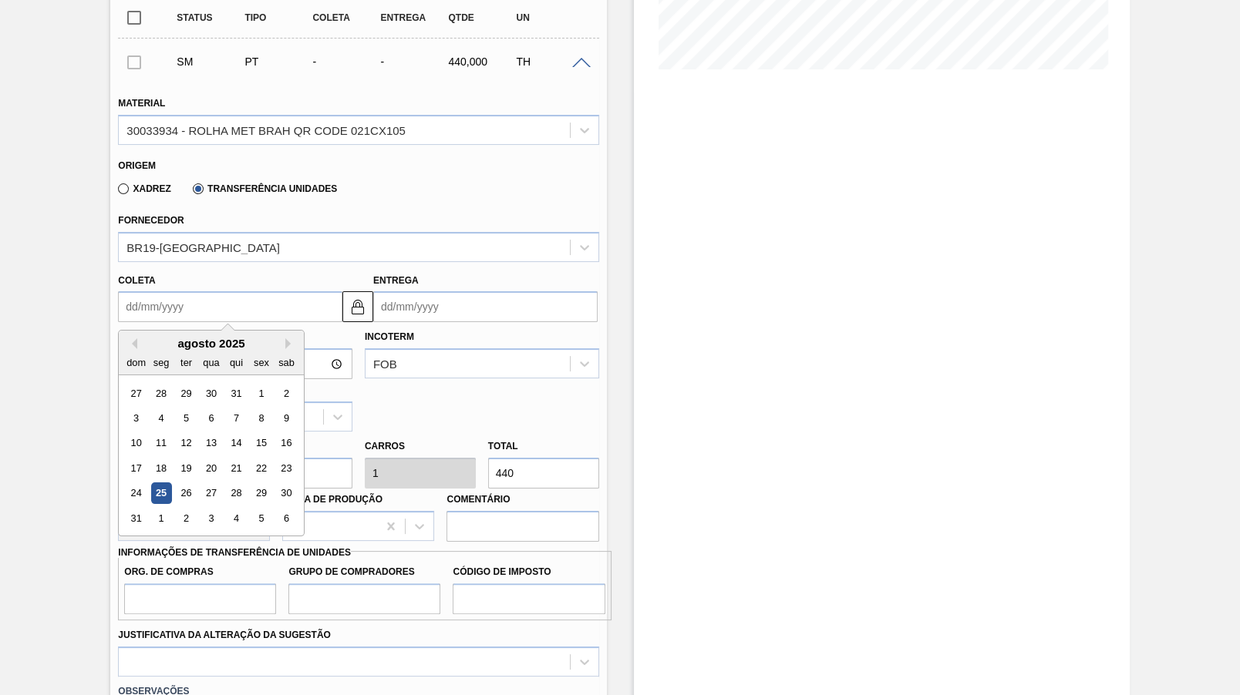
click at [156, 483] on div "25" at bounding box center [161, 493] width 21 height 21
type input "[DATE]"
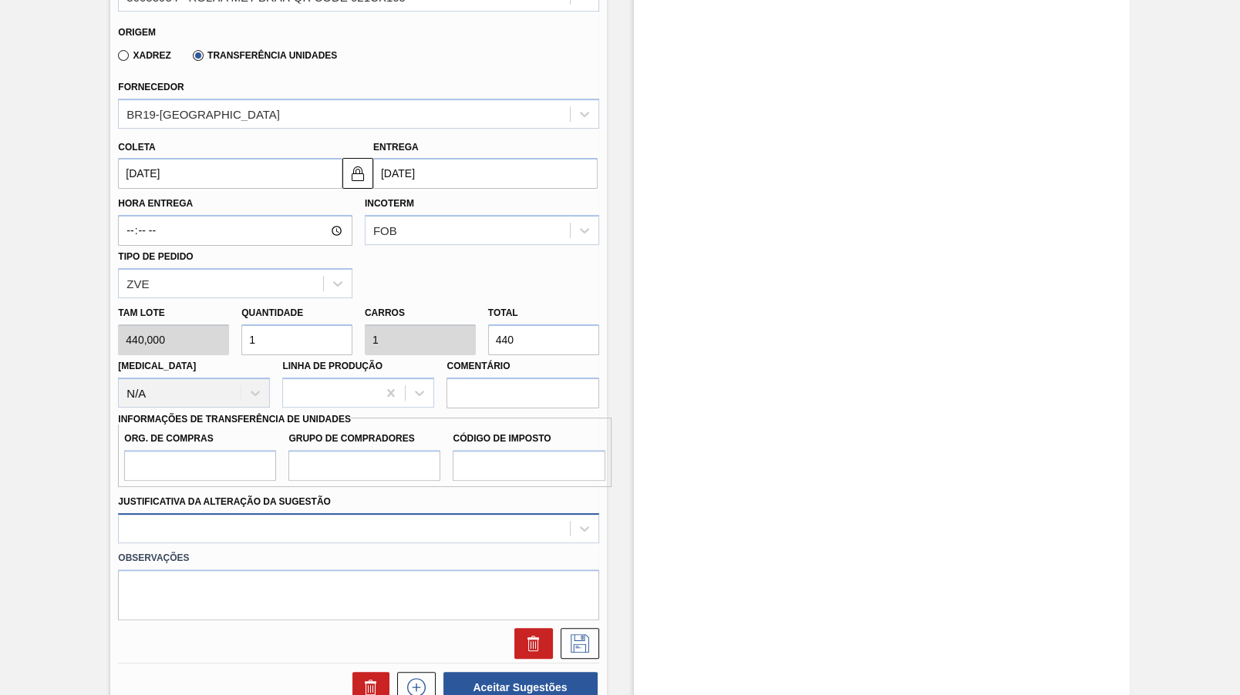
scroll to position [534, 0]
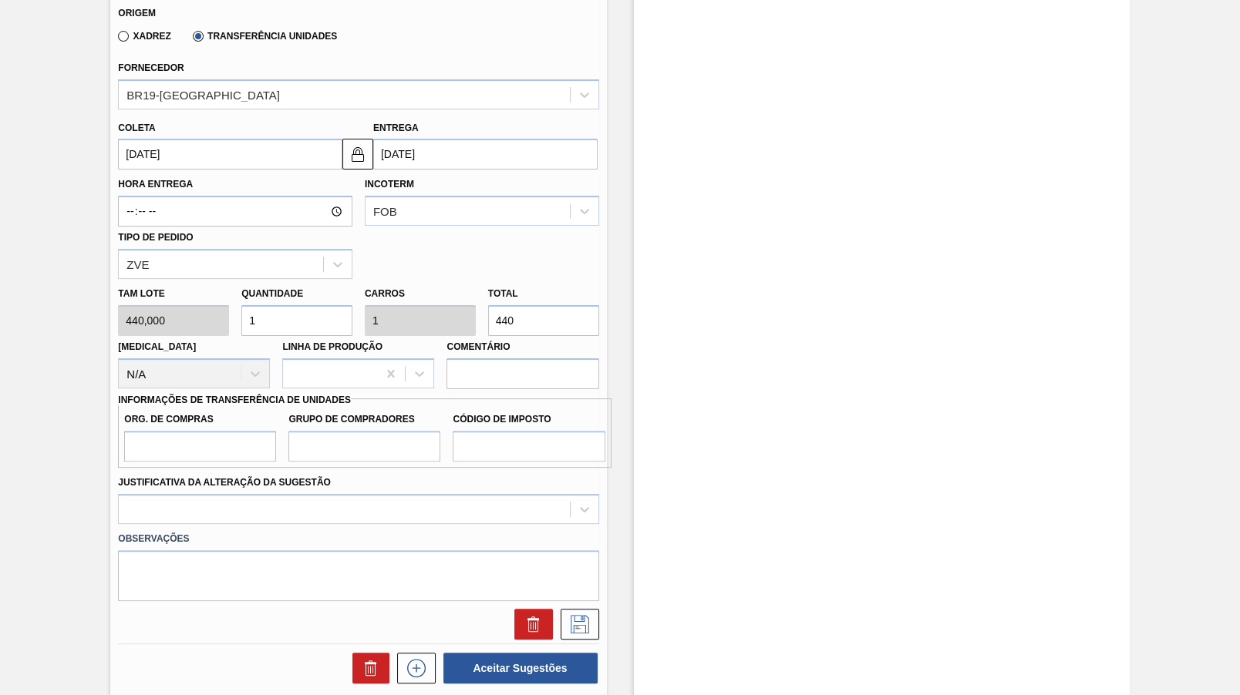
click at [488, 314] on input "440" at bounding box center [543, 320] width 111 height 31
click at [507, 312] on input "440" at bounding box center [543, 320] width 111 height 31
paste input "12.00"
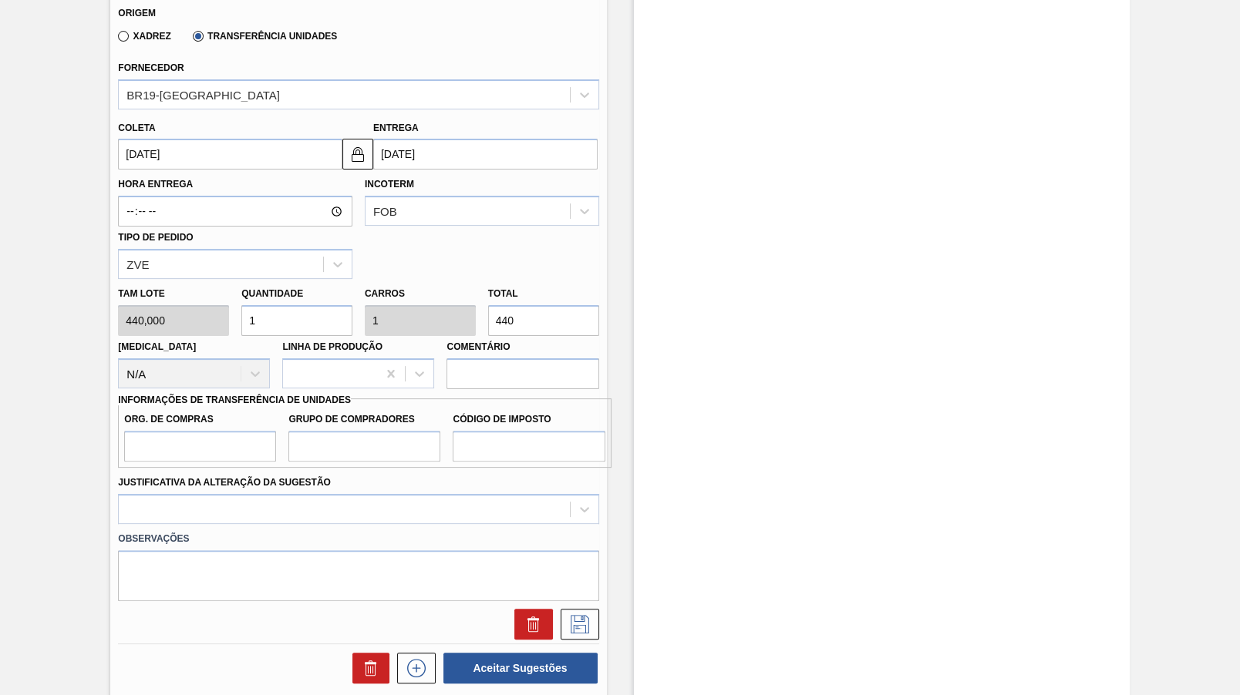
type input "27,273"
type input "12.000"
click at [176, 431] on input "Org. de Compras" at bounding box center [200, 446] width 152 height 31
type input "BR00"
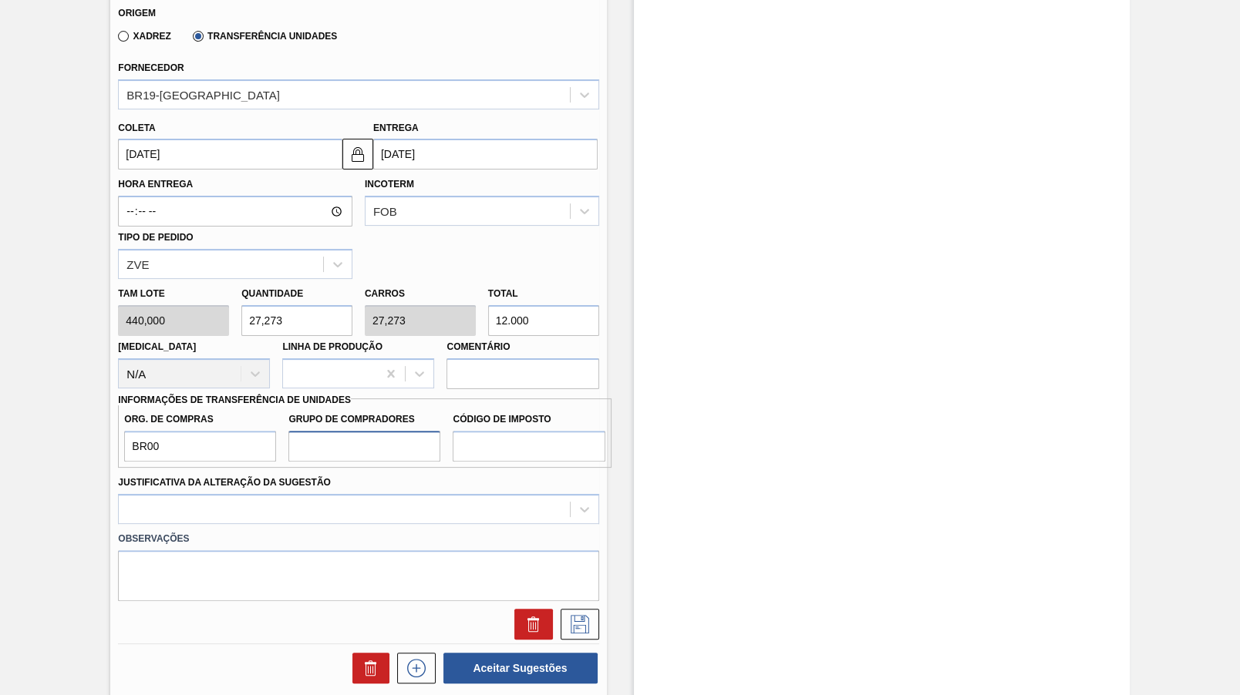
click at [307, 436] on input "Grupo de Compradores" at bounding box center [364, 446] width 152 height 31
type input "B02"
click at [488, 431] on input "Código de Imposto" at bounding box center [529, 446] width 152 height 31
type input "IZ"
click at [280, 509] on div at bounding box center [358, 509] width 480 height 30
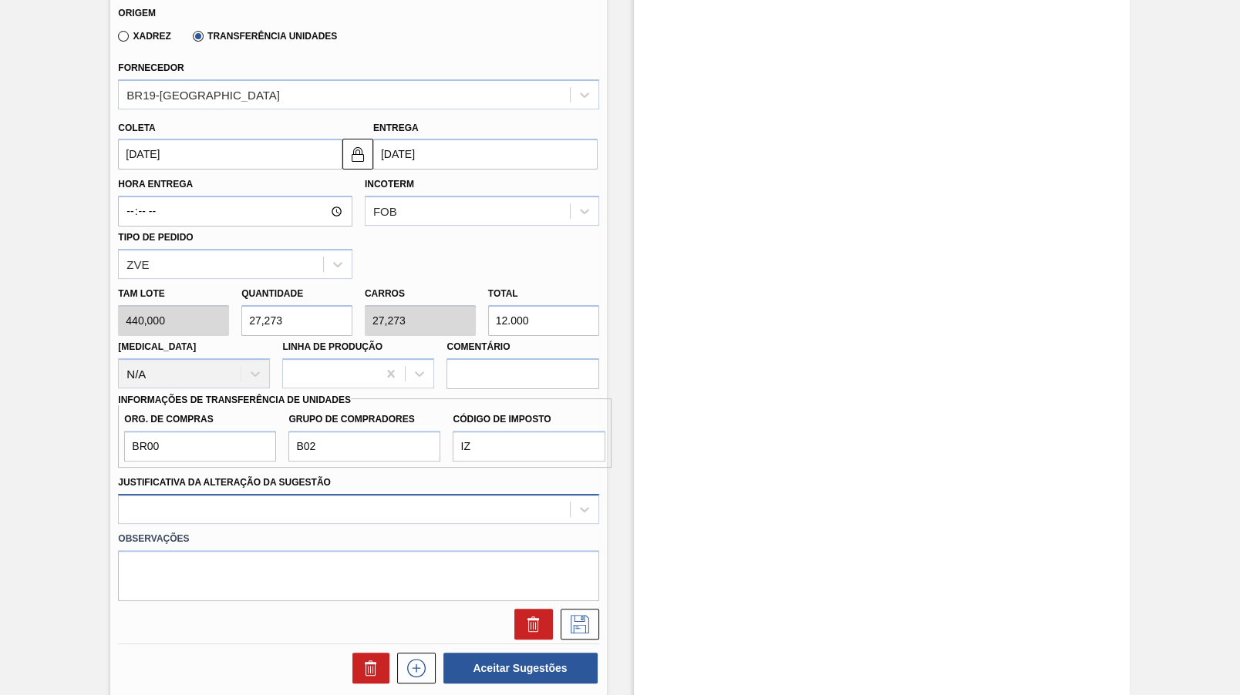
scroll to position [592, 0]
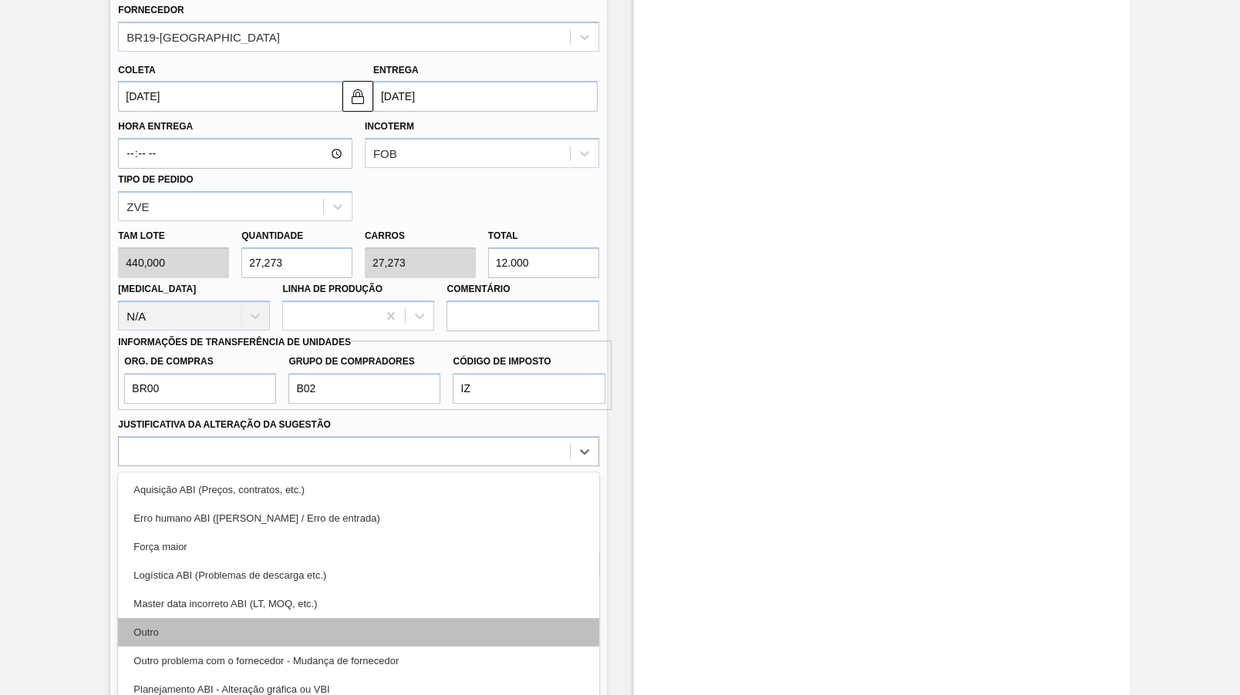
click at [173, 618] on div "Outro" at bounding box center [358, 632] width 480 height 29
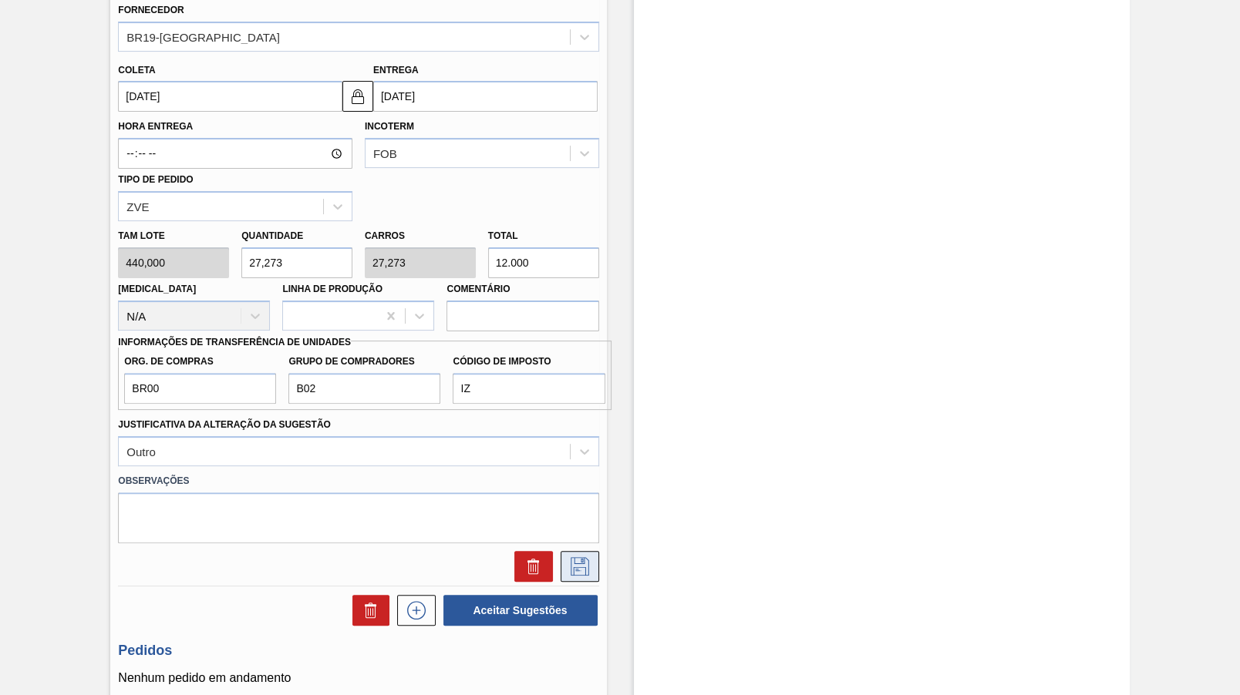
click at [567, 566] on button at bounding box center [579, 566] width 39 height 31
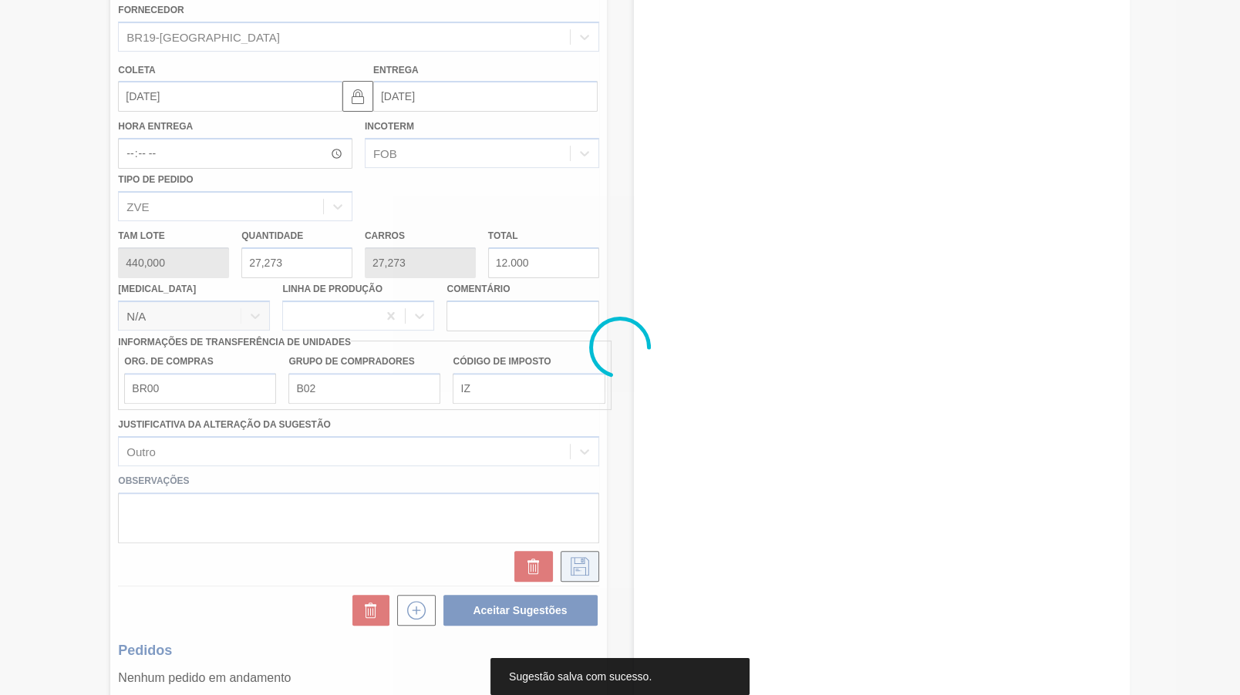
scroll to position [7, 0]
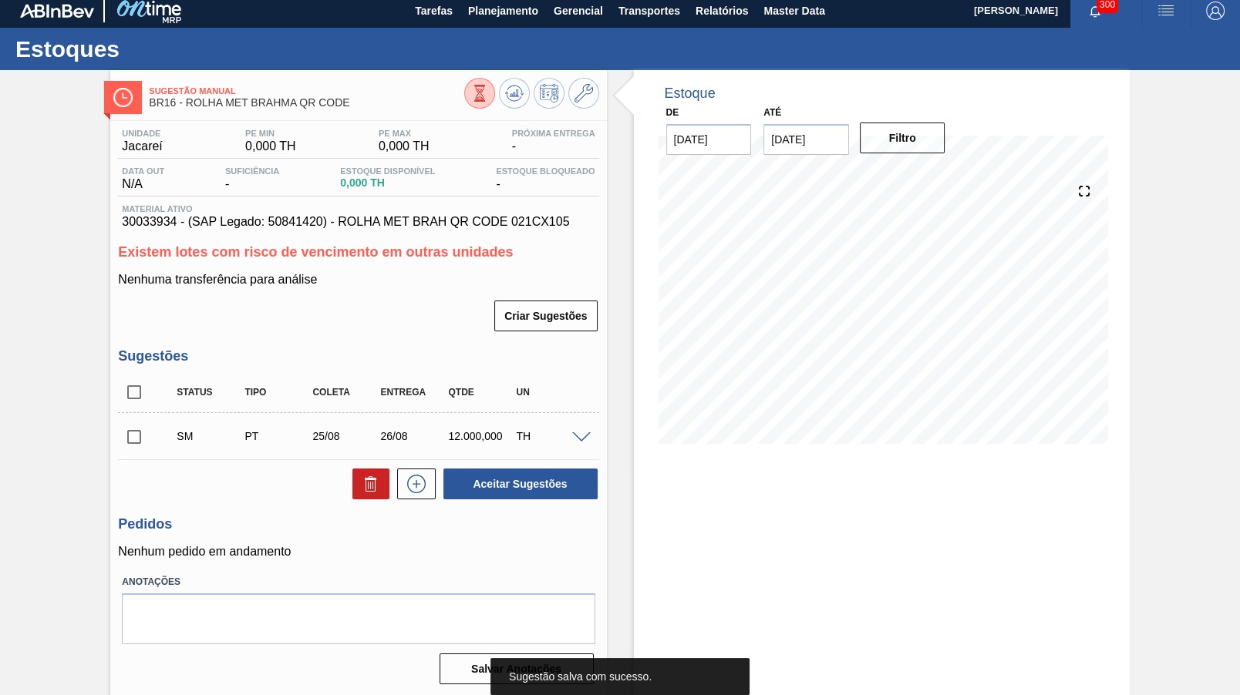
click at [146, 439] on input "checkbox" at bounding box center [134, 437] width 32 height 32
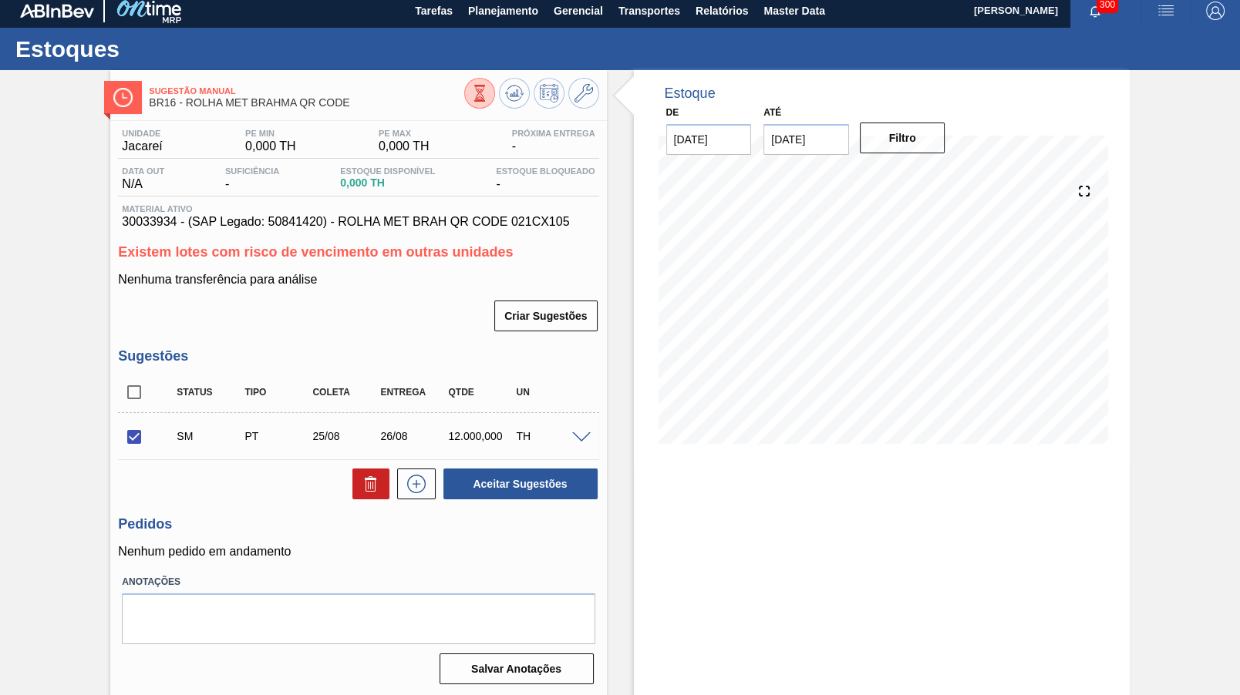
click at [581, 432] on span at bounding box center [581, 438] width 19 height 12
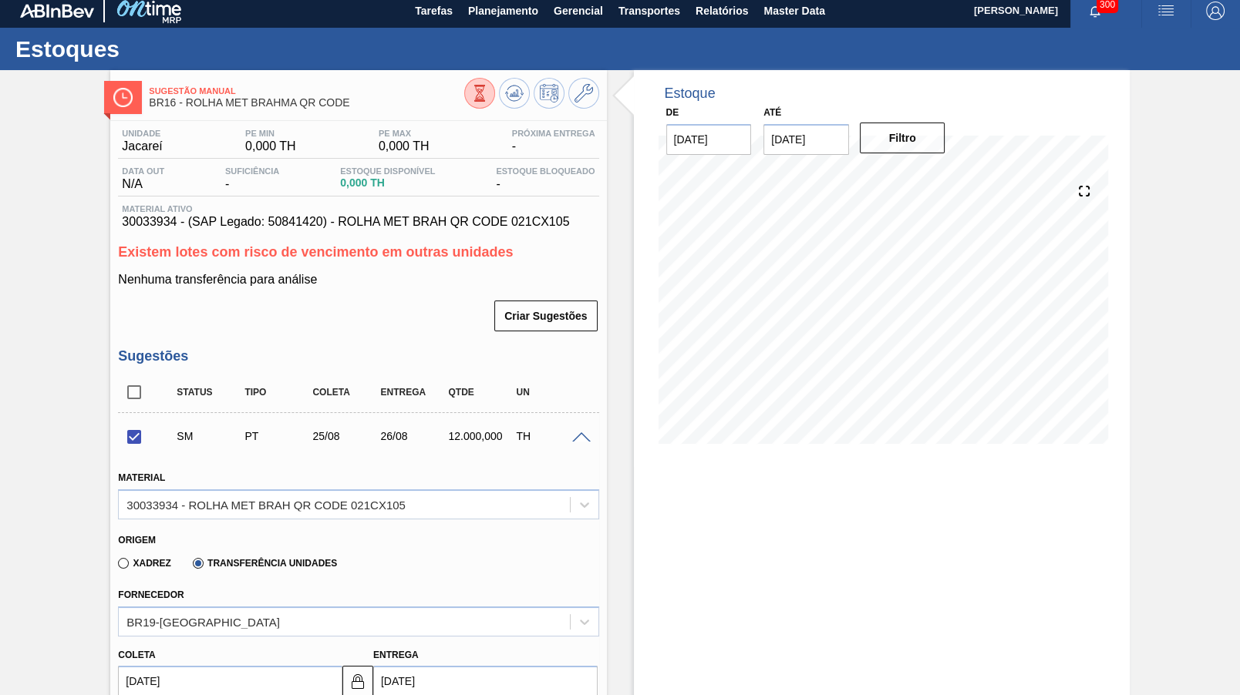
click at [579, 432] on span at bounding box center [581, 438] width 19 height 12
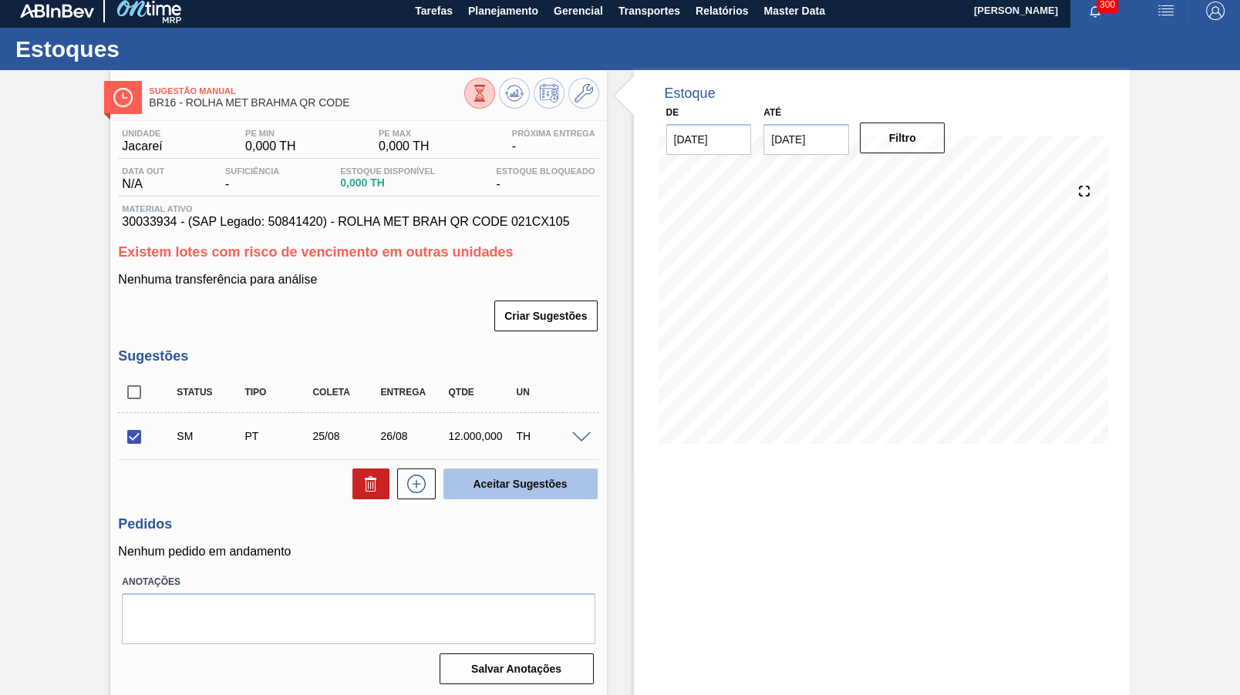
click at [530, 480] on button "Aceitar Sugestões" at bounding box center [520, 484] width 154 height 31
checkbox input "false"
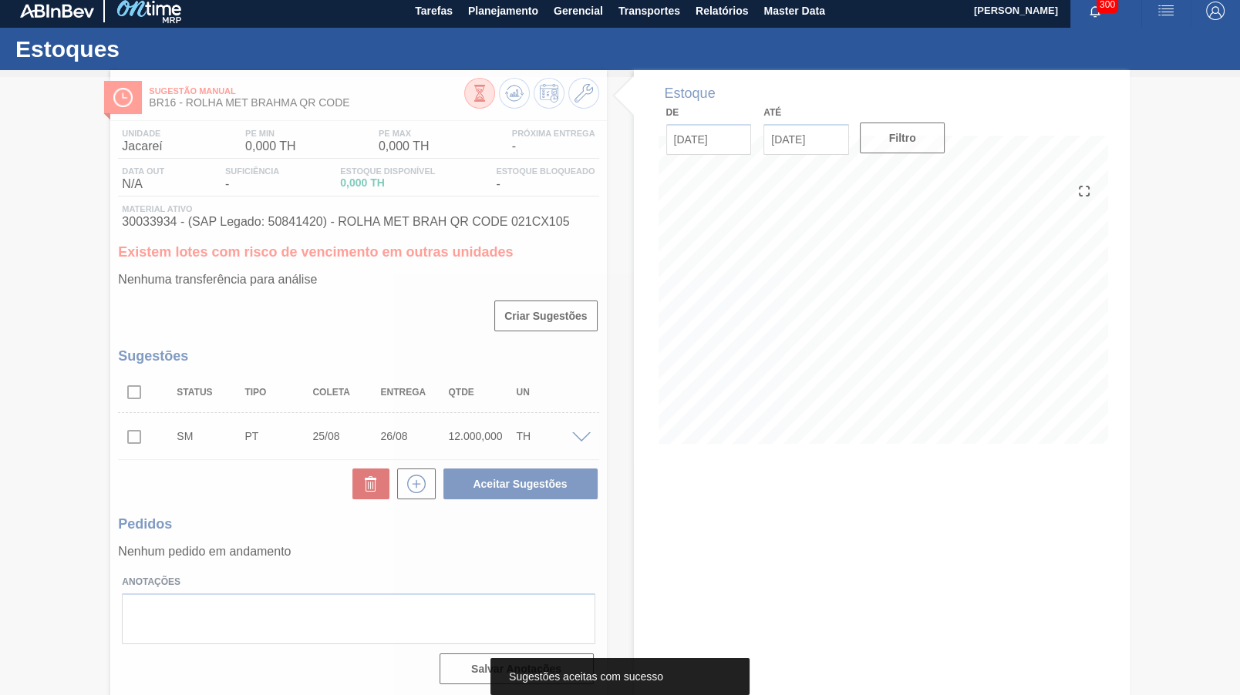
scroll to position [0, 0]
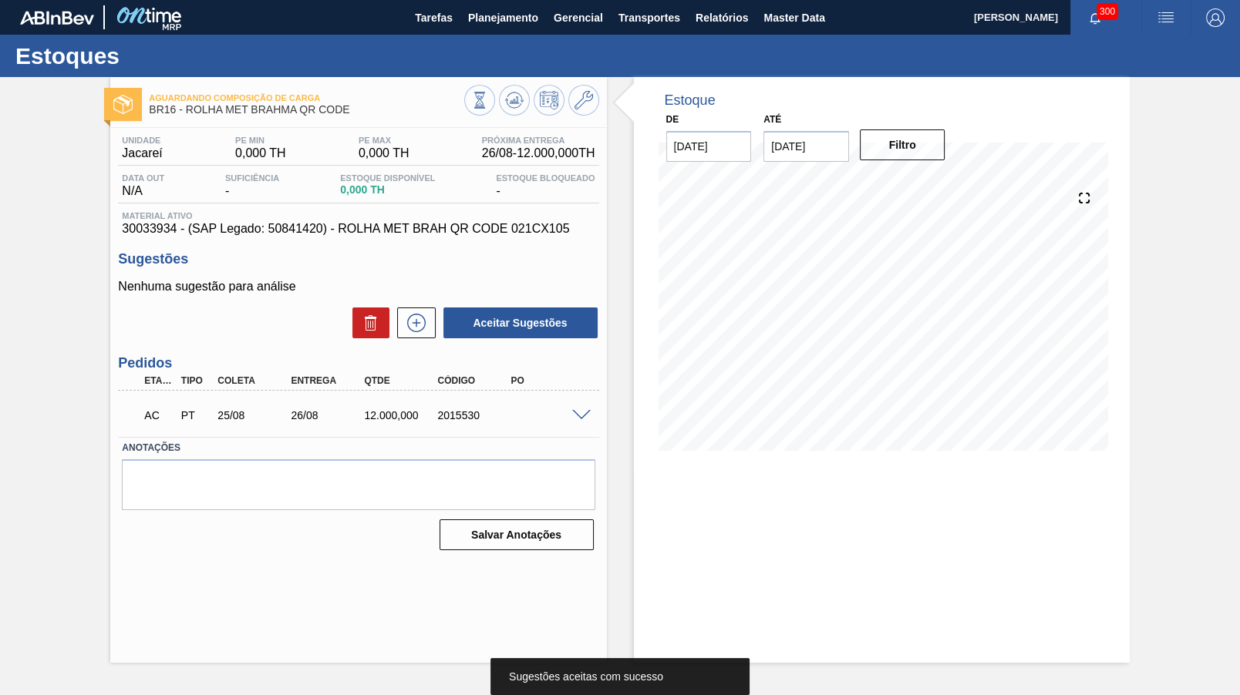
click at [581, 418] on span at bounding box center [581, 416] width 19 height 12
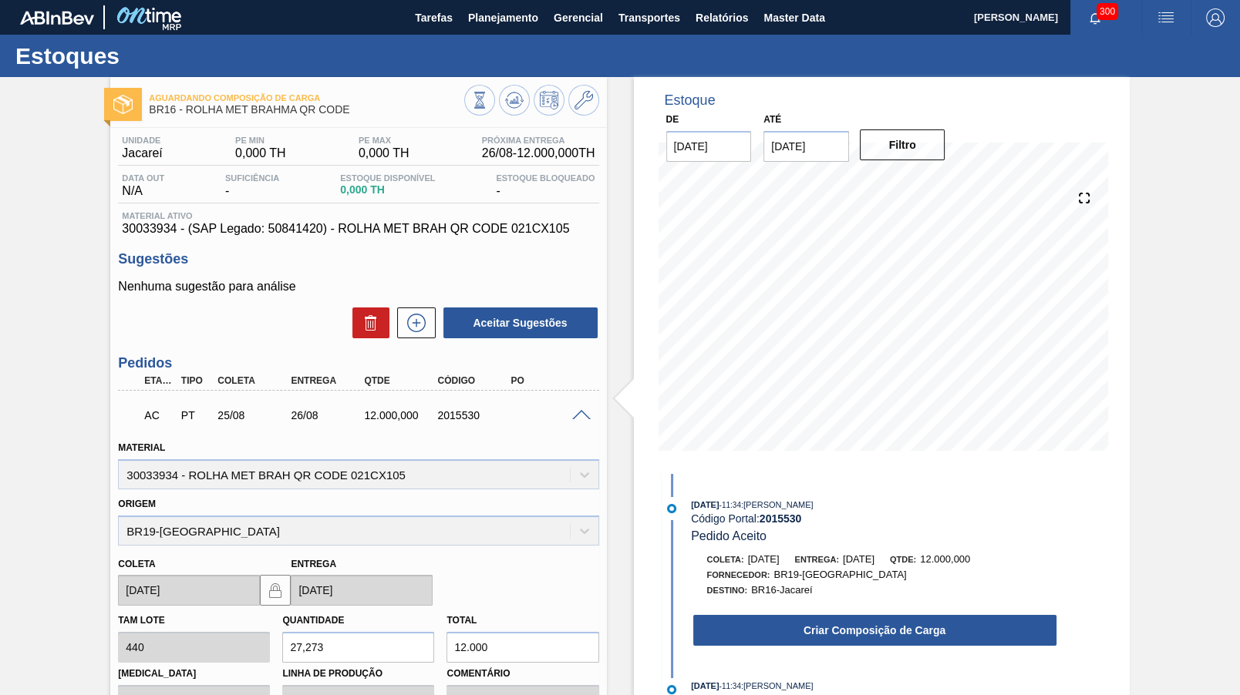
scroll to position [76, 0]
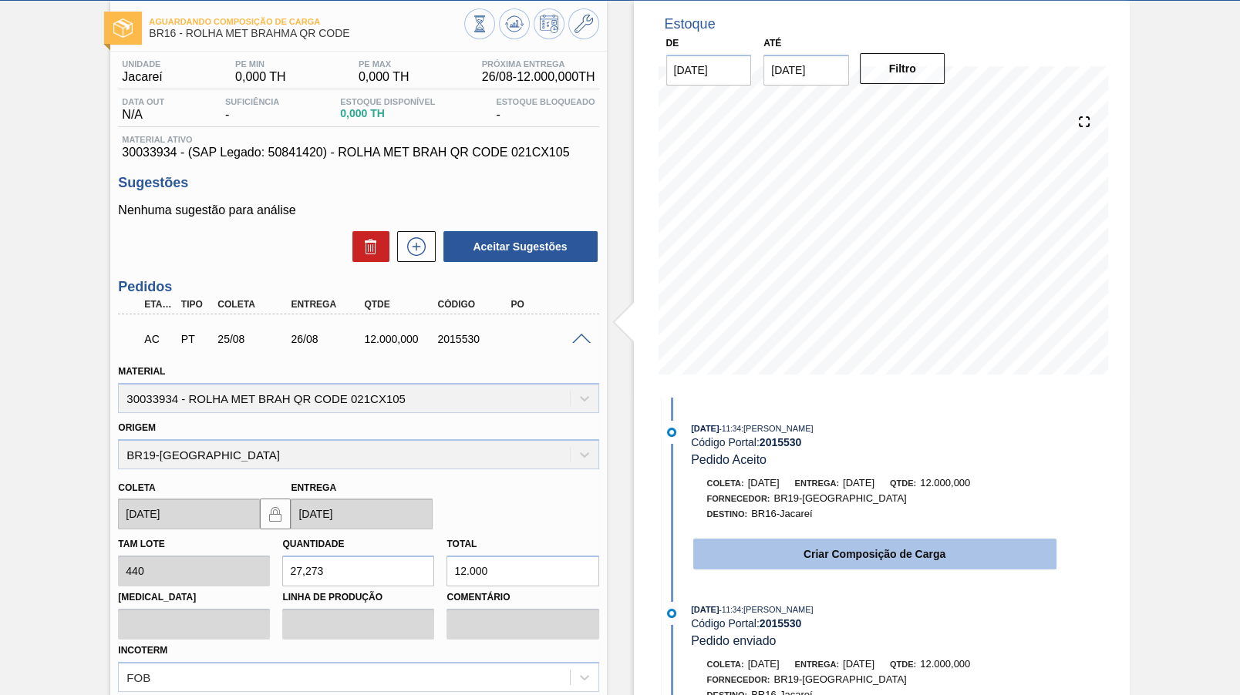
click at [915, 554] on button "Criar Composição de Carga" at bounding box center [874, 554] width 363 height 31
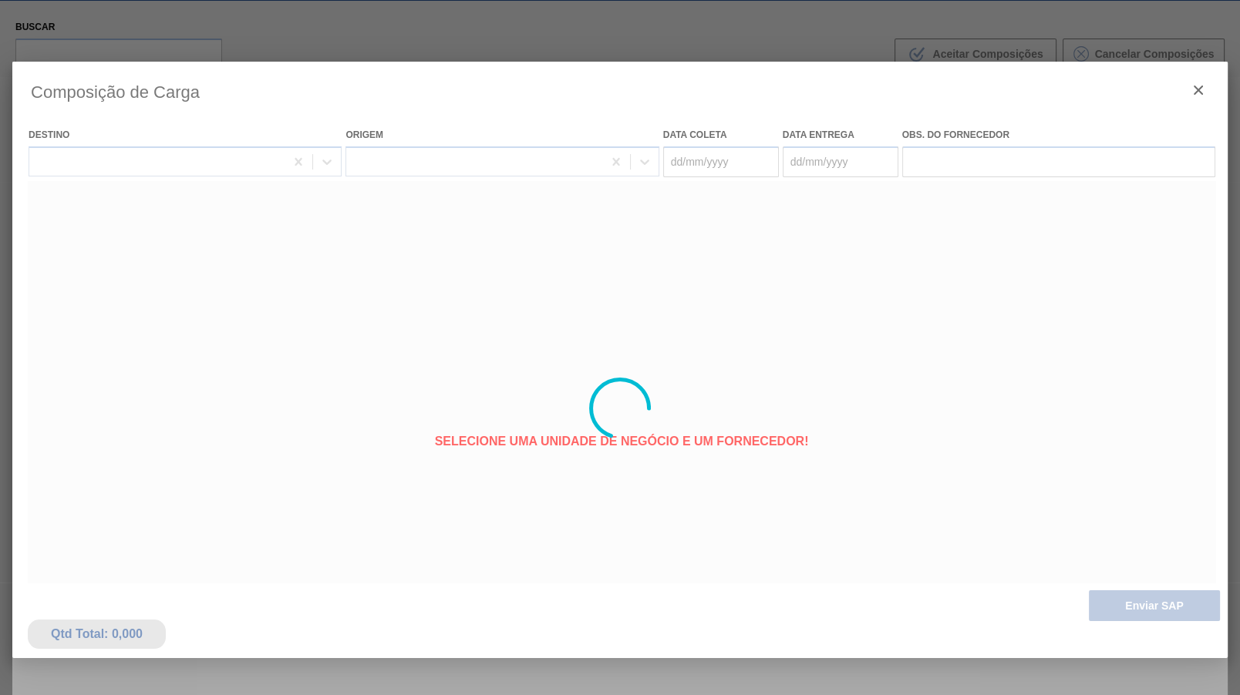
type coleta "[DATE]"
type entrega "[DATE]"
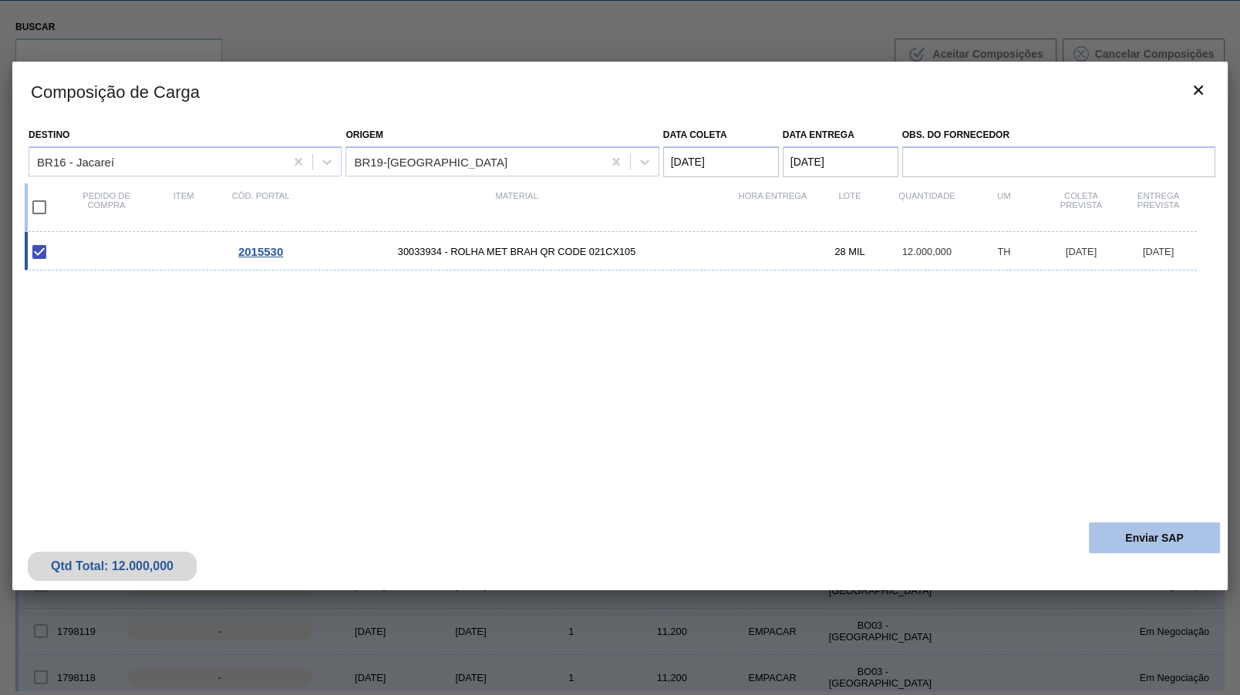
click at [1144, 528] on button "Enviar SAP" at bounding box center [1154, 538] width 131 height 31
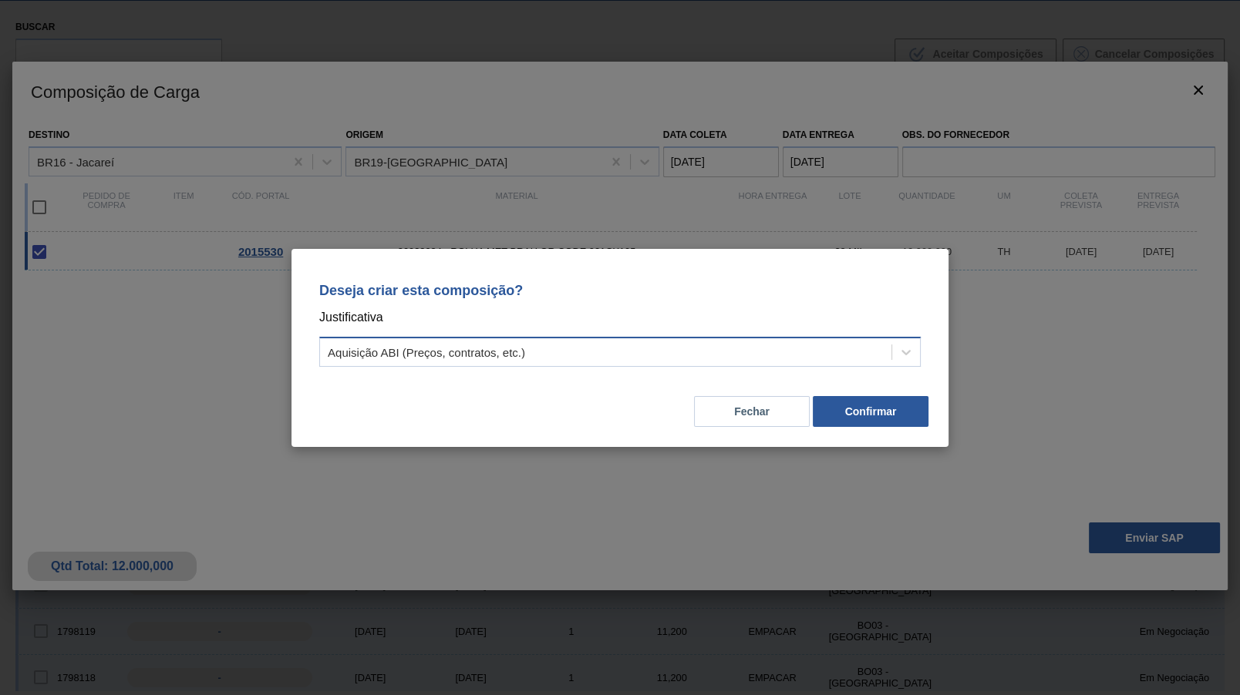
click at [744, 357] on div "Aquisição ABI (Preços, contratos, etc.)" at bounding box center [605, 352] width 571 height 22
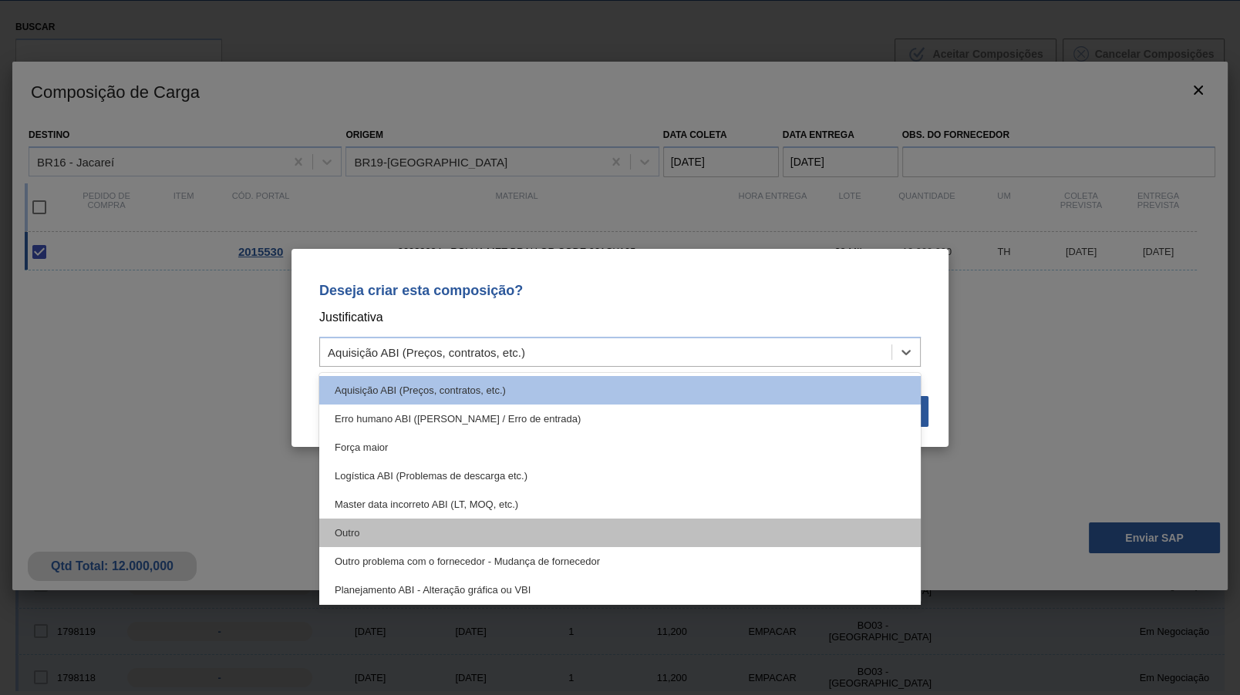
click at [478, 533] on div "Outro" at bounding box center [619, 533] width 601 height 29
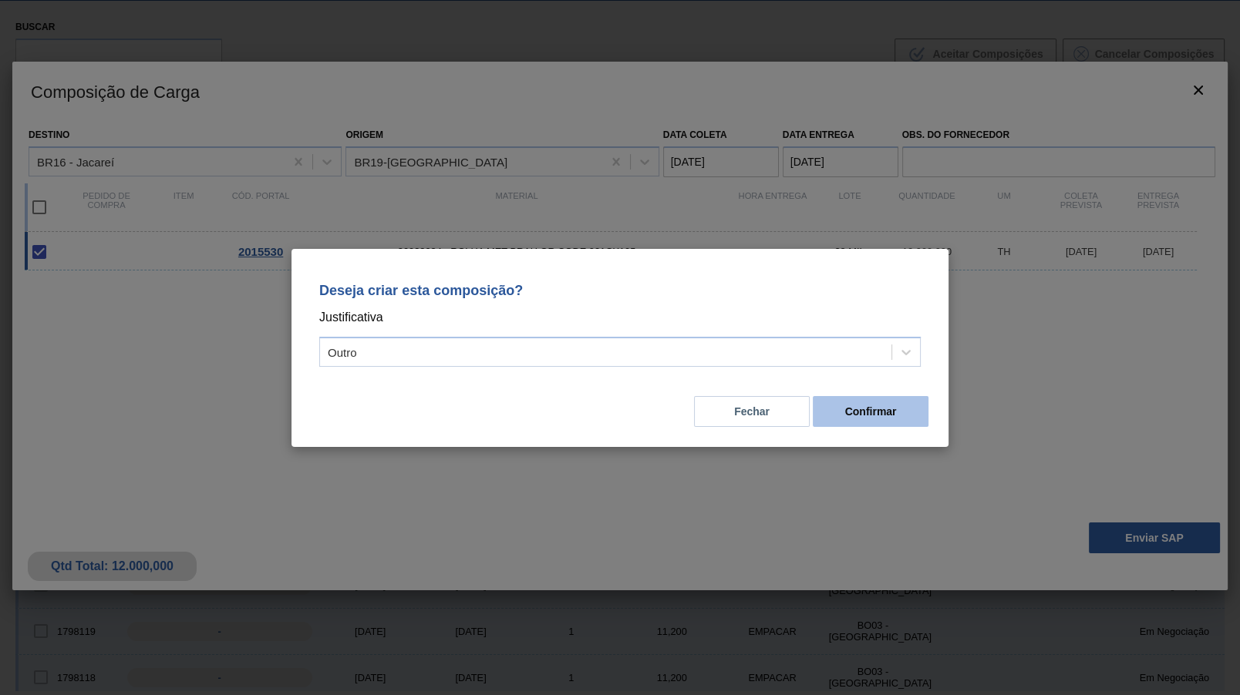
click at [897, 420] on button "Confirmar" at bounding box center [871, 411] width 116 height 31
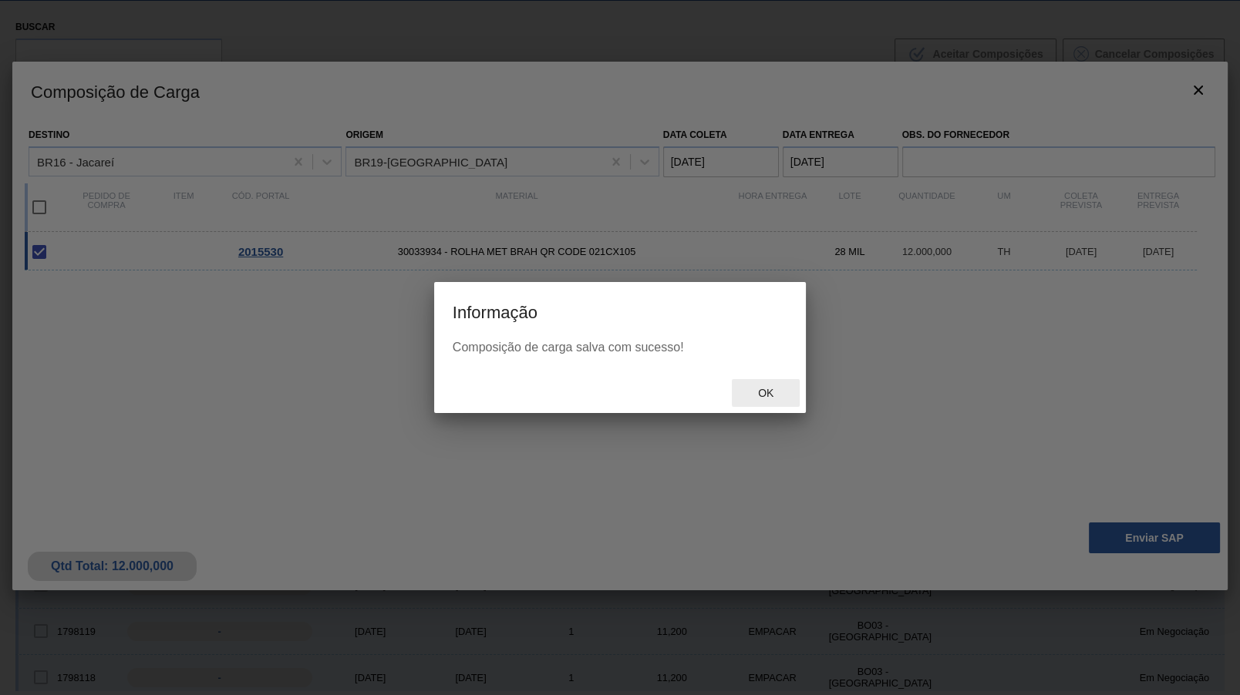
click at [764, 399] on span "Ok" at bounding box center [765, 393] width 40 height 12
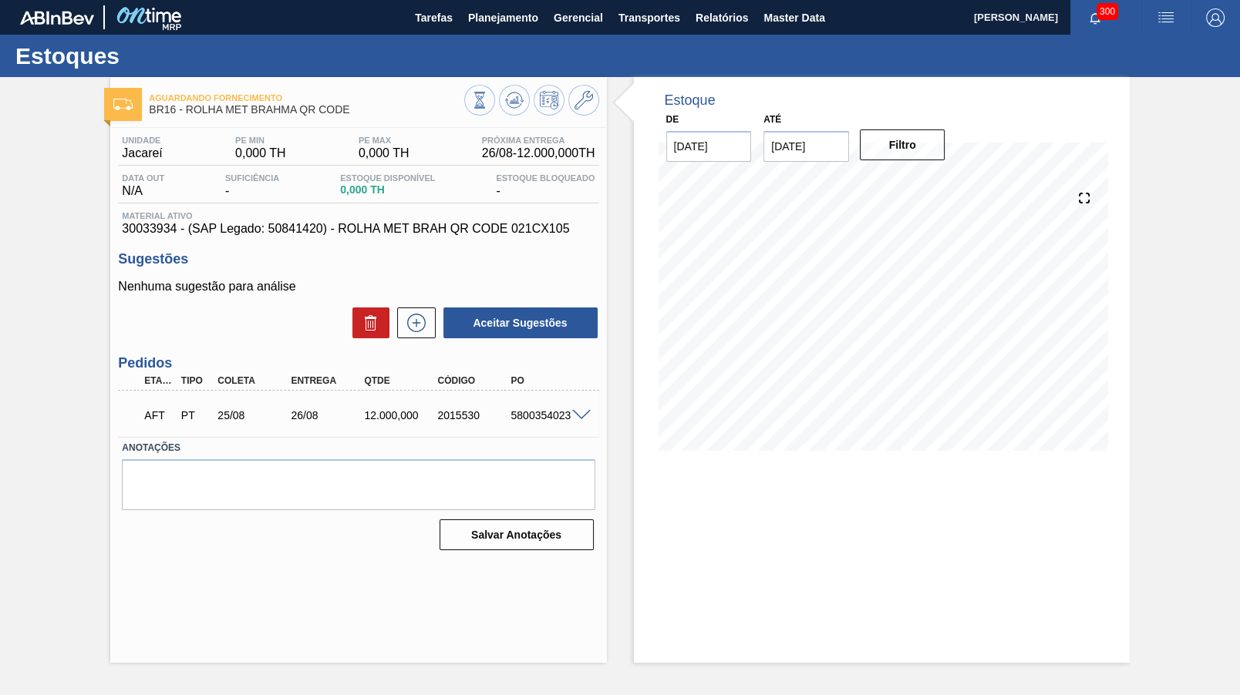
click at [520, 413] on div "5800354023" at bounding box center [547, 415] width 81 height 12
copy div "5800354023"
